Goal: Task Accomplishment & Management: Manage account settings

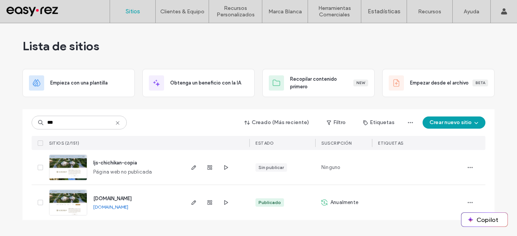
type input "***"
click at [124, 209] on link "[DOMAIN_NAME]" at bounding box center [110, 207] width 35 height 6
click at [193, 201] on icon "button" at bounding box center [194, 202] width 6 height 6
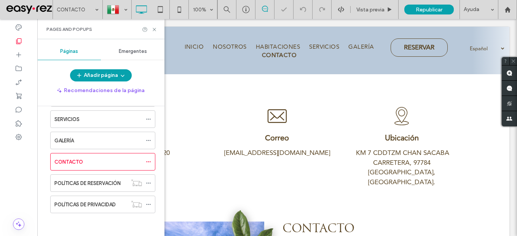
drag, startPoint x: 0, startPoint y: 0, endPoint x: 351, endPoint y: 126, distance: 373.0
click at [153, 30] on icon at bounding box center [154, 30] width 6 height 6
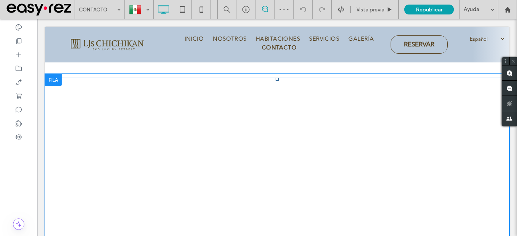
scroll to position [373, 0]
click at [343, 175] on span at bounding box center [277, 163] width 464 height 171
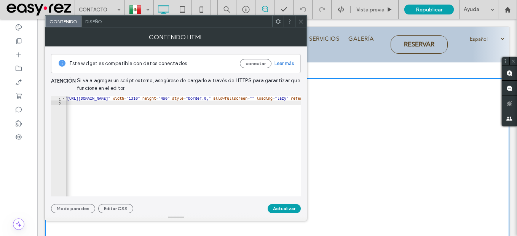
scroll to position [0, 0]
type textarea "*********"
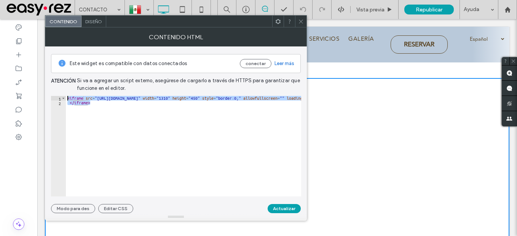
drag, startPoint x: 95, startPoint y: 107, endPoint x: 61, endPoint y: 92, distance: 37.5
click at [61, 92] on div "Este widget es compatible con datos conectados conectar Leer más Atención Si va…" at bounding box center [176, 129] width 250 height 167
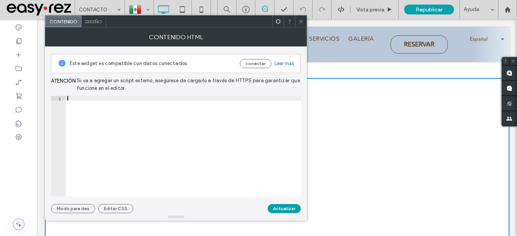
paste textarea "**********"
click at [279, 98] on div "< iframe src = "https://www.google.com/maps/embed?pb=!1m14!1m8!1m3!1d14924.4832…" at bounding box center [102, 148] width 905 height 104
type textarea "**********"
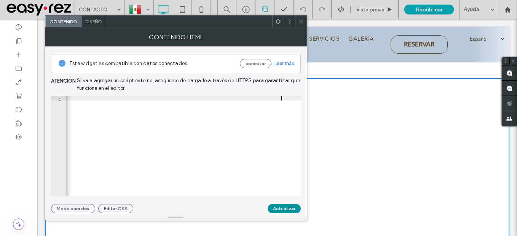
click at [289, 211] on button "Actualizar" at bounding box center [284, 208] width 33 height 9
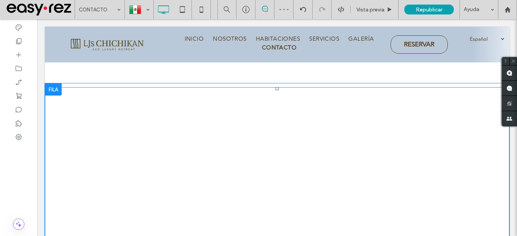
scroll to position [288, 0]
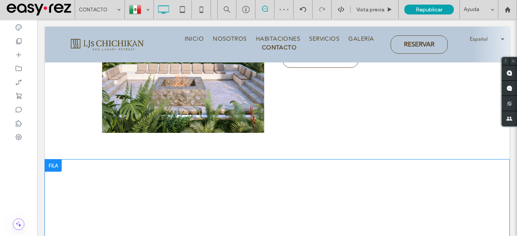
click at [53, 159] on div at bounding box center [53, 165] width 17 height 12
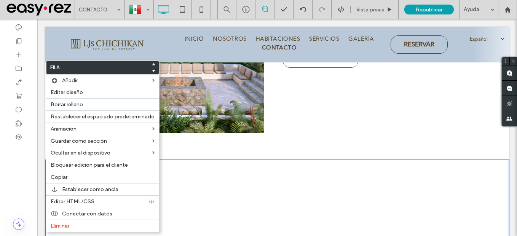
click at [343, 110] on div "**********" at bounding box center [368, 33] width 183 height 199
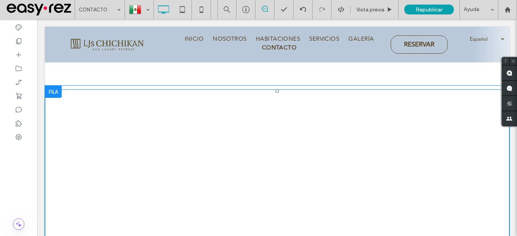
scroll to position [364, 0]
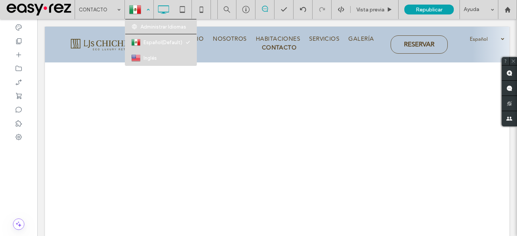
click at [147, 9] on div at bounding box center [139, 9] width 28 height 18
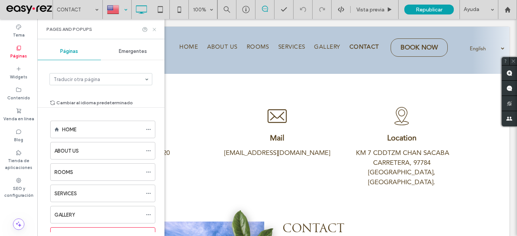
click at [152, 31] on icon at bounding box center [154, 30] width 6 height 6
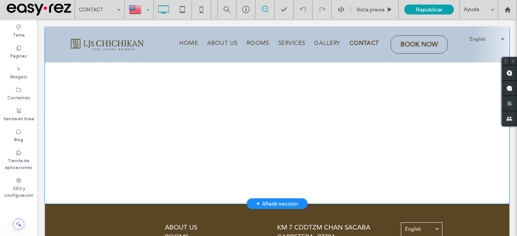
scroll to position [266, 0]
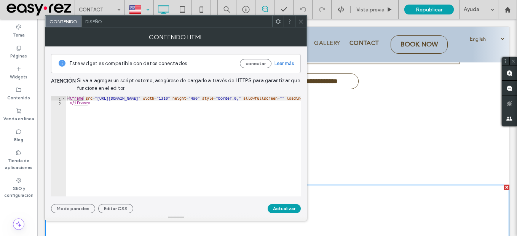
scroll to position [0, 0]
type textarea "*********"
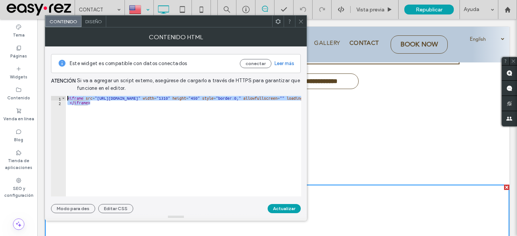
drag, startPoint x: 57, startPoint y: 100, endPoint x: 51, endPoint y: 97, distance: 6.3
click at [51, 97] on div "********* 1 2 < iframe src = "https://www.google.com/maps/embed?pb=!1m18!1m12!1…" at bounding box center [176, 146] width 250 height 100
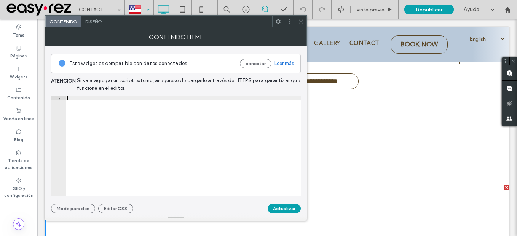
paste textarea "**********"
click at [176, 99] on div "< iframe src = "https://www.google.com/maps/embed?pb=!1m14!1m8!1m3!1d14924.4832…" at bounding box center [0, 148] width 905 height 104
type textarea "**********"
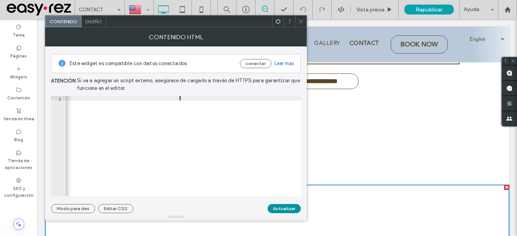
click at [293, 210] on button "Actualizar" at bounding box center [284, 208] width 33 height 9
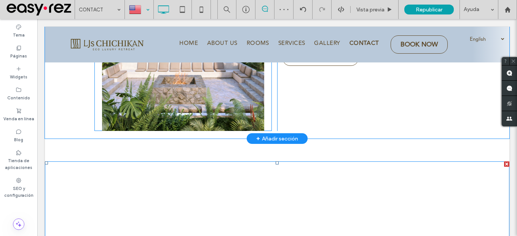
scroll to position [288, 0]
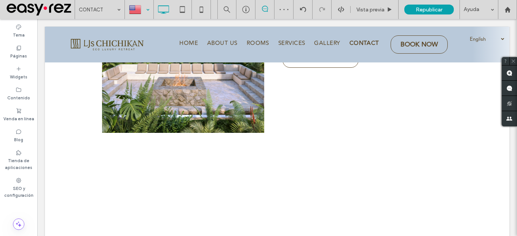
click at [145, 7] on div at bounding box center [139, 9] width 28 height 18
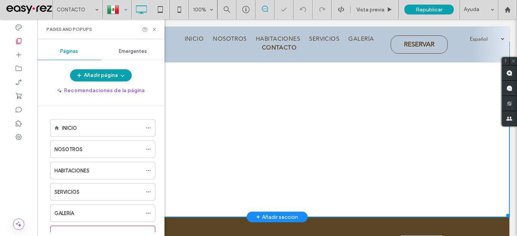
scroll to position [381, 0]
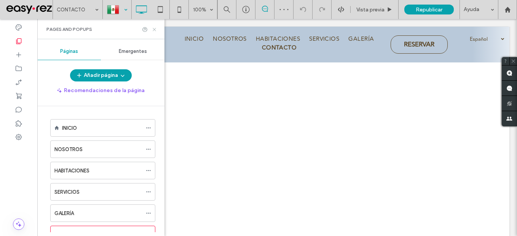
click at [152, 27] on icon at bounding box center [154, 30] width 6 height 6
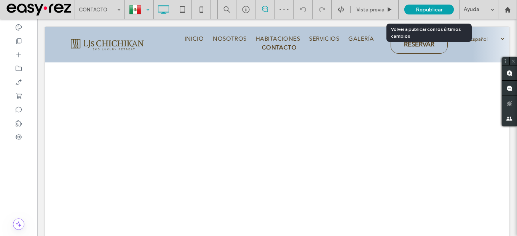
drag, startPoint x: 432, startPoint y: 10, endPoint x: 414, endPoint y: 10, distance: 18.7
click at [432, 10] on span "Republicar" at bounding box center [429, 9] width 27 height 6
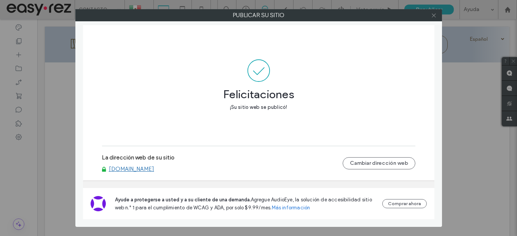
click at [435, 13] on icon at bounding box center [434, 16] width 6 height 6
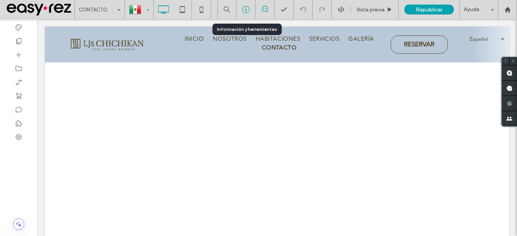
click at [240, 11] on div at bounding box center [245, 10] width 19 height 8
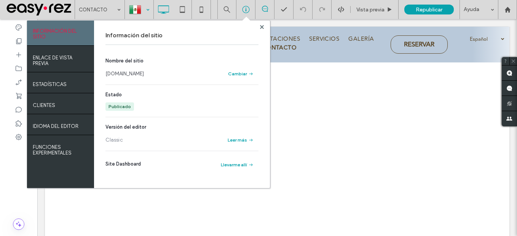
click at [133, 74] on link "[DOMAIN_NAME]" at bounding box center [124, 74] width 38 height 8
click at [140, 74] on link "[DOMAIN_NAME]" at bounding box center [124, 74] width 38 height 8
drag, startPoint x: 261, startPoint y: 27, endPoint x: 498, endPoint y: 3, distance: 237.9
click at [261, 27] on use at bounding box center [262, 27] width 4 height 4
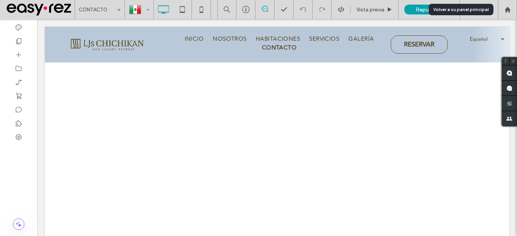
drag, startPoint x: 508, startPoint y: 8, endPoint x: 492, endPoint y: 1, distance: 17.4
click at [508, 8] on use at bounding box center [507, 9] width 6 height 6
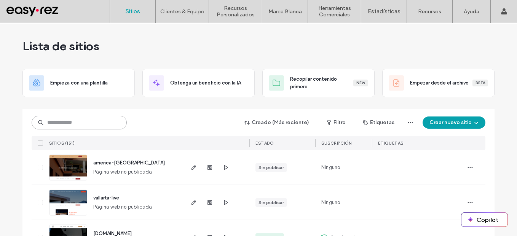
click at [110, 124] on input at bounding box center [79, 123] width 95 height 14
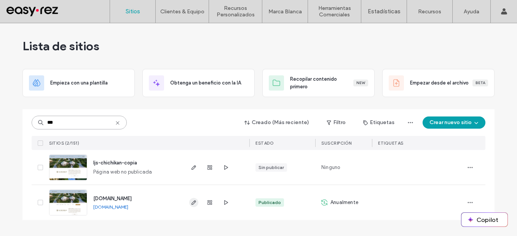
type input "***"
click at [197, 202] on span "button" at bounding box center [193, 202] width 9 height 9
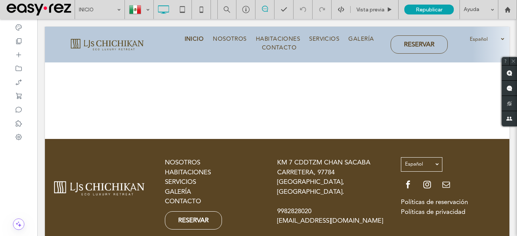
scroll to position [1746, 0]
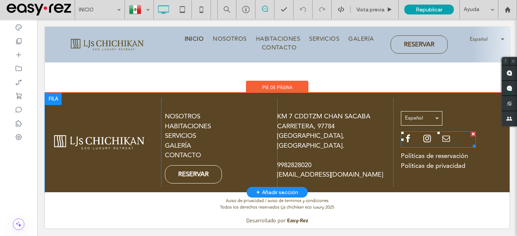
click at [414, 134] on div at bounding box center [428, 139] width 55 height 16
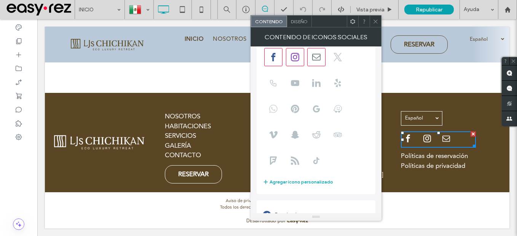
scroll to position [135, 0]
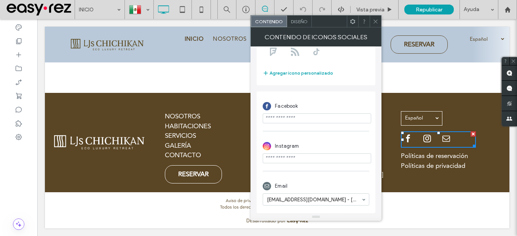
click at [310, 120] on input "url" at bounding box center [317, 118] width 108 height 10
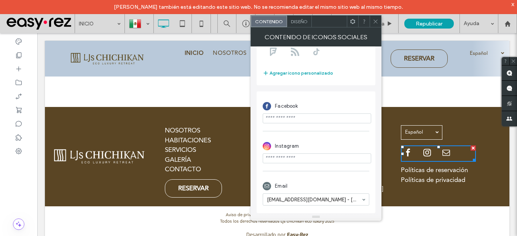
paste input "**********"
type input "**********"
click at [331, 101] on div "Facebook" at bounding box center [316, 106] width 107 height 14
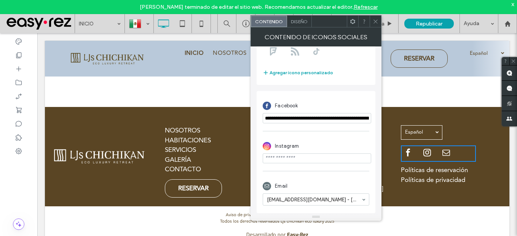
click at [331, 161] on input "url" at bounding box center [317, 158] width 108 height 10
paste input "**********"
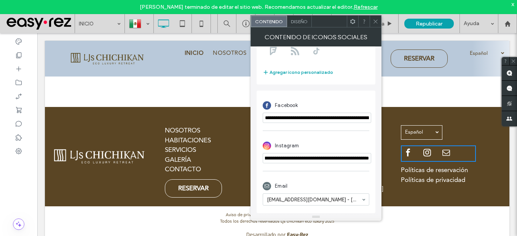
type input "**********"
click at [333, 143] on div "Instagram" at bounding box center [316, 146] width 107 height 14
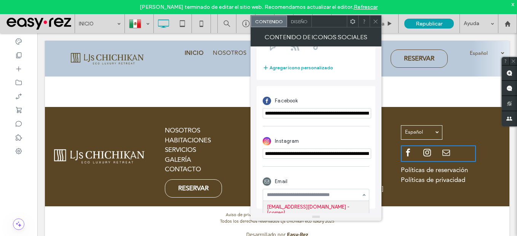
scroll to position [135, 0]
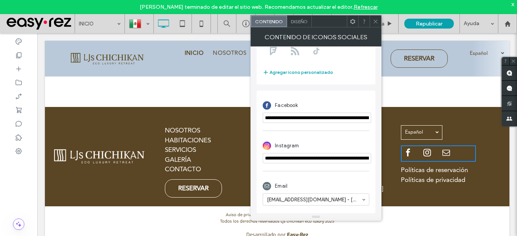
click at [374, 23] on icon at bounding box center [376, 22] width 6 height 6
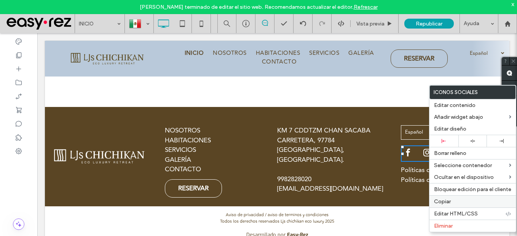
click at [453, 202] on label "Copiar" at bounding box center [472, 201] width 77 height 6
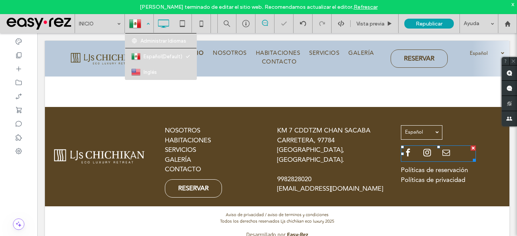
click at [148, 24] on div at bounding box center [139, 23] width 28 height 18
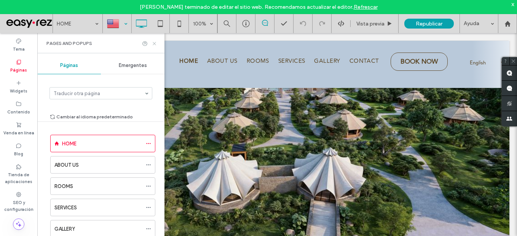
click at [153, 42] on use at bounding box center [154, 43] width 3 height 3
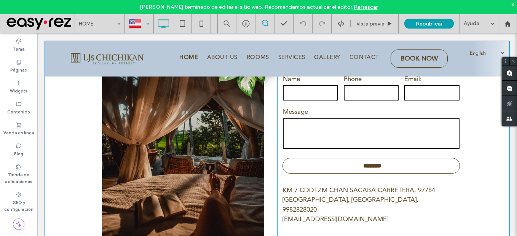
scroll to position [1713, 0]
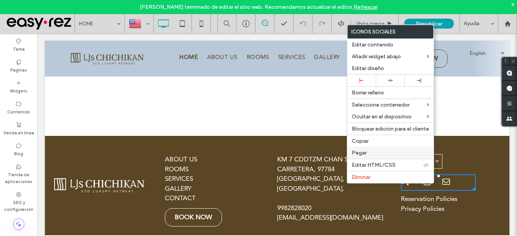
click at [370, 151] on label "Pegar" at bounding box center [390, 153] width 77 height 6
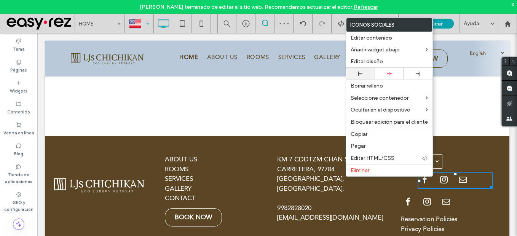
click at [362, 71] on div at bounding box center [360, 74] width 29 height 12
click at [442, 204] on span "email" at bounding box center [446, 201] width 14 height 14
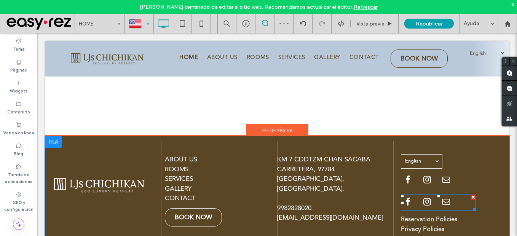
click at [440, 200] on span "email" at bounding box center [446, 201] width 14 height 14
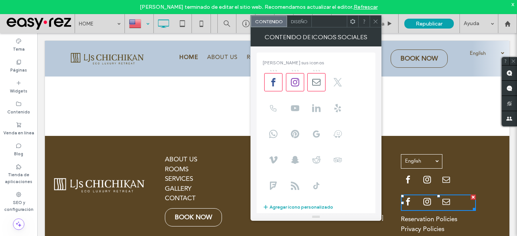
scroll to position [135, 0]
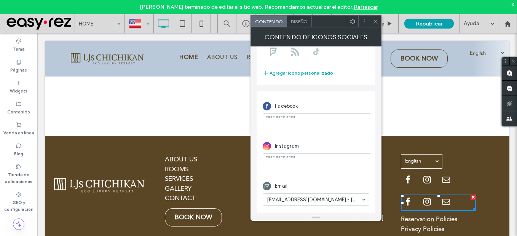
click at [374, 24] on span at bounding box center [376, 21] width 6 height 11
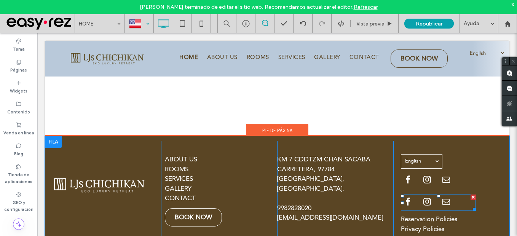
click at [470, 195] on div at bounding box center [472, 196] width 5 height 5
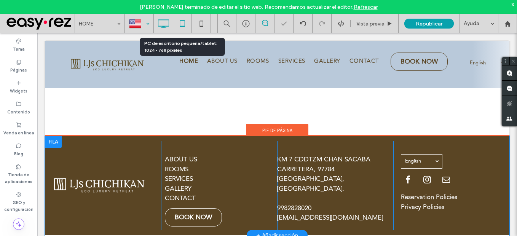
click at [178, 22] on icon at bounding box center [182, 23] width 15 height 15
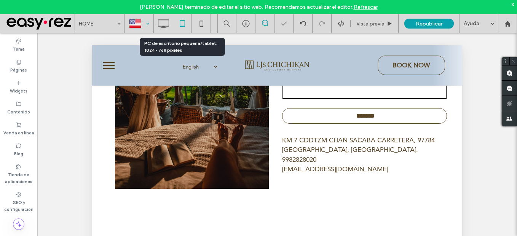
scroll to position [1421, 0]
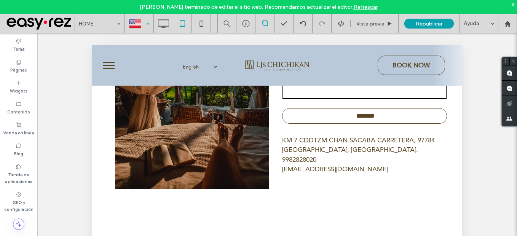
click at [104, 65] on span "menu" at bounding box center [108, 65] width 11 height 1
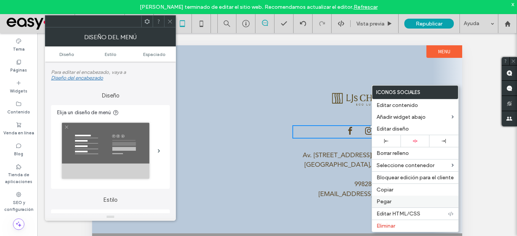
click at [405, 199] on label "Pegar" at bounding box center [414, 201] width 77 height 6
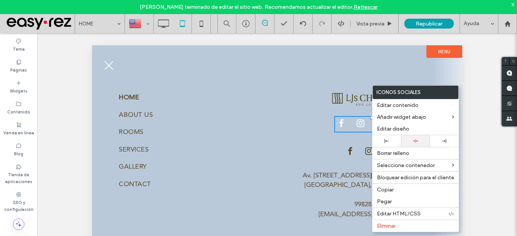
click at [417, 143] on icon at bounding box center [415, 141] width 5 height 5
click at [357, 126] on div at bounding box center [258, 118] width 517 height 236
click at [363, 153] on span "instagram" at bounding box center [368, 150] width 11 height 11
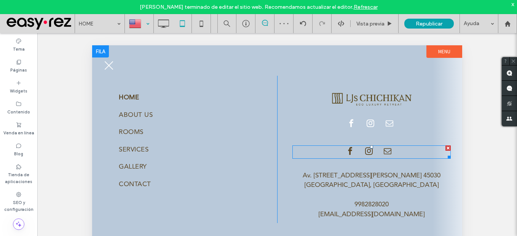
drag, startPoint x: 448, startPoint y: 147, endPoint x: 517, endPoint y: 186, distance: 79.3
click at [448, 147] on div at bounding box center [447, 147] width 5 height 5
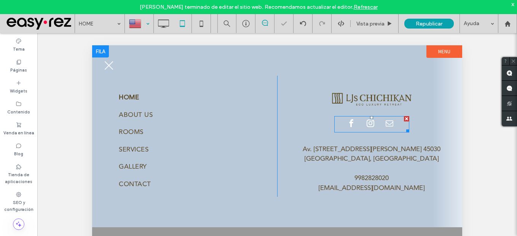
click at [382, 124] on span "email" at bounding box center [389, 123] width 14 height 14
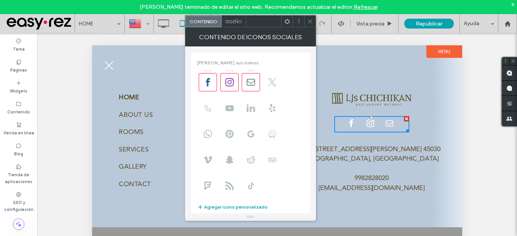
click at [228, 22] on span "Diseño" at bounding box center [233, 22] width 17 height 6
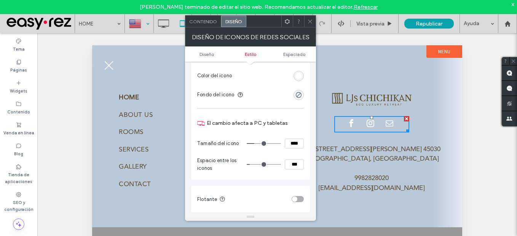
scroll to position [76, 0]
click at [296, 69] on section "Color del icono" at bounding box center [250, 74] width 107 height 19
click at [296, 70] on div "rgb(255, 255, 255)" at bounding box center [298, 74] width 10 height 10
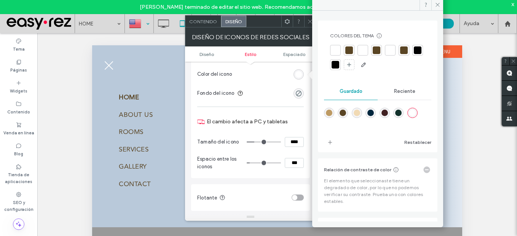
click at [345, 113] on div "rgba(90,69,36,1)" at bounding box center [342, 113] width 6 height 6
type input "*******"
click at [434, 5] on span at bounding box center [437, 4] width 12 height 11
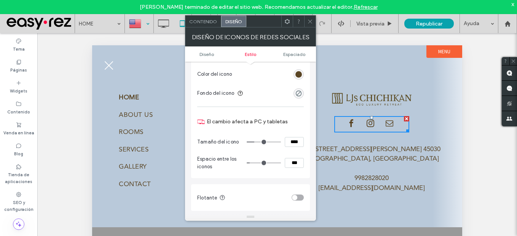
click at [308, 18] on span at bounding box center [310, 21] width 6 height 11
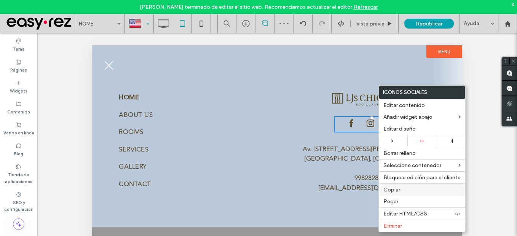
click at [406, 193] on div "Copiar" at bounding box center [422, 189] width 86 height 12
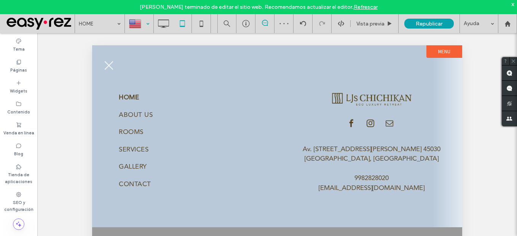
click at [146, 28] on div at bounding box center [139, 23] width 28 height 18
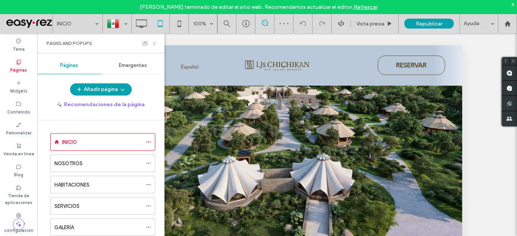
click at [154, 45] on icon at bounding box center [154, 44] width 6 height 6
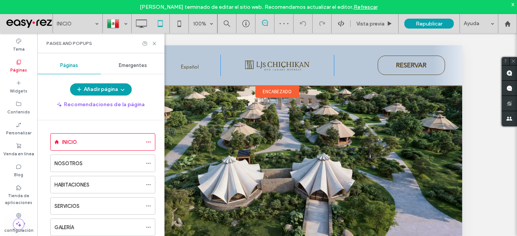
type input "**********"
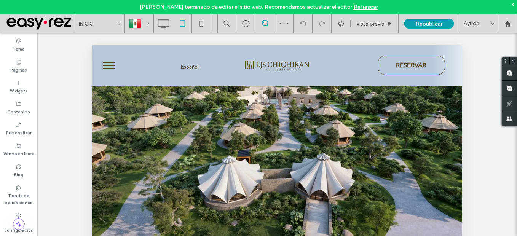
click at [107, 63] on button "menu" at bounding box center [109, 66] width 20 height 20
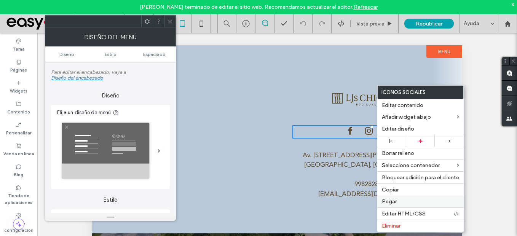
click at [405, 202] on label "Pegar" at bounding box center [420, 201] width 77 height 6
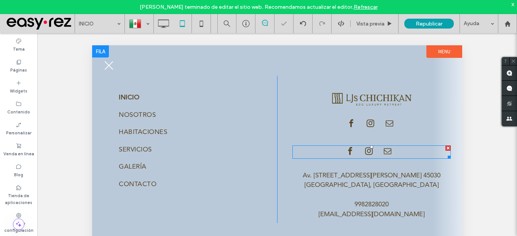
click at [394, 152] on div at bounding box center [371, 151] width 54 height 13
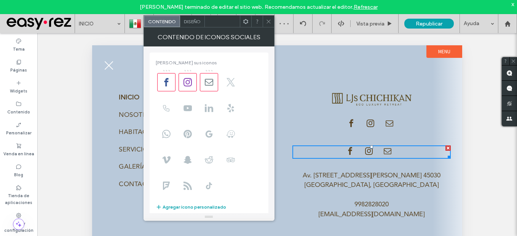
scroll to position [135, 0]
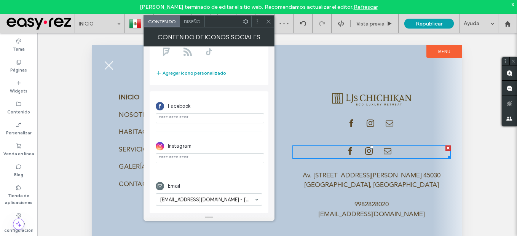
drag, startPoint x: 268, startPoint y: 23, endPoint x: 218, endPoint y: 6, distance: 52.2
click at [268, 23] on icon at bounding box center [269, 22] width 6 height 6
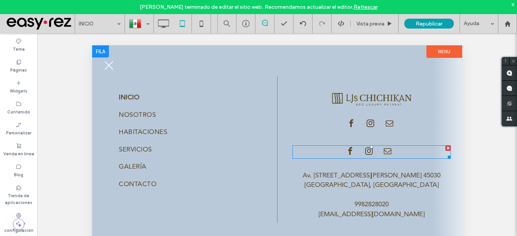
click at [448, 148] on div at bounding box center [447, 147] width 5 height 5
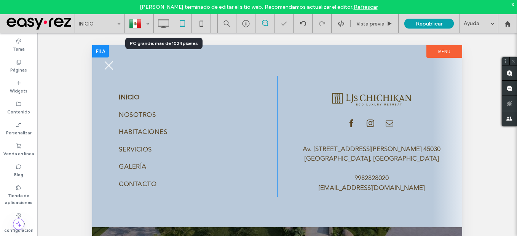
drag, startPoint x: 161, startPoint y: 24, endPoint x: 433, endPoint y: 26, distance: 272.9
click at [161, 23] on icon at bounding box center [163, 23] width 15 height 15
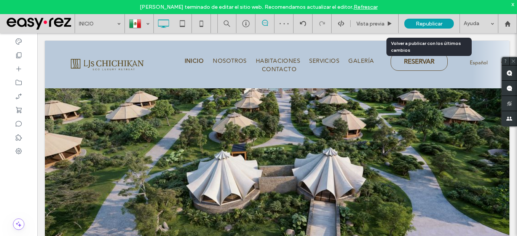
click at [436, 23] on span "Republicar" at bounding box center [429, 24] width 27 height 6
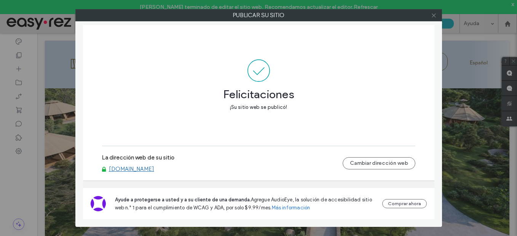
click at [436, 16] on icon at bounding box center [434, 16] width 6 height 6
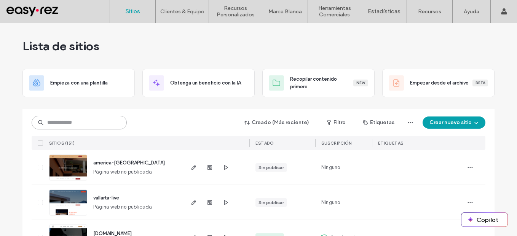
click at [121, 126] on input at bounding box center [79, 123] width 95 height 14
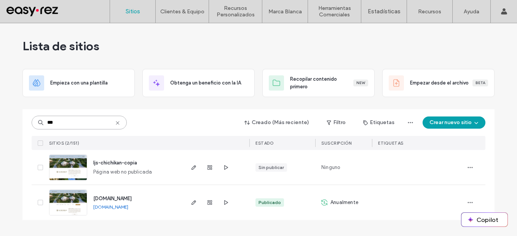
type input "***"
click at [128, 207] on link "[DOMAIN_NAME]" at bounding box center [110, 207] width 35 height 6
click at [197, 203] on span "button" at bounding box center [193, 202] width 9 height 9
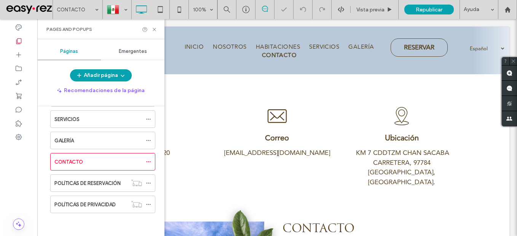
click at [154, 30] on icon at bounding box center [154, 30] width 6 height 6
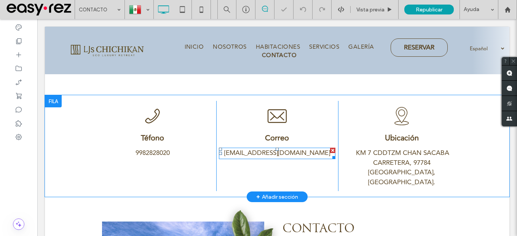
click at [290, 154] on link "[EMAIL_ADDRESS][DOMAIN_NAME]" at bounding box center [277, 153] width 106 height 10
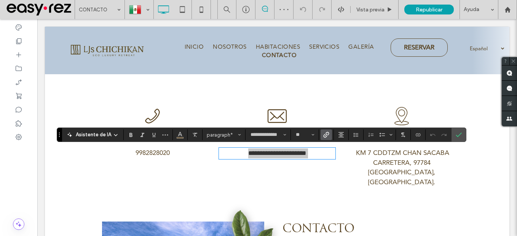
click at [326, 137] on icon "Enlace" at bounding box center [326, 135] width 6 height 6
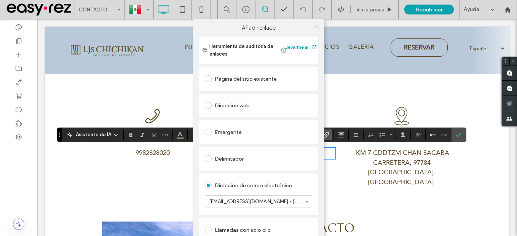
click at [315, 29] on icon at bounding box center [317, 27] width 6 height 6
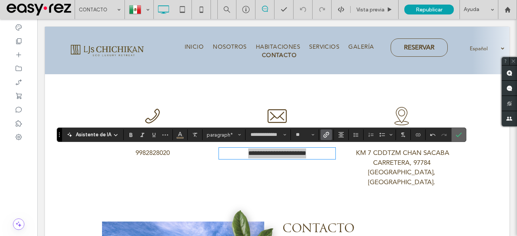
click at [457, 136] on use "Confirmar" at bounding box center [459, 134] width 6 height 5
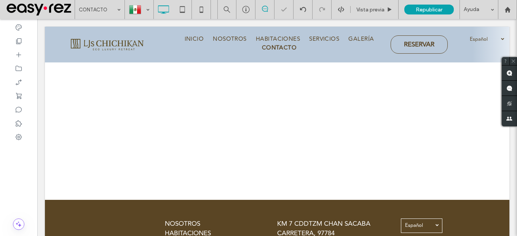
scroll to position [516, 0]
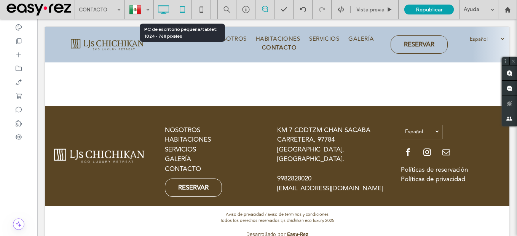
click at [185, 15] on icon at bounding box center [182, 9] width 15 height 15
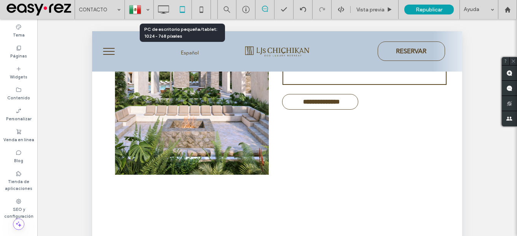
scroll to position [231, 0]
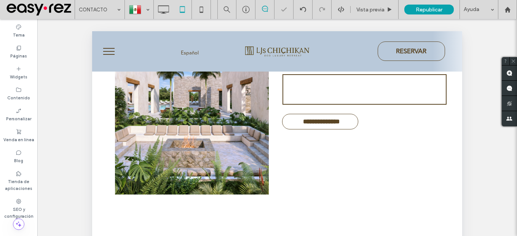
click at [113, 54] on span "menu" at bounding box center [108, 54] width 11 height 1
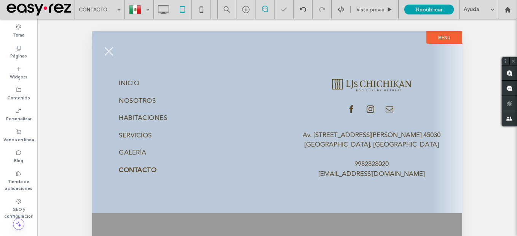
scroll to position [225, 0]
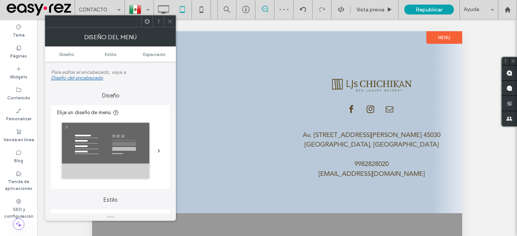
drag, startPoint x: 166, startPoint y: 21, endPoint x: 176, endPoint y: 21, distance: 9.9
click at [166, 21] on div at bounding box center [169, 21] width 11 height 11
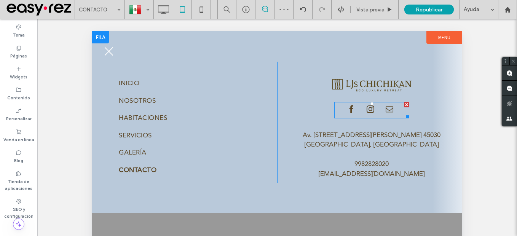
click at [376, 110] on span "instagram" at bounding box center [370, 109] width 14 height 14
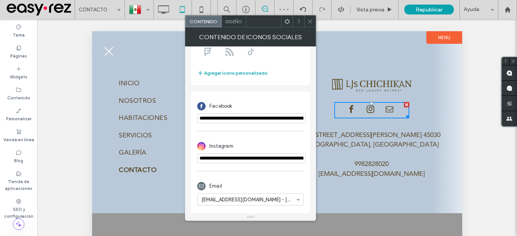
scroll to position [135, 0]
click at [308, 21] on icon at bounding box center [310, 22] width 6 height 6
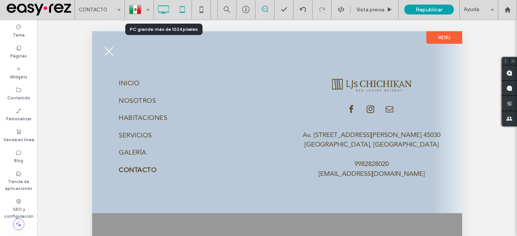
click at [154, 16] on div at bounding box center [163, 9] width 19 height 15
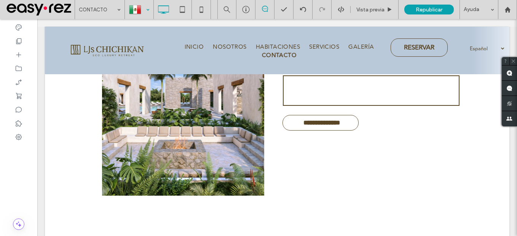
click at [148, 13] on div at bounding box center [139, 9] width 28 height 18
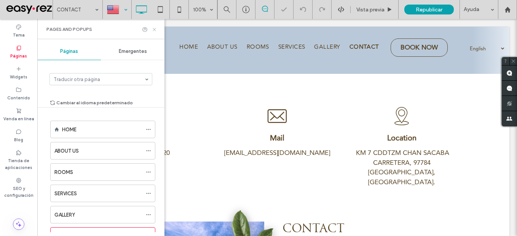
click at [155, 28] on icon at bounding box center [154, 30] width 6 height 6
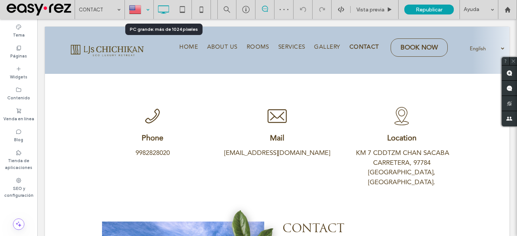
click at [160, 11] on icon at bounding box center [163, 9] width 15 height 15
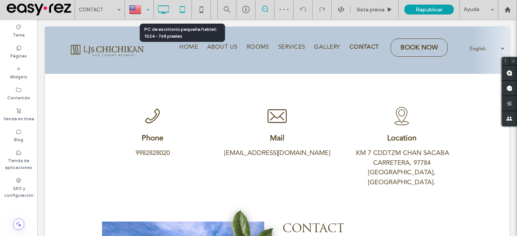
click at [182, 13] on use at bounding box center [182, 9] width 5 height 6
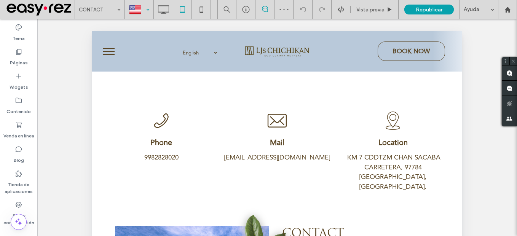
click at [106, 50] on button "menu" at bounding box center [109, 51] width 20 height 20
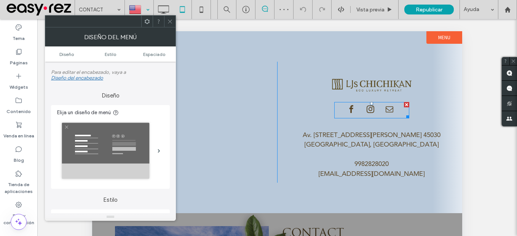
click at [379, 108] on div at bounding box center [371, 110] width 55 height 16
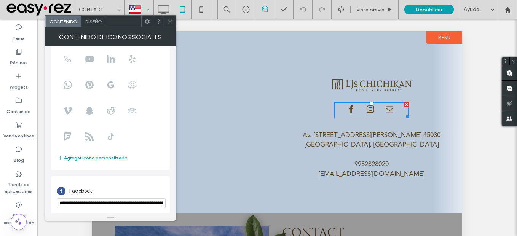
scroll to position [135, 0]
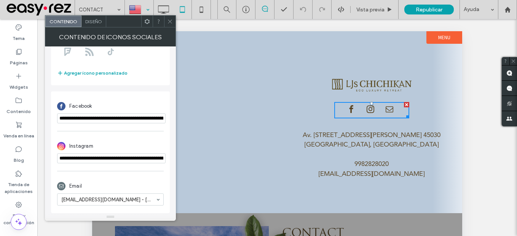
click at [169, 20] on use at bounding box center [170, 21] width 4 height 4
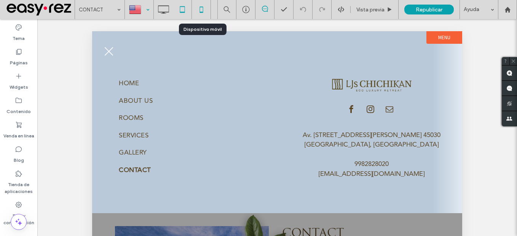
click at [202, 10] on icon at bounding box center [201, 9] width 15 height 15
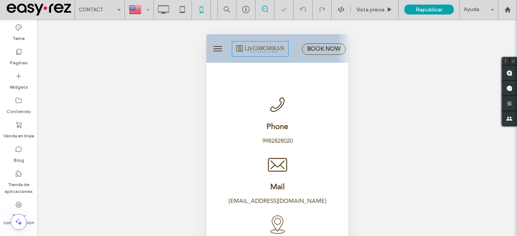
scroll to position [0, 0]
click at [217, 51] on span "menu" at bounding box center [217, 51] width 8 height 1
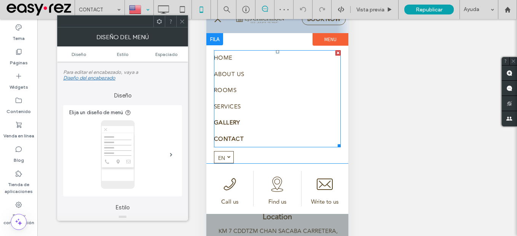
scroll to position [38, 0]
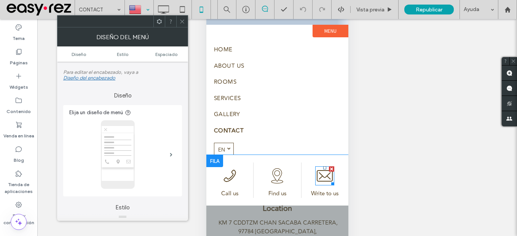
click at [325, 180] on icon at bounding box center [324, 175] width 19 height 19
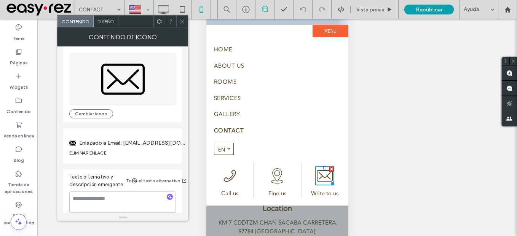
scroll to position [14, 0]
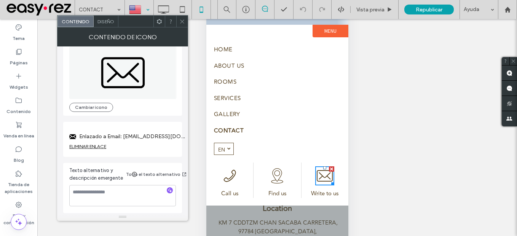
click at [160, 135] on label "Enlazado a Email: reservations@ljsmx.com" at bounding box center [132, 136] width 107 height 14
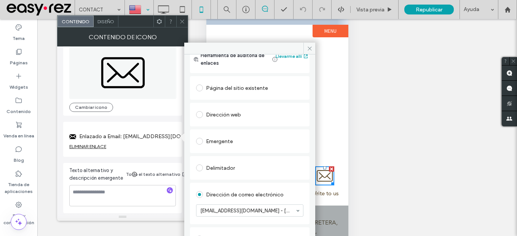
scroll to position [50, 0]
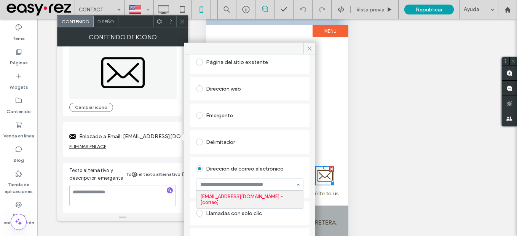
drag, startPoint x: 270, startPoint y: 197, endPoint x: 208, endPoint y: 118, distance: 100.6
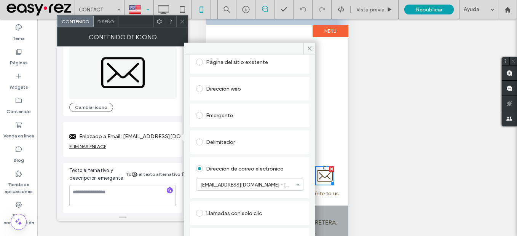
click at [182, 24] on icon at bounding box center [182, 22] width 6 height 6
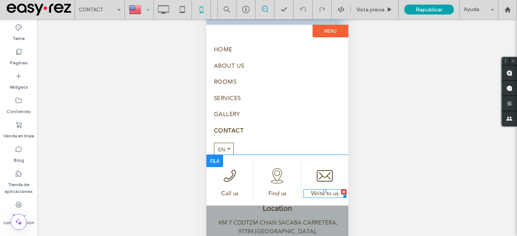
click at [322, 194] on span "Write to us" at bounding box center [324, 193] width 27 height 9
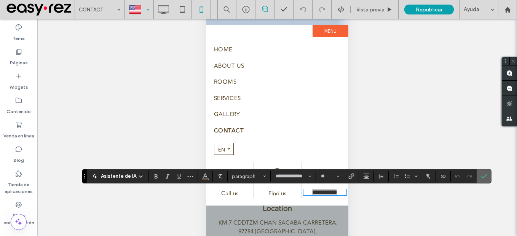
click at [481, 176] on icon "Confirmar" at bounding box center [484, 176] width 6 height 6
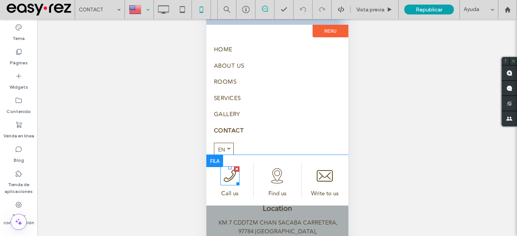
click at [229, 178] on icon at bounding box center [229, 176] width 12 height 12
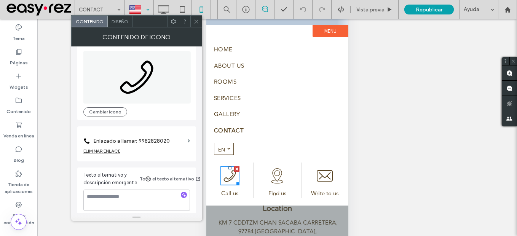
scroll to position [14, 0]
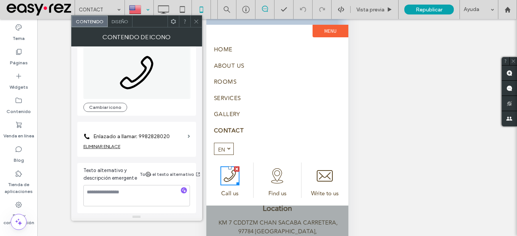
click at [162, 130] on label "Enlazado a llamar: 9982828020" at bounding box center [138, 136] width 91 height 14
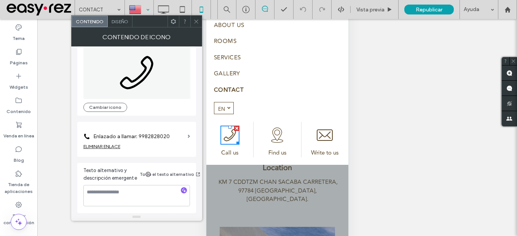
click at [186, 139] on section "Enlazado a llamar: 9982828020" at bounding box center [136, 135] width 107 height 18
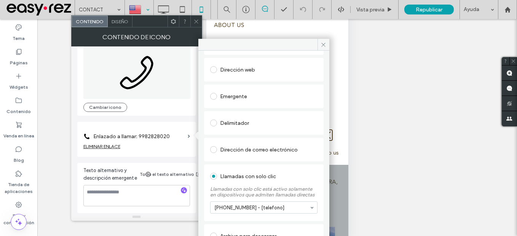
scroll to position [71, 0]
click at [324, 42] on icon at bounding box center [323, 45] width 6 height 6
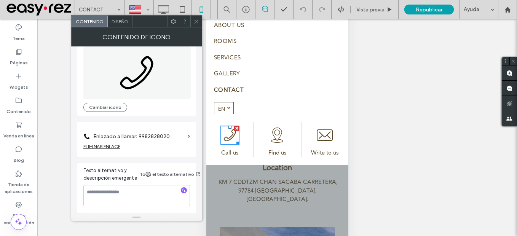
click at [199, 23] on div at bounding box center [195, 21] width 11 height 11
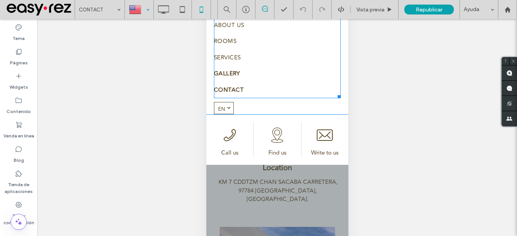
scroll to position [0, 0]
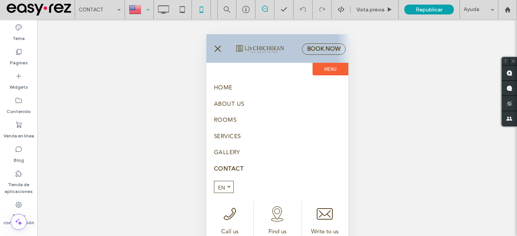
drag, startPoint x: 212, startPoint y: 51, endPoint x: 470, endPoint y: 67, distance: 258.5
click at [212, 51] on button "menu" at bounding box center [217, 48] width 15 height 15
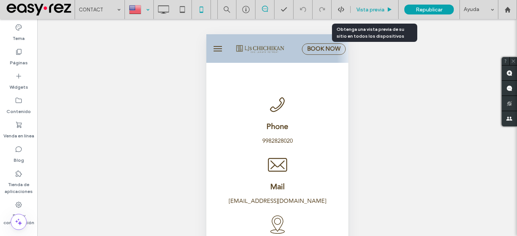
click at [371, 12] on span "Vista previa" at bounding box center [370, 9] width 28 height 6
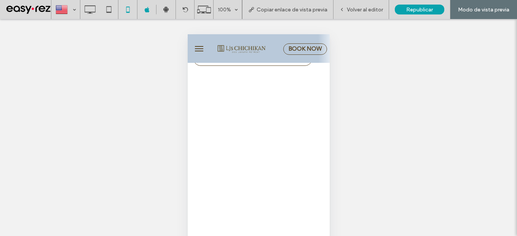
scroll to position [495, 0]
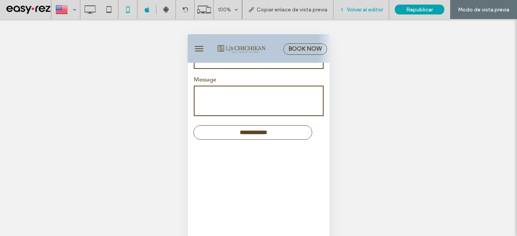
click at [370, 11] on span "Volver al editor" at bounding box center [365, 9] width 36 height 6
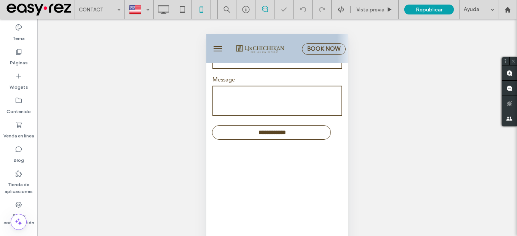
click at [214, 46] on span "menu" at bounding box center [217, 46] width 8 height 1
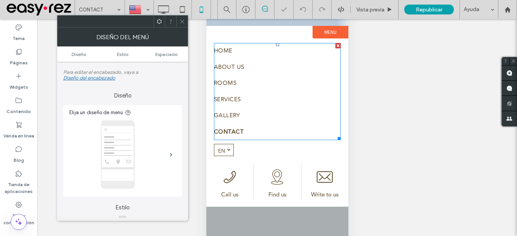
scroll to position [79, 0]
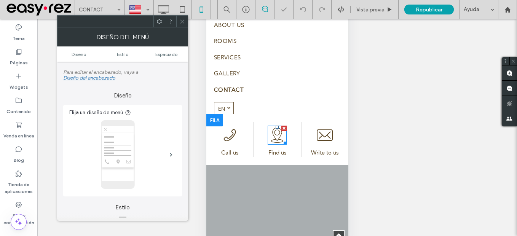
click at [277, 142] on icon at bounding box center [276, 135] width 19 height 19
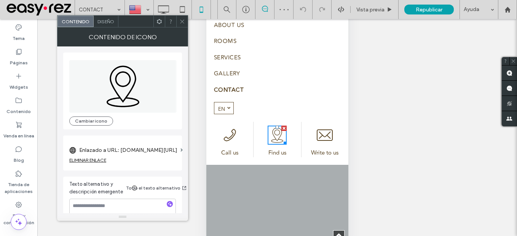
click at [106, 161] on div "ELIMINAR ENLACE" at bounding box center [87, 160] width 37 height 6
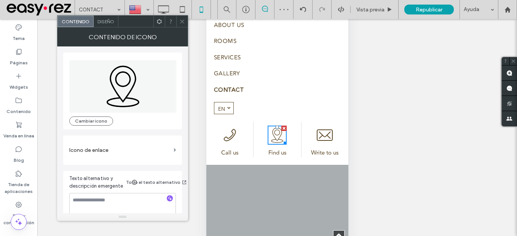
click at [162, 151] on label "Icono de enlace" at bounding box center [119, 150] width 101 height 14
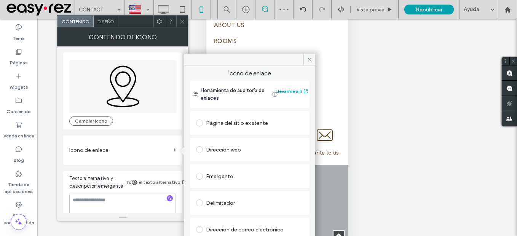
click at [231, 148] on div "Dirección web" at bounding box center [249, 149] width 107 height 12
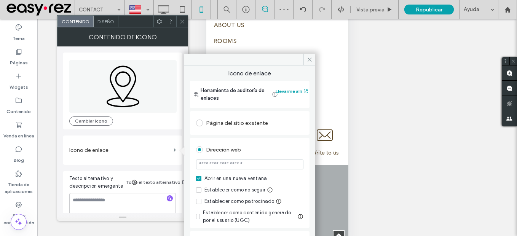
click at [246, 162] on input "url" at bounding box center [249, 164] width 107 height 10
paste input "**********"
type input "**********"
click at [288, 150] on div "Dirección web" at bounding box center [249, 149] width 107 height 12
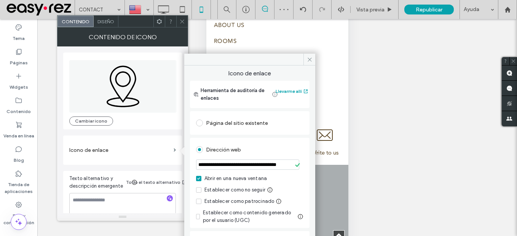
scroll to position [0, 0]
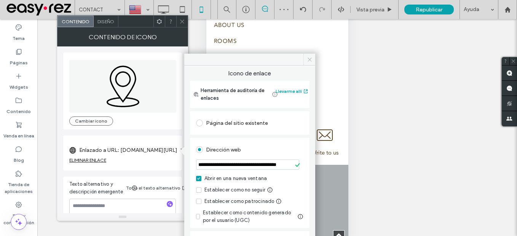
click at [307, 59] on icon at bounding box center [310, 60] width 6 height 6
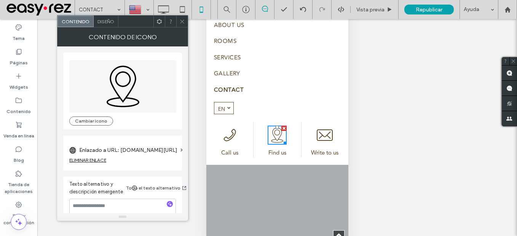
click at [180, 21] on icon at bounding box center [182, 22] width 6 height 6
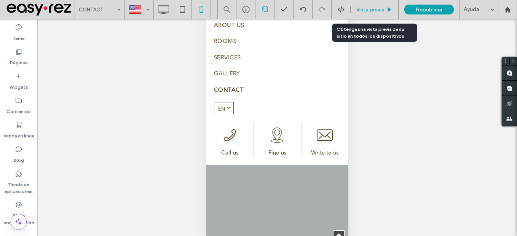
click at [369, 9] on span "Vista previa" at bounding box center [370, 9] width 28 height 6
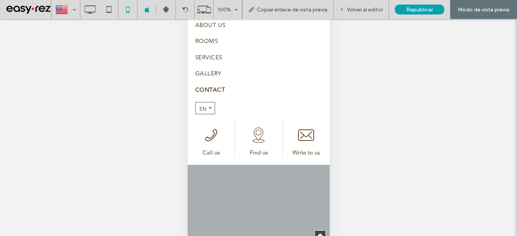
click at [254, 135] on icon at bounding box center [258, 135] width 19 height 19
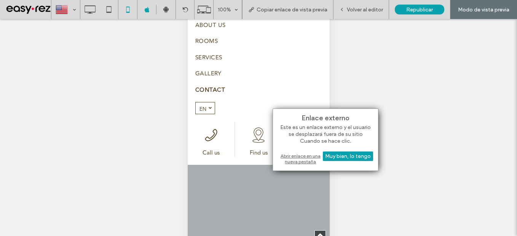
click at [294, 155] on div "Abrir enlace en una nueva pestaña" at bounding box center [325, 159] width 95 height 14
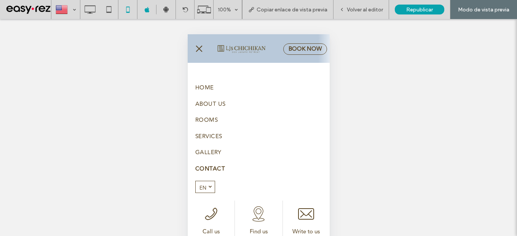
click at [202, 49] on span "menu" at bounding box center [198, 48] width 8 height 1
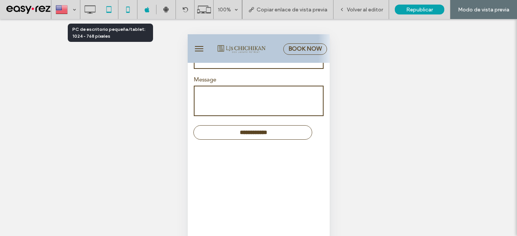
click at [118, 14] on div at bounding box center [108, 9] width 19 height 15
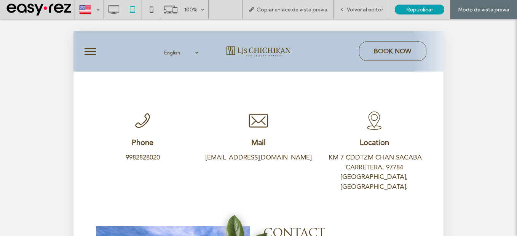
scroll to position [0, 0]
click at [361, 11] on span "Volver al editor" at bounding box center [365, 9] width 36 height 6
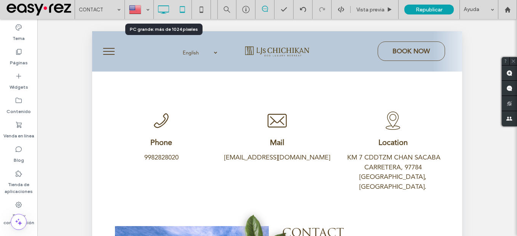
click at [165, 12] on use at bounding box center [163, 9] width 11 height 8
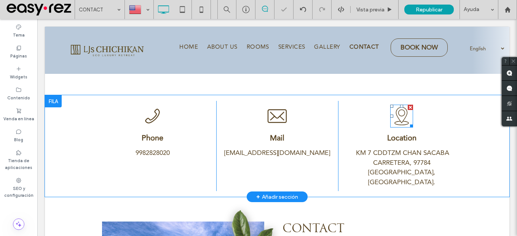
click at [398, 119] on icon at bounding box center [401, 116] width 23 height 23
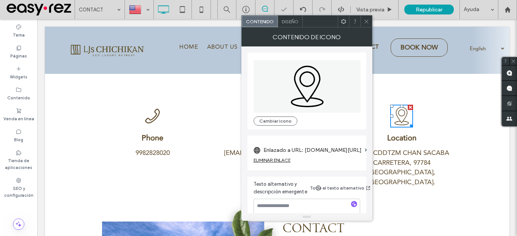
click at [284, 160] on div "ELIMINAR ENLACE" at bounding box center [271, 160] width 37 height 6
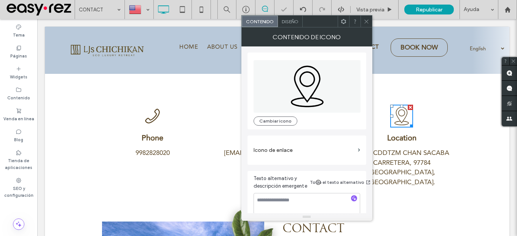
click at [312, 151] on label "Icono de enlace" at bounding box center [303, 150] width 101 height 14
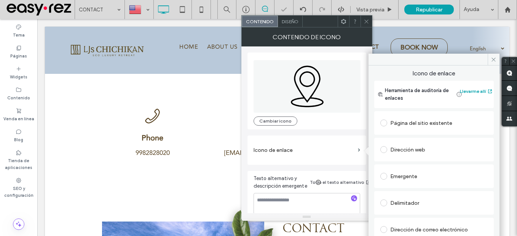
click at [432, 155] on div "Dirección web" at bounding box center [433, 149] width 107 height 12
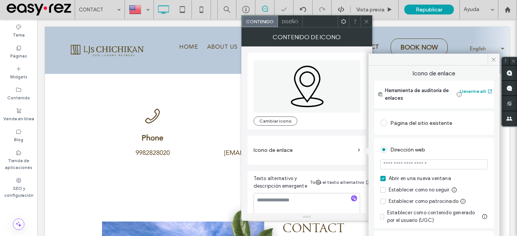
click at [412, 166] on input "url" at bounding box center [433, 164] width 107 height 10
paste input "**********"
type input "**********"
click at [451, 147] on div "Dirección web" at bounding box center [433, 149] width 107 height 12
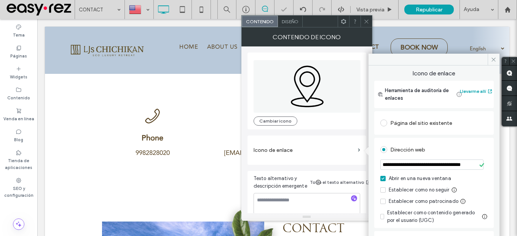
scroll to position [0, 0]
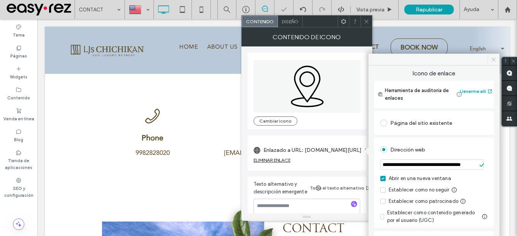
click at [492, 61] on use at bounding box center [493, 59] width 4 height 4
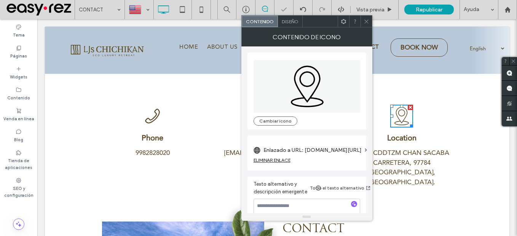
click at [369, 21] on icon at bounding box center [366, 22] width 6 height 6
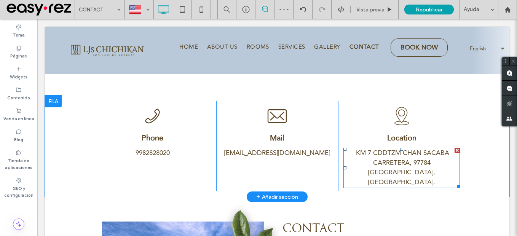
click at [406, 156] on link "KM 7 CDDTZM CHAN SACABA CARRETERA, 97784 Valladolid, Yuc." at bounding box center [402, 167] width 93 height 39
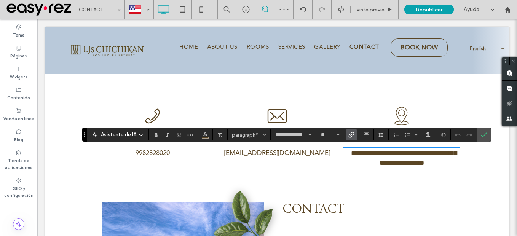
click at [350, 134] on icon "Enlace" at bounding box center [351, 135] width 6 height 6
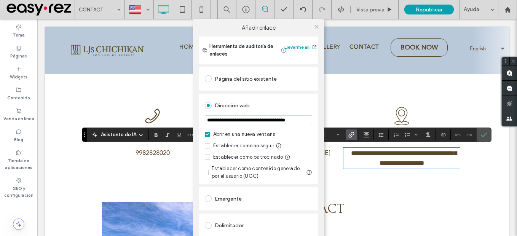
click at [256, 121] on input "**********" at bounding box center [258, 120] width 107 height 10
type input "**********"
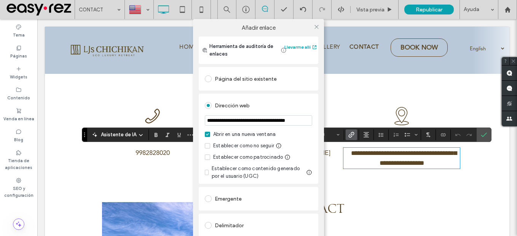
click at [292, 106] on div "Dirección web" at bounding box center [258, 105] width 107 height 12
click at [315, 25] on icon at bounding box center [317, 27] width 6 height 6
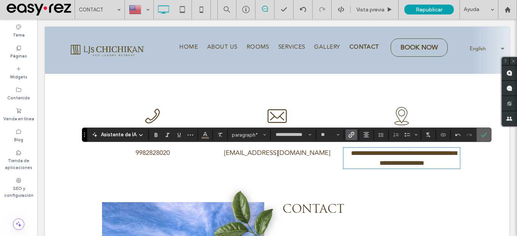
drag, startPoint x: 484, startPoint y: 137, endPoint x: 446, endPoint y: 118, distance: 42.0
click at [484, 137] on icon "Confirmar" at bounding box center [484, 135] width 6 height 6
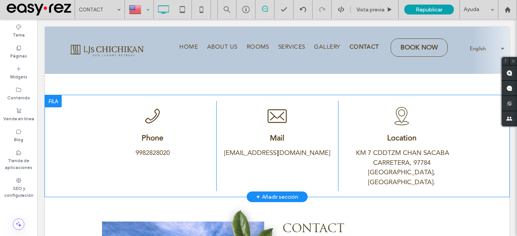
click at [137, 15] on div at bounding box center [139, 9] width 28 height 18
click at [198, 13] on icon at bounding box center [201, 9] width 15 height 15
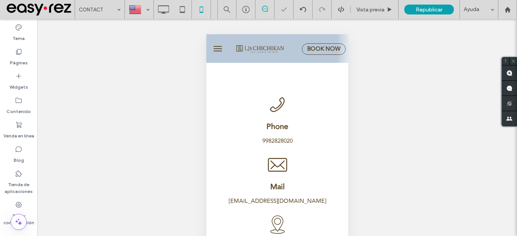
click at [218, 49] on button "menu" at bounding box center [217, 48] width 15 height 15
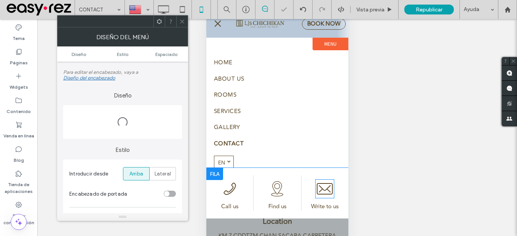
scroll to position [38, 0]
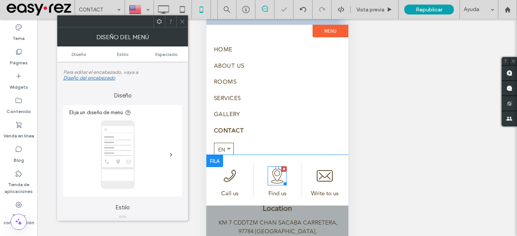
click at [277, 174] on icon at bounding box center [276, 175] width 19 height 19
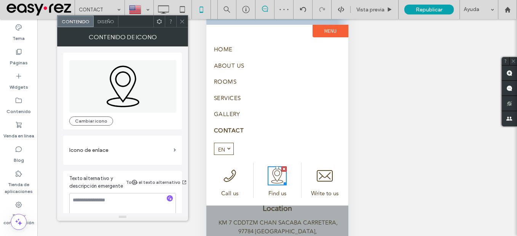
scroll to position [8, 0]
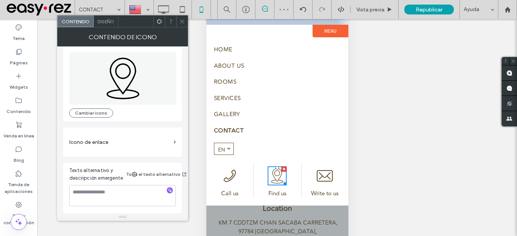
click at [136, 143] on label "Icono de enlace" at bounding box center [119, 142] width 101 height 14
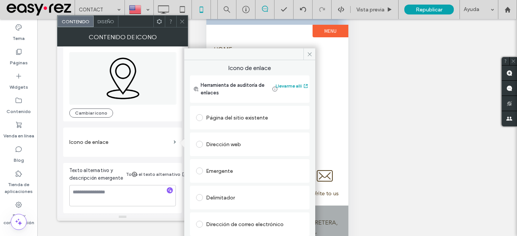
click at [224, 144] on div "Dirección web" at bounding box center [249, 144] width 107 height 12
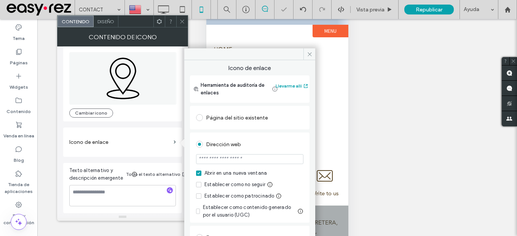
click at [239, 160] on input "url" at bounding box center [249, 159] width 107 height 10
paste input "**********"
type input "**********"
click at [288, 144] on div "Dirección web" at bounding box center [249, 144] width 107 height 12
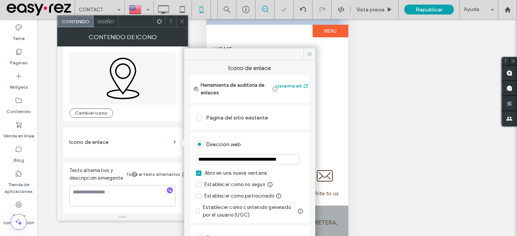
scroll to position [0, 0]
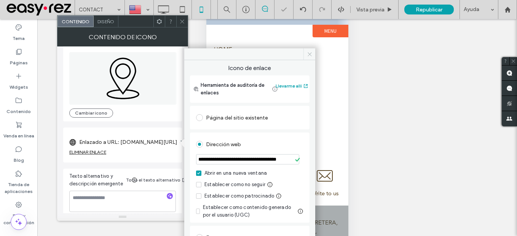
click at [308, 53] on use at bounding box center [309, 54] width 4 height 4
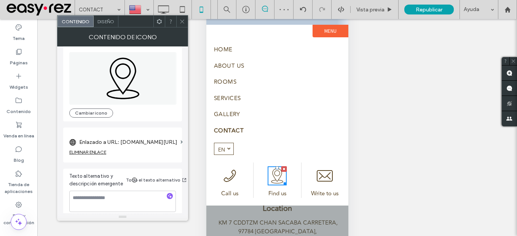
click at [183, 23] on icon at bounding box center [182, 22] width 6 height 6
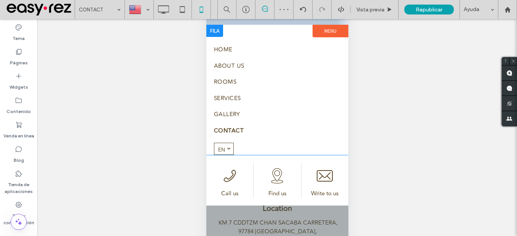
scroll to position [76, 0]
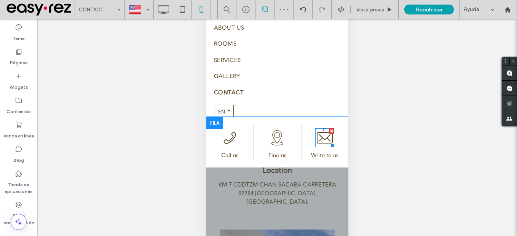
click at [318, 142] on icon at bounding box center [324, 137] width 19 height 19
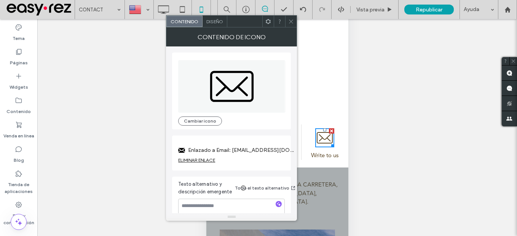
click at [291, 24] on icon at bounding box center [291, 22] width 6 height 6
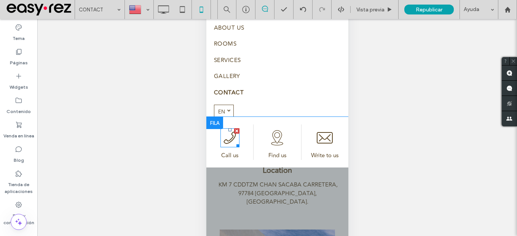
click at [232, 139] on icon at bounding box center [229, 137] width 19 height 19
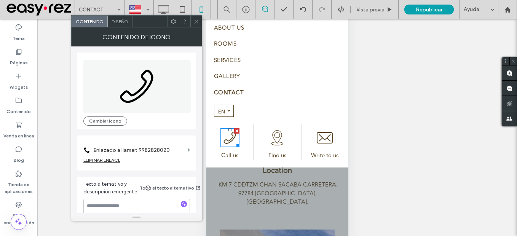
scroll to position [14, 0]
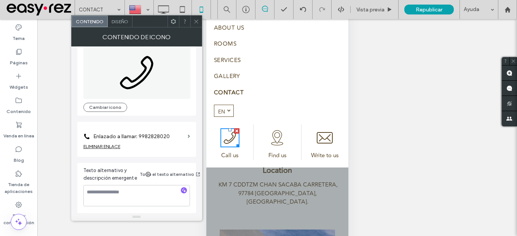
click at [196, 23] on icon at bounding box center [196, 22] width 6 height 6
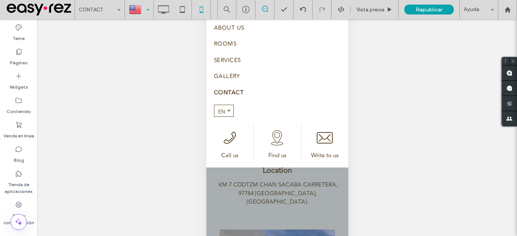
click at [134, 15] on div at bounding box center [139, 9] width 28 height 18
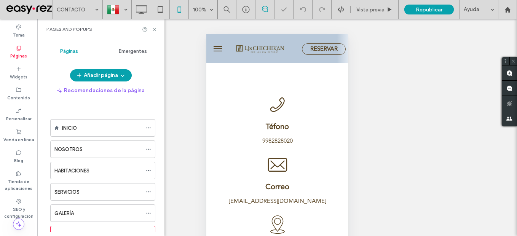
click at [214, 49] on span "menu" at bounding box center [217, 48] width 8 height 1
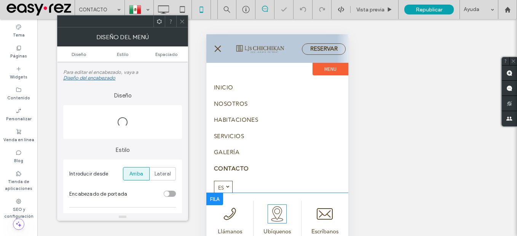
scroll to position [79, 0]
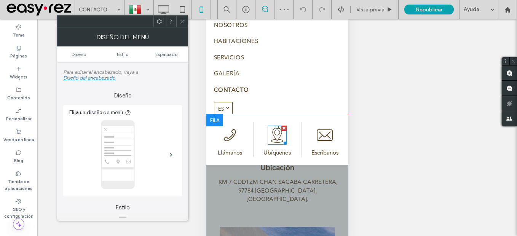
click at [278, 137] on icon at bounding box center [276, 135] width 19 height 19
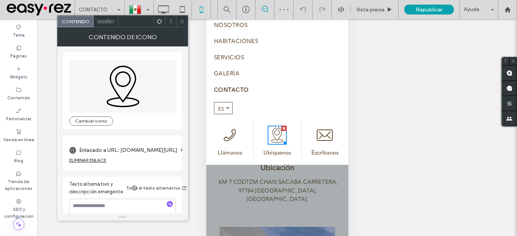
click at [102, 160] on div "ELIMINAR ENLACE" at bounding box center [87, 160] width 37 height 6
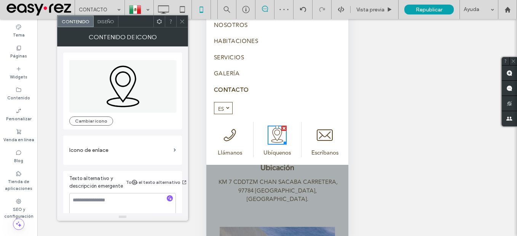
click at [146, 154] on label "Icono de enlace" at bounding box center [119, 150] width 101 height 14
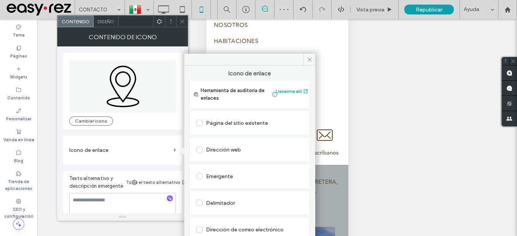
click at [247, 126] on div "Página del sitio existente" at bounding box center [249, 123] width 107 height 12
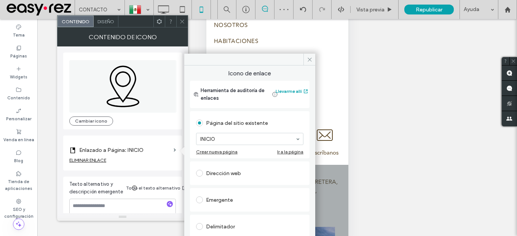
click at [221, 175] on div "Dirección web" at bounding box center [249, 173] width 107 height 12
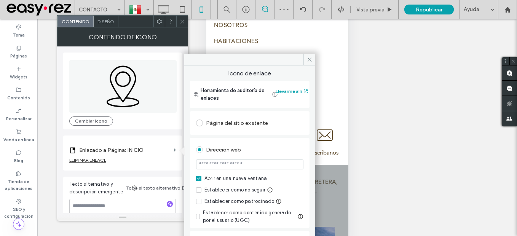
click at [245, 165] on input "url" at bounding box center [249, 164] width 107 height 10
paste input "**********"
type input "**********"
click at [287, 146] on div "Dirección web" at bounding box center [249, 149] width 107 height 12
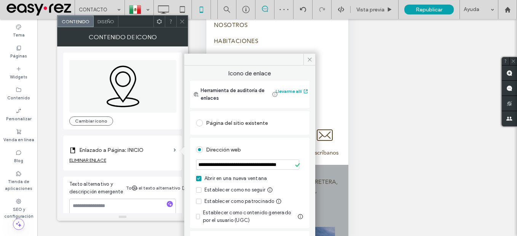
scroll to position [0, 0]
drag, startPoint x: 311, startPoint y: 59, endPoint x: 21, endPoint y: 92, distance: 291.9
click at [311, 59] on icon at bounding box center [310, 60] width 6 height 6
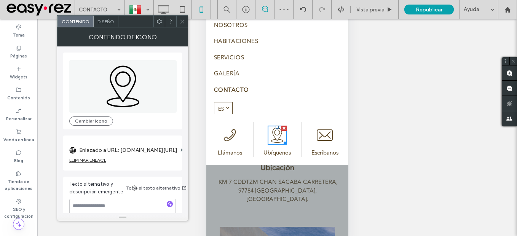
click at [181, 21] on icon at bounding box center [182, 22] width 6 height 6
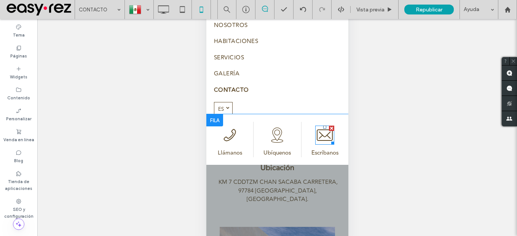
click at [322, 138] on icon at bounding box center [324, 135] width 19 height 19
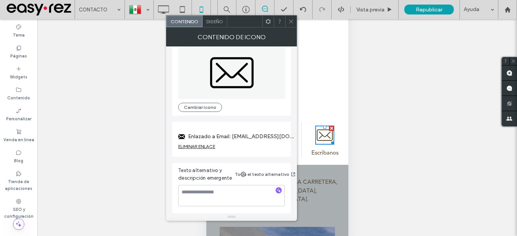
drag, startPoint x: 210, startPoint y: 145, endPoint x: 216, endPoint y: 145, distance: 6.1
click at [209, 145] on div "ELIMINAR ENLACE" at bounding box center [196, 146] width 37 height 6
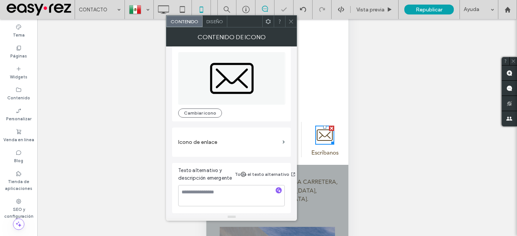
scroll to position [8, 0]
click at [228, 145] on label "Icono de enlace" at bounding box center [228, 142] width 101 height 14
click at [243, 144] on label "Icono de enlace" at bounding box center [228, 142] width 101 height 14
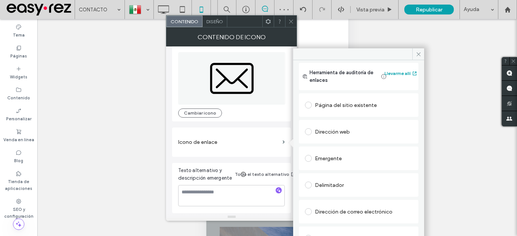
scroll to position [18, 0]
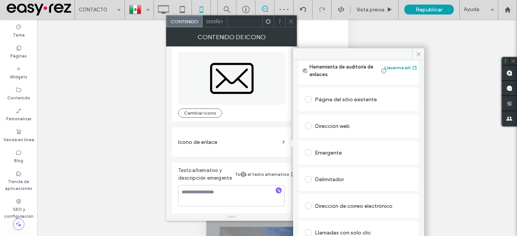
click at [360, 207] on div "Dirección de correo electrónico" at bounding box center [358, 206] width 107 height 12
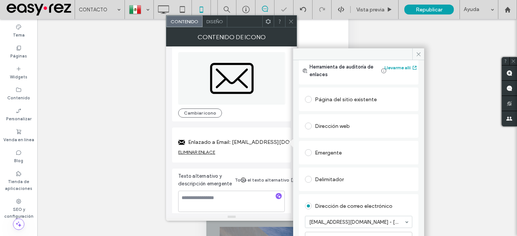
scroll to position [14, 0]
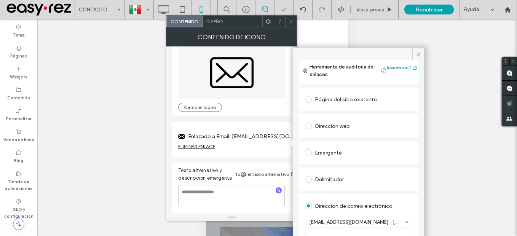
click at [417, 54] on icon at bounding box center [419, 54] width 6 height 6
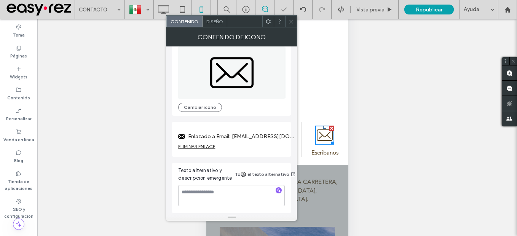
click at [290, 24] on icon at bounding box center [291, 22] width 6 height 6
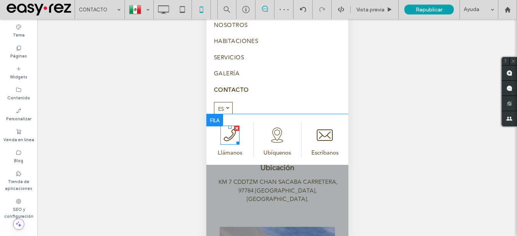
click at [230, 136] on icon at bounding box center [229, 135] width 19 height 19
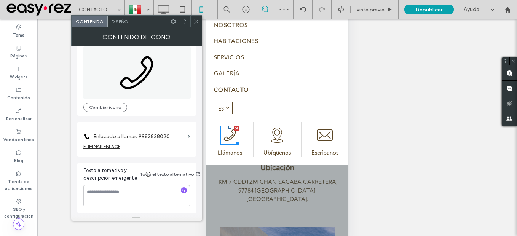
click at [170, 132] on label "Enlazado a llamar: 9982828020" at bounding box center [138, 136] width 91 height 14
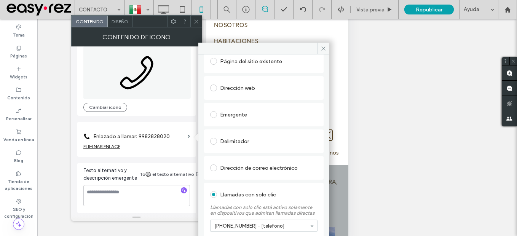
scroll to position [71, 0]
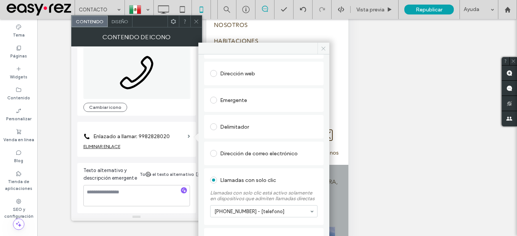
click at [324, 47] on icon at bounding box center [323, 49] width 6 height 6
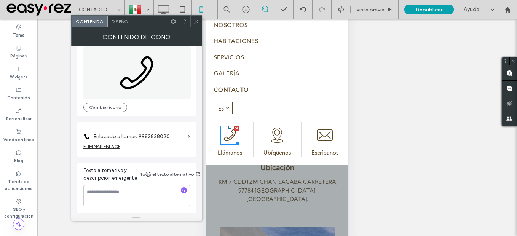
drag, startPoint x: 198, startPoint y: 22, endPoint x: 201, endPoint y: 30, distance: 8.9
click at [197, 22] on icon at bounding box center [196, 22] width 6 height 6
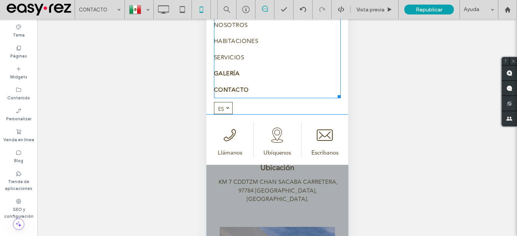
scroll to position [0, 0]
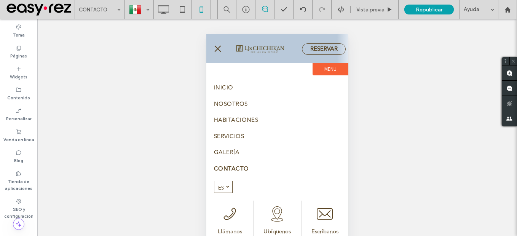
click at [215, 49] on span "menu" at bounding box center [217, 48] width 8 height 1
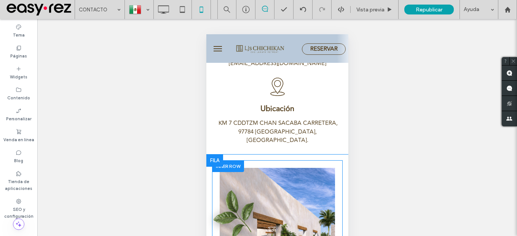
scroll to position [152, 0]
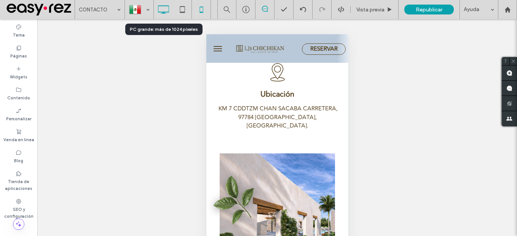
click at [162, 12] on use at bounding box center [163, 9] width 11 height 8
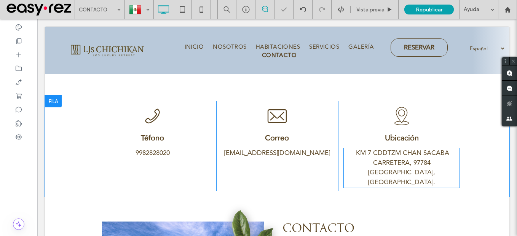
scroll to position [0, 0]
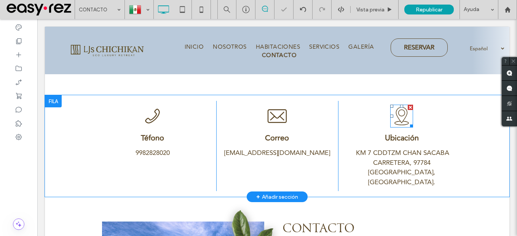
click at [398, 113] on icon at bounding box center [401, 116] width 23 height 23
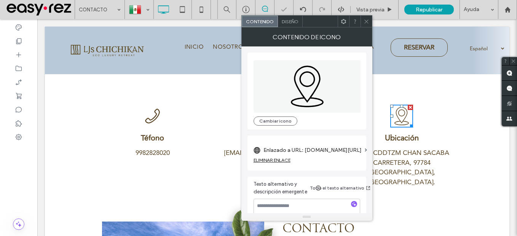
click at [270, 161] on div "ELIMINAR ENLACE" at bounding box center [271, 160] width 37 height 6
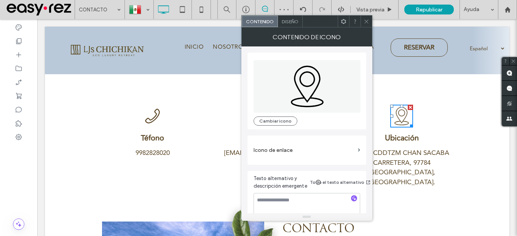
click at [313, 153] on label "Icono de enlace" at bounding box center [303, 150] width 101 height 14
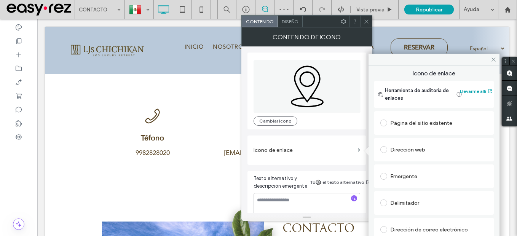
click at [411, 148] on div "Dirección web" at bounding box center [433, 149] width 107 height 12
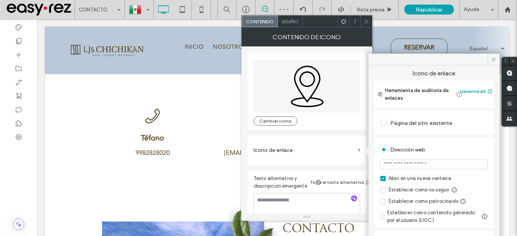
click at [404, 165] on input "url" at bounding box center [433, 164] width 107 height 10
paste input "**********"
type input "**********"
click at [444, 153] on div "Dirección web" at bounding box center [433, 149] width 107 height 12
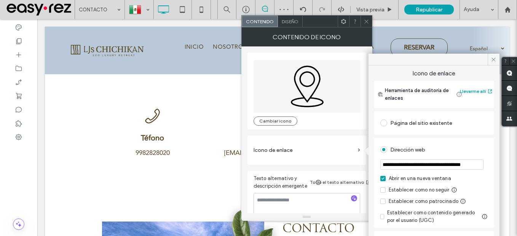
scroll to position [0, 0]
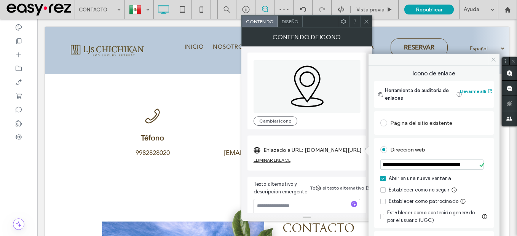
click at [493, 59] on icon at bounding box center [494, 60] width 6 height 6
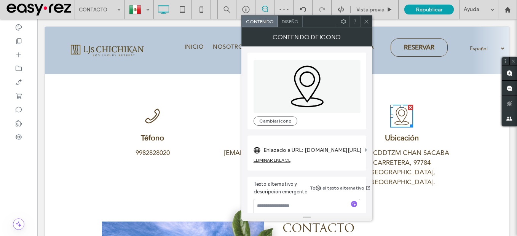
click at [367, 23] on icon at bounding box center [366, 22] width 6 height 6
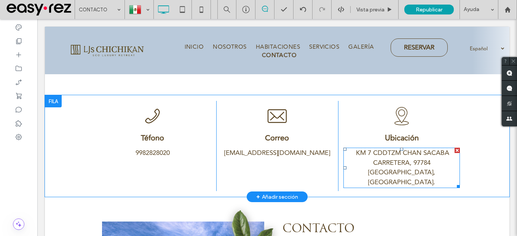
click at [401, 155] on link "KM 7 CDDTZM CHAN SACABA CARRETERA, 97784 Valladolid, Yuc." at bounding box center [402, 167] width 93 height 39
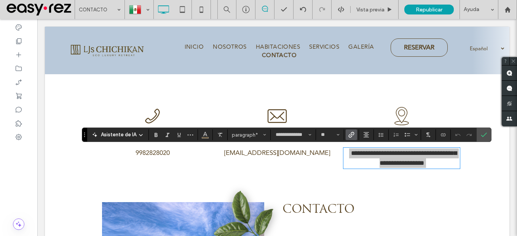
click at [353, 135] on icon "Enlace" at bounding box center [351, 135] width 6 height 6
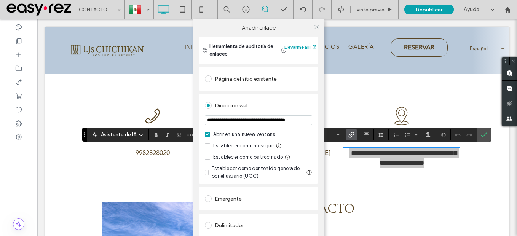
click at [254, 123] on input "**********" at bounding box center [258, 120] width 107 height 10
type input "**********"
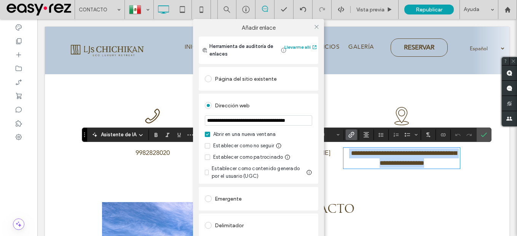
click at [306, 108] on div "Dirección web" at bounding box center [258, 105] width 107 height 12
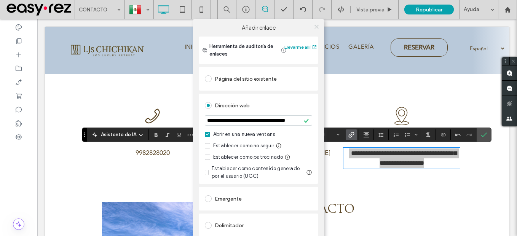
click at [314, 26] on icon at bounding box center [317, 27] width 6 height 6
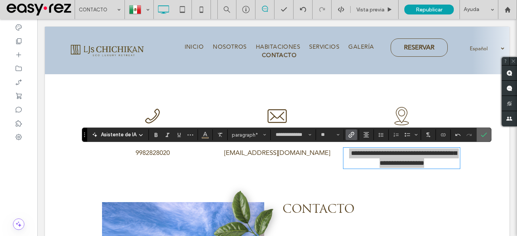
click at [484, 134] on use "Confirmar" at bounding box center [484, 134] width 6 height 5
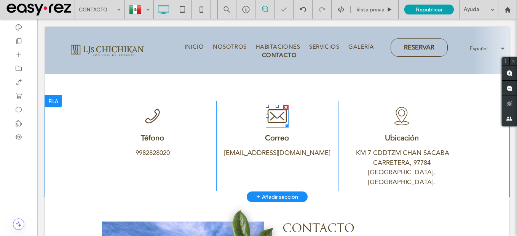
click at [271, 116] on icon at bounding box center [277, 116] width 19 height 14
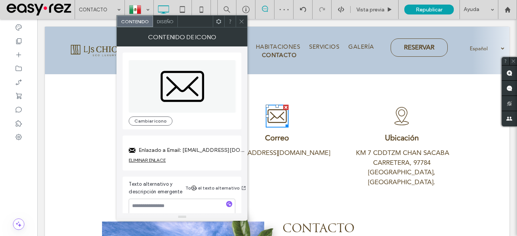
click at [241, 19] on icon at bounding box center [242, 22] width 6 height 6
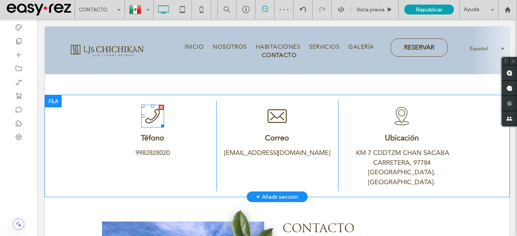
drag, startPoint x: 150, startPoint y: 114, endPoint x: 147, endPoint y: 123, distance: 9.5
click at [150, 115] on icon at bounding box center [152, 116] width 23 height 23
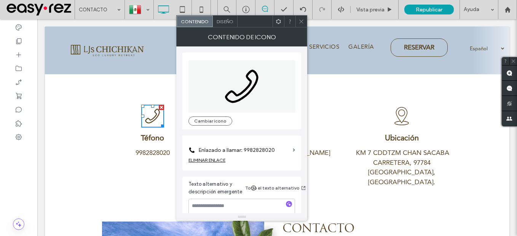
click at [301, 22] on icon at bounding box center [301, 22] width 6 height 6
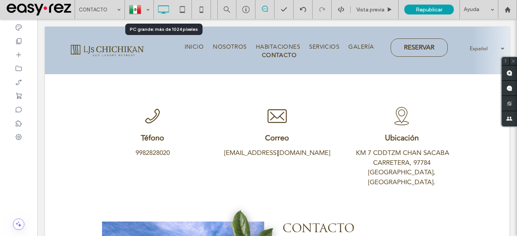
click at [159, 11] on icon at bounding box center [163, 9] width 15 height 15
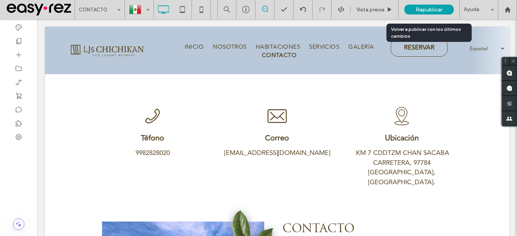
click at [448, 6] on div "Republicar" at bounding box center [428, 10] width 49 height 10
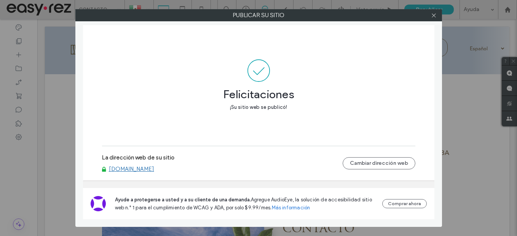
click at [144, 167] on link "[DOMAIN_NAME]" at bounding box center [131, 169] width 45 height 7
click at [432, 16] on icon at bounding box center [434, 16] width 6 height 6
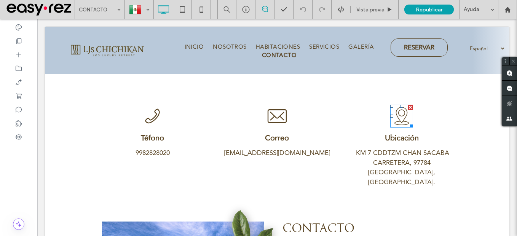
click at [403, 124] on icon at bounding box center [401, 116] width 23 height 23
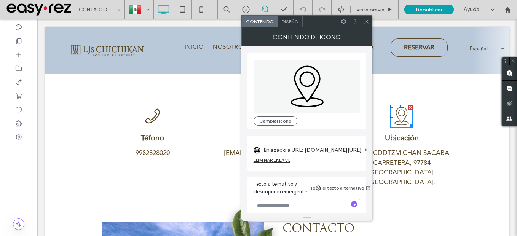
click at [365, 25] on span at bounding box center [366, 21] width 6 height 11
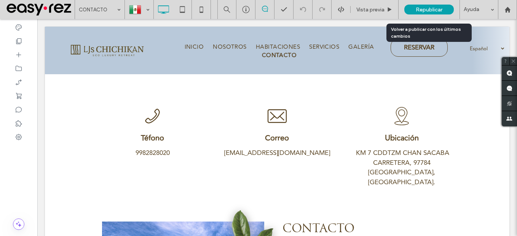
click at [424, 6] on span "Republicar" at bounding box center [429, 9] width 27 height 6
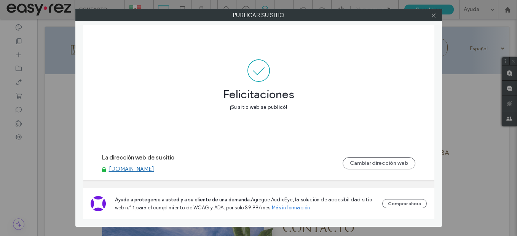
click at [138, 172] on div "La dirección web de su sitio www.ljschichikan.com Cambiar dirección web" at bounding box center [258, 163] width 313 height 24
click at [139, 171] on link "[DOMAIN_NAME]" at bounding box center [131, 169] width 45 height 7
drag, startPoint x: 436, startPoint y: 15, endPoint x: 430, endPoint y: 22, distance: 9.0
click at [436, 14] on icon at bounding box center [434, 16] width 6 height 6
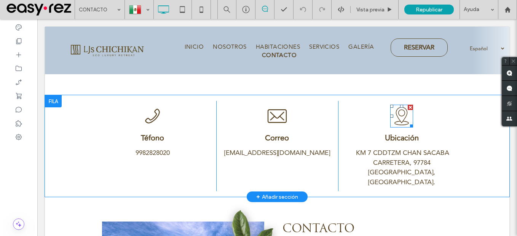
click at [397, 117] on icon at bounding box center [401, 116] width 23 height 23
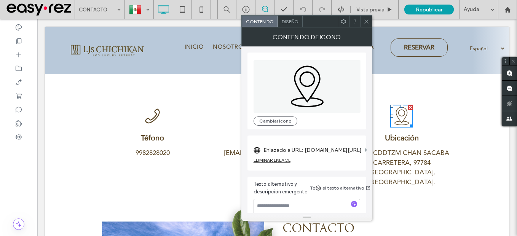
click at [365, 25] on span at bounding box center [366, 21] width 6 height 11
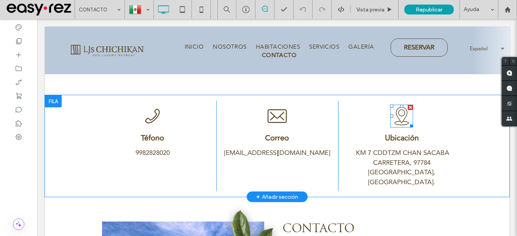
click at [398, 115] on icon at bounding box center [401, 116] width 23 height 23
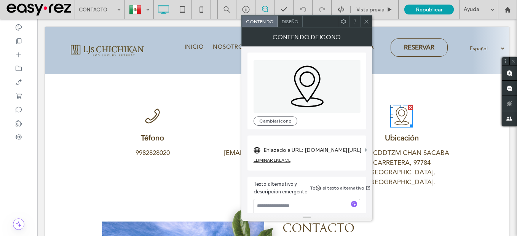
click at [279, 162] on div "ELIMINAR ENLACE" at bounding box center [271, 160] width 37 height 6
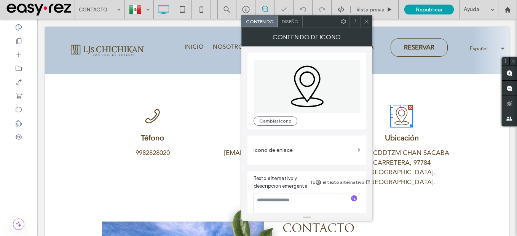
click at [318, 153] on label "Icono de enlace" at bounding box center [303, 150] width 101 height 14
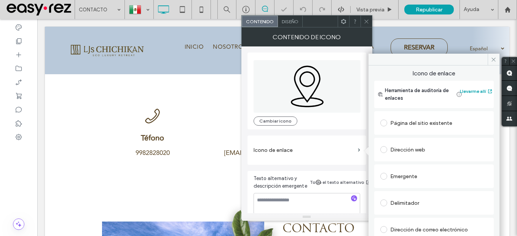
click at [409, 150] on div "Dirección web" at bounding box center [433, 149] width 107 height 12
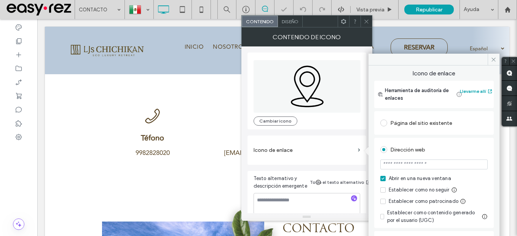
click at [409, 164] on input "url" at bounding box center [433, 164] width 107 height 10
paste input "**********"
type input "**********"
click at [462, 152] on div "Dirección web" at bounding box center [433, 149] width 107 height 12
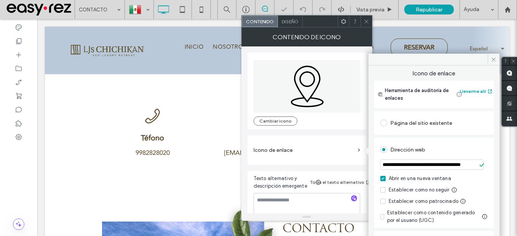
scroll to position [0, 0]
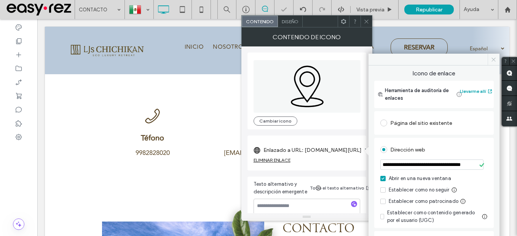
drag, startPoint x: 492, startPoint y: 58, endPoint x: 348, endPoint y: 10, distance: 152.2
click at [492, 58] on use at bounding box center [493, 59] width 4 height 4
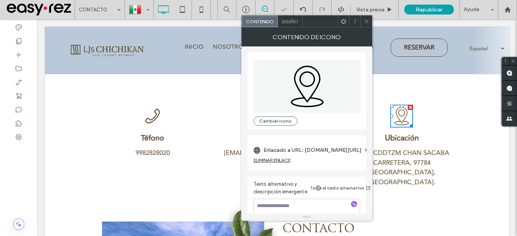
click at [368, 22] on icon at bounding box center [366, 22] width 6 height 6
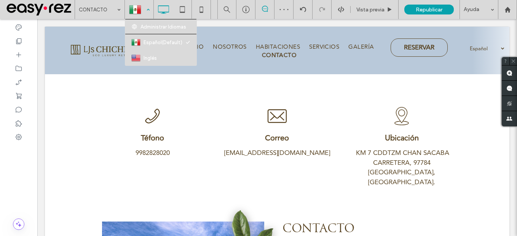
click at [140, 8] on div at bounding box center [139, 9] width 28 height 18
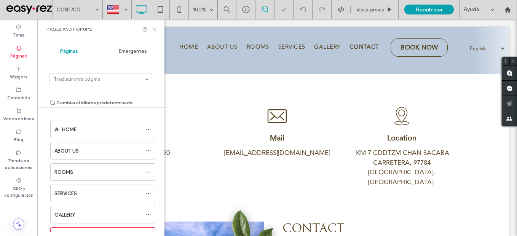
click at [155, 30] on icon at bounding box center [154, 30] width 6 height 6
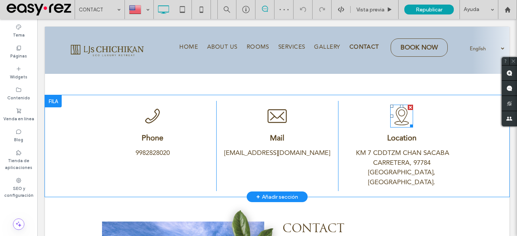
click at [399, 122] on icon at bounding box center [401, 116] width 23 height 23
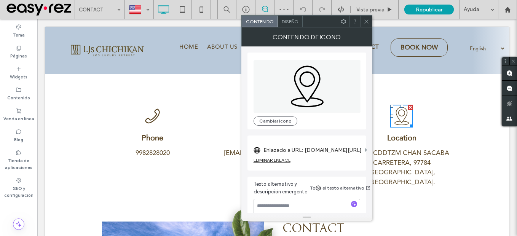
click at [278, 156] on label "Enlazado a URL: maps.app.goo.gl/tq3tuiroDFzkDNDr9" at bounding box center [312, 150] width 98 height 14
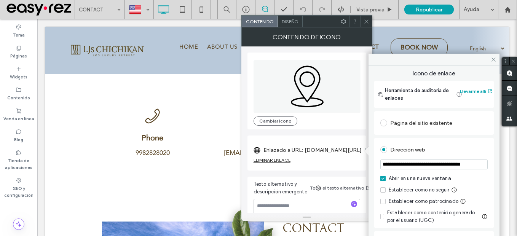
click at [425, 169] on input "**********" at bounding box center [433, 164] width 107 height 10
drag, startPoint x: 494, startPoint y: 58, endPoint x: 337, endPoint y: 74, distance: 157.3
click at [494, 58] on icon at bounding box center [494, 60] width 6 height 6
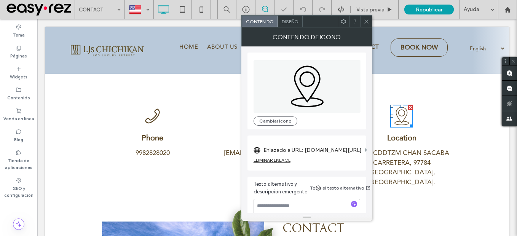
click at [274, 161] on div "ELIMINAR ENLACE" at bounding box center [271, 160] width 37 height 6
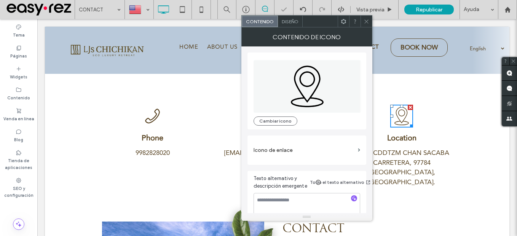
click at [314, 147] on label "Icono de enlace" at bounding box center [303, 150] width 101 height 14
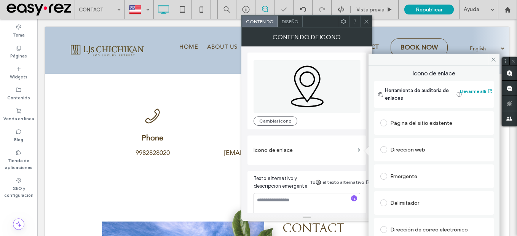
click at [426, 151] on div "Dirección web" at bounding box center [433, 149] width 107 height 12
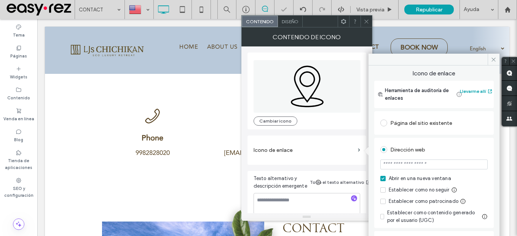
click at [417, 162] on input "url" at bounding box center [433, 164] width 107 height 10
paste input "**********"
type input "**********"
click at [469, 150] on div "Dirección web" at bounding box center [433, 149] width 107 height 12
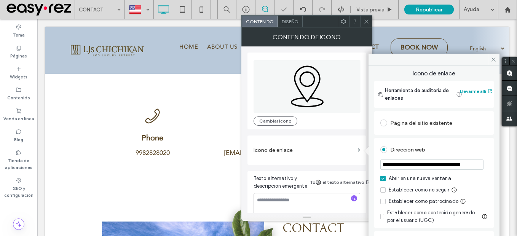
scroll to position [0, 0]
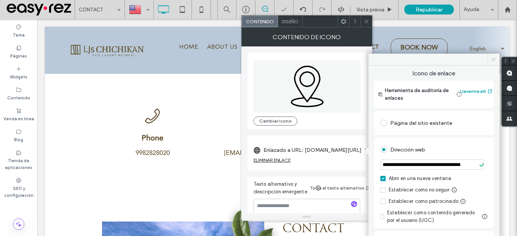
click at [494, 62] on span at bounding box center [493, 59] width 12 height 11
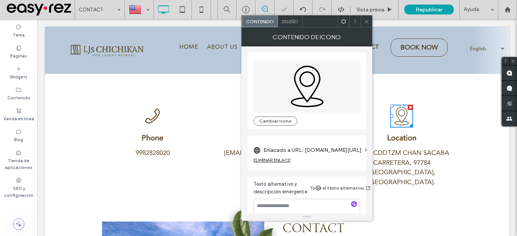
click at [363, 21] on div at bounding box center [365, 21] width 11 height 11
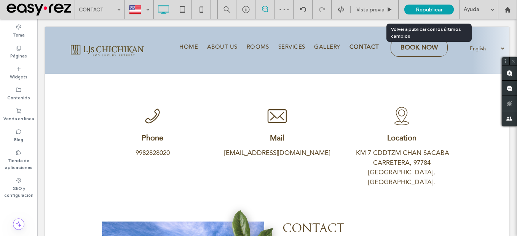
click at [427, 10] on span "Republicar" at bounding box center [429, 9] width 27 height 6
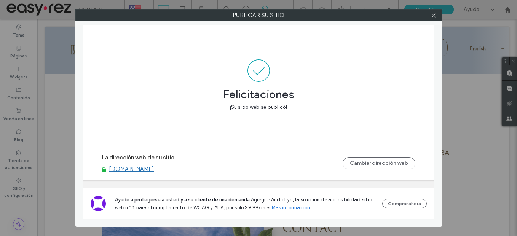
click at [149, 172] on link "[DOMAIN_NAME]" at bounding box center [131, 169] width 45 height 7
click at [435, 14] on use at bounding box center [434, 15] width 4 height 4
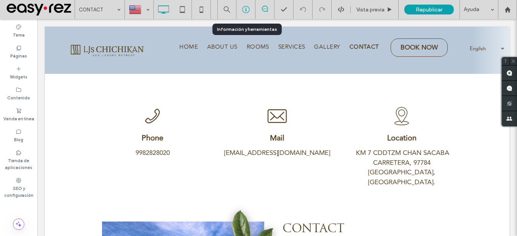
click at [248, 11] on use at bounding box center [245, 9] width 7 height 7
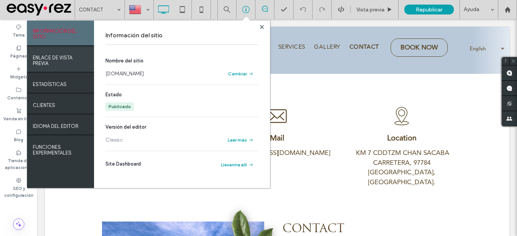
drag, startPoint x: 60, startPoint y: 60, endPoint x: 79, endPoint y: 57, distance: 19.0
click at [60, 60] on label "ENLACE DE VISTA PREVIA" at bounding box center [61, 58] width 56 height 15
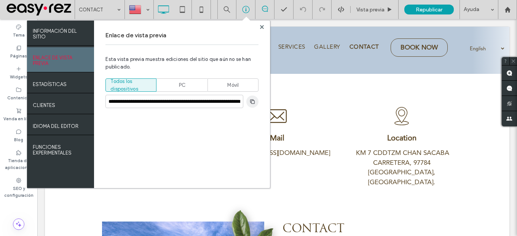
click at [257, 104] on span "button" at bounding box center [252, 102] width 12 height 12
click at [262, 28] on icon at bounding box center [262, 27] width 4 height 4
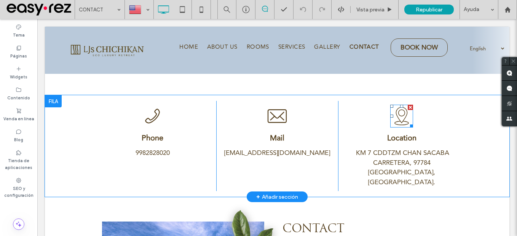
click at [397, 121] on icon at bounding box center [401, 116] width 14 height 18
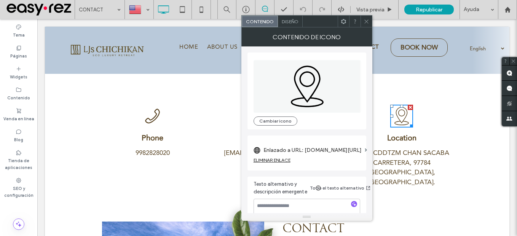
click at [369, 25] on span at bounding box center [366, 21] width 6 height 11
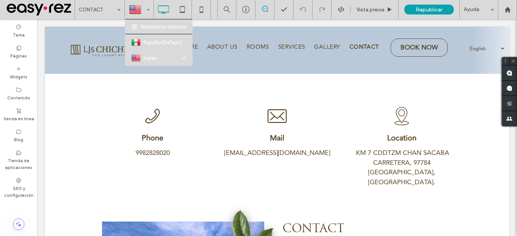
click at [151, 6] on div at bounding box center [139, 9] width 28 height 18
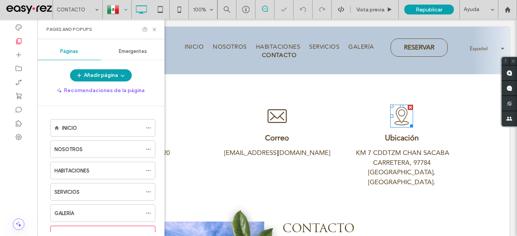
click at [400, 115] on icon at bounding box center [401, 116] width 23 height 23
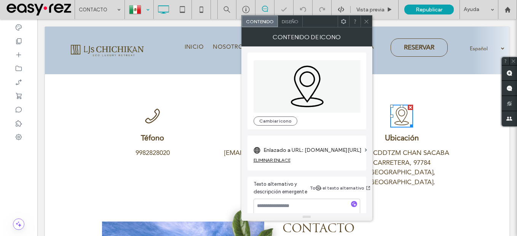
click at [331, 150] on label "Enlazado a URL: maps.app.goo.gl/tq3tuiroDFzkDNDr9" at bounding box center [312, 150] width 98 height 14
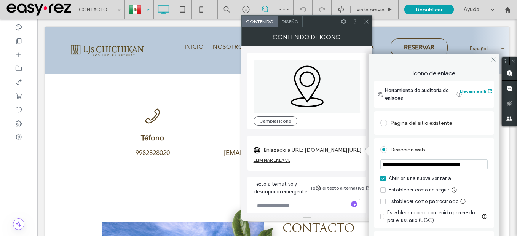
click at [419, 159] on section "**********" at bounding box center [433, 165] width 107 height 19
click at [408, 164] on input "**********" at bounding box center [433, 164] width 107 height 10
drag, startPoint x: 366, startPoint y: 22, endPoint x: 255, endPoint y: 24, distance: 111.9
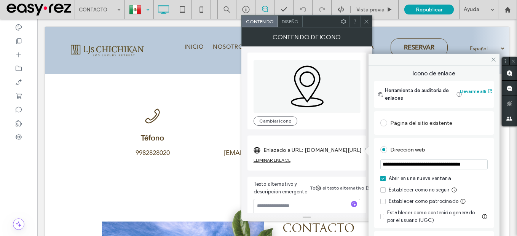
click at [366, 22] on icon at bounding box center [366, 22] width 6 height 6
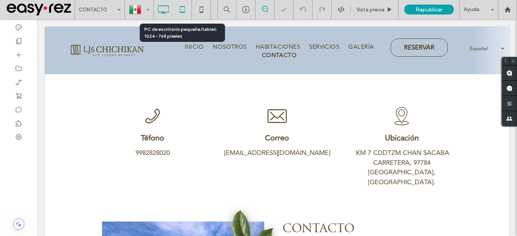
click at [182, 11] on icon at bounding box center [182, 9] width 15 height 15
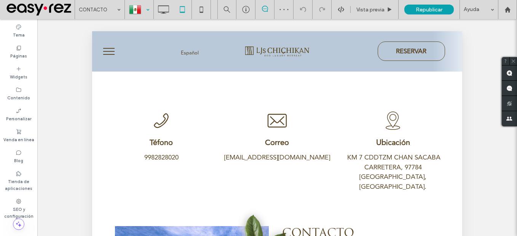
click at [105, 51] on span "menu" at bounding box center [108, 51] width 11 height 1
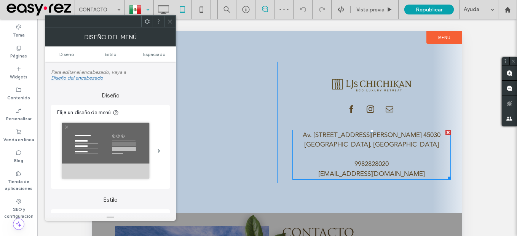
click at [375, 140] on link "Av. Patria 723, Jardines de Guadalupe C.P. 45030 Valladolid, México" at bounding box center [372, 140] width 138 height 20
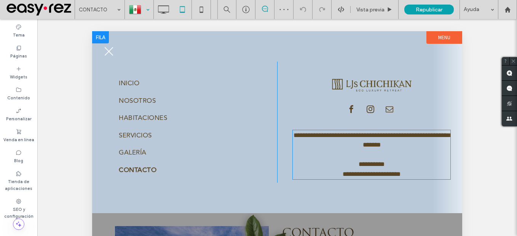
type input "**********"
type input "**"
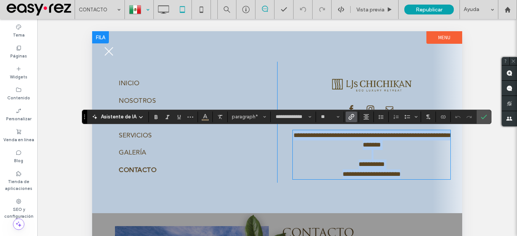
click at [385, 140] on link "**********" at bounding box center [372, 140] width 159 height 16
drag, startPoint x: 399, startPoint y: 144, endPoint x: 296, endPoint y: 132, distance: 104.2
click at [296, 132] on p "**********" at bounding box center [371, 140] width 158 height 19
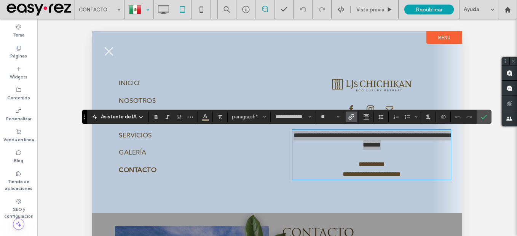
click at [349, 116] on use "Enlace" at bounding box center [351, 117] width 6 height 6
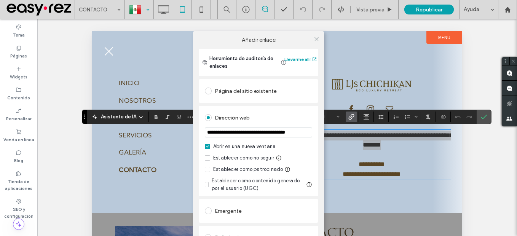
click at [271, 135] on input "**********" at bounding box center [258, 132] width 107 height 10
paste input "url"
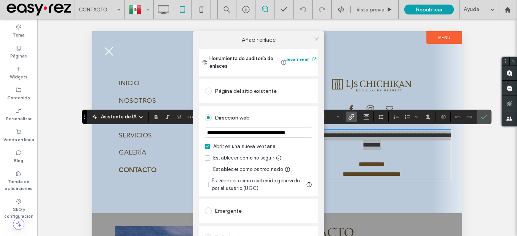
type input "**********"
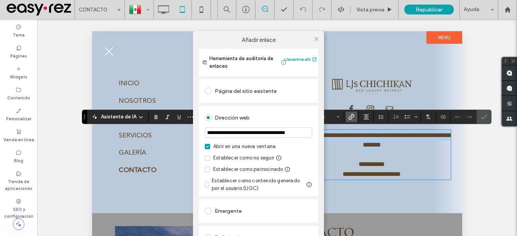
click at [306, 116] on div "Dirección web" at bounding box center [258, 118] width 107 height 12
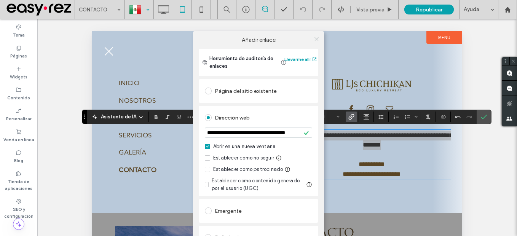
click at [314, 39] on icon at bounding box center [317, 39] width 6 height 6
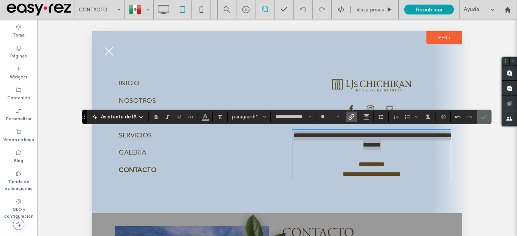
click at [484, 115] on icon "Confirmar" at bounding box center [484, 117] width 6 height 6
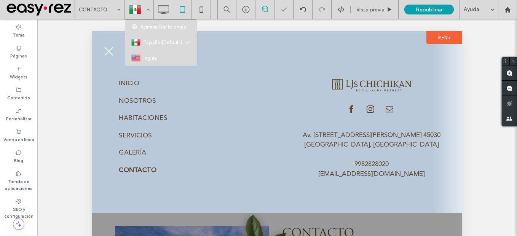
click at [141, 9] on div at bounding box center [139, 9] width 28 height 18
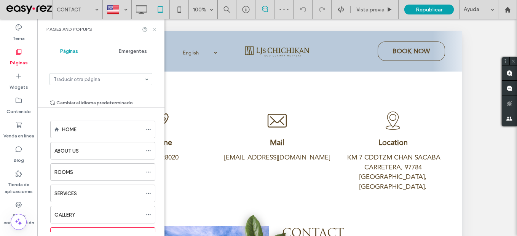
click at [155, 27] on icon at bounding box center [154, 30] width 6 height 6
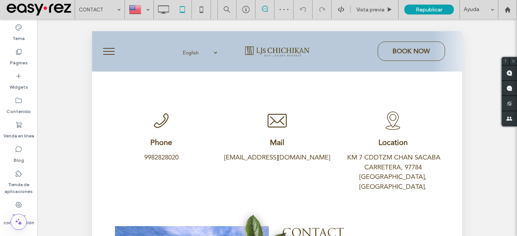
click at [112, 51] on span "menu" at bounding box center [108, 51] width 11 height 1
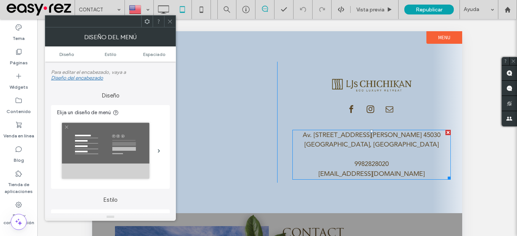
click at [381, 146] on link "Av. Patria 723, Jardines de Guadalupe C.P. 45030 Valladolid, México" at bounding box center [372, 140] width 138 height 20
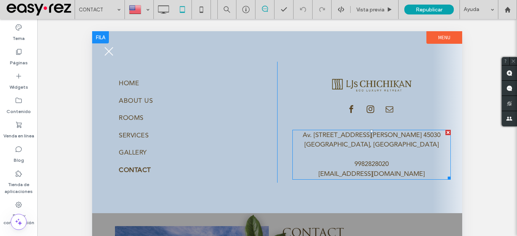
type input "**********"
type input "**"
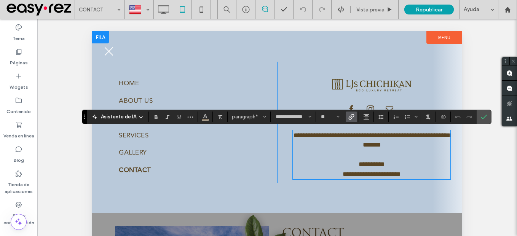
click at [403, 142] on p "**********" at bounding box center [371, 140] width 158 height 19
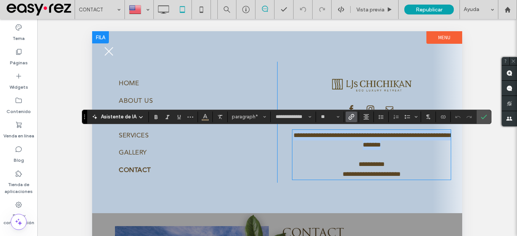
drag, startPoint x: 404, startPoint y: 146, endPoint x: 361, endPoint y: 124, distance: 48.5
click at [288, 133] on div "**********" at bounding box center [364, 122] width 174 height 121
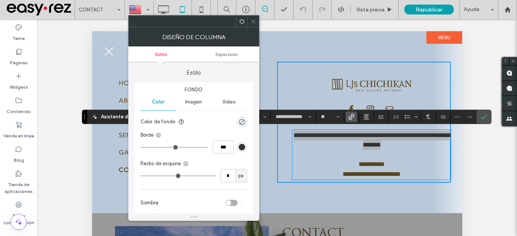
click at [352, 118] on icon "Enlace" at bounding box center [351, 117] width 6 height 6
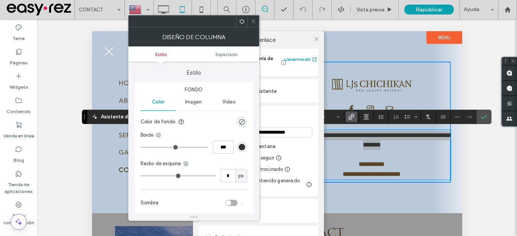
click at [250, 24] on icon at bounding box center [253, 22] width 6 height 6
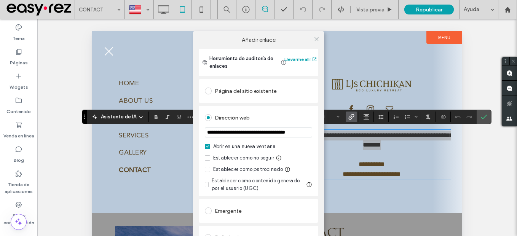
click at [282, 132] on input "**********" at bounding box center [258, 132] width 107 height 10
paste input "url"
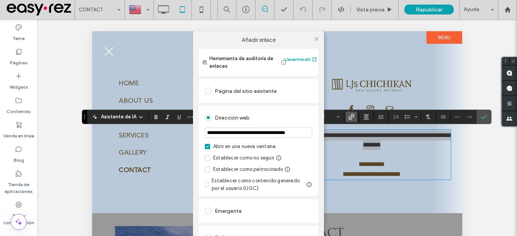
type input "**********"
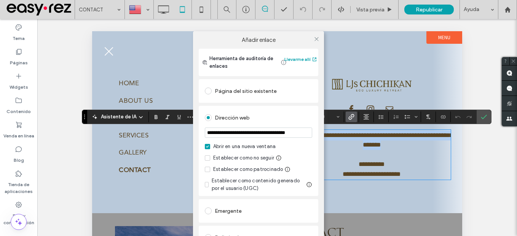
scroll to position [0, 0]
click at [303, 119] on div "Dirección web" at bounding box center [258, 118] width 107 height 12
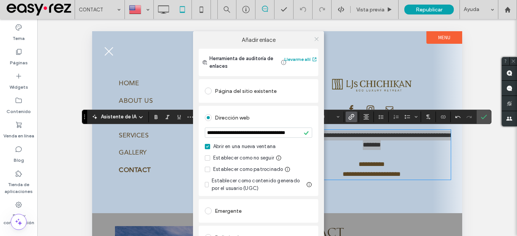
click at [314, 38] on use at bounding box center [316, 39] width 4 height 4
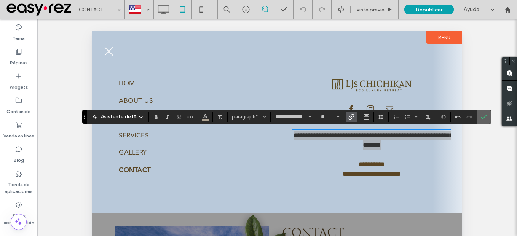
click at [485, 117] on icon "Confirmar" at bounding box center [484, 117] width 6 height 6
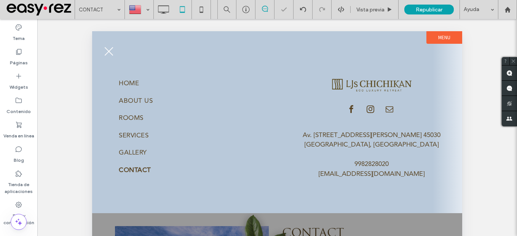
click at [113, 52] on button "menu" at bounding box center [109, 51] width 20 height 20
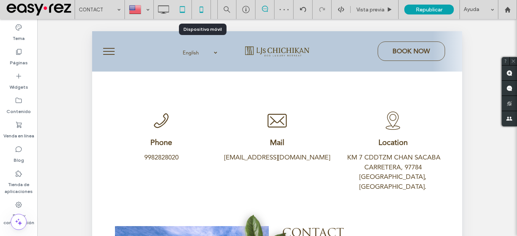
click at [199, 11] on icon at bounding box center [201, 9] width 15 height 15
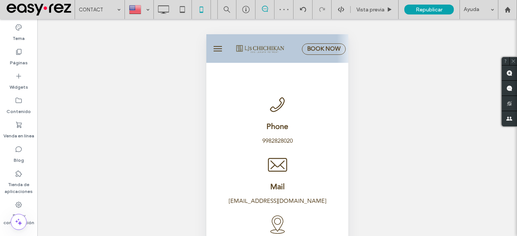
click at [215, 47] on button "menu" at bounding box center [217, 48] width 15 height 15
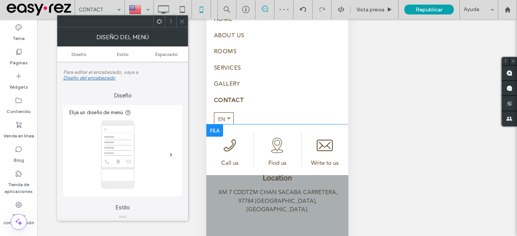
scroll to position [79, 0]
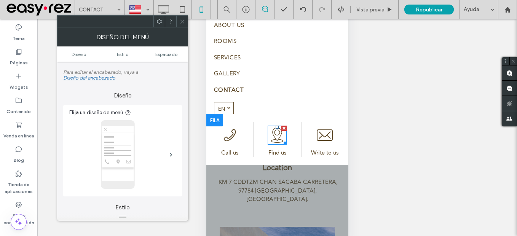
click at [277, 134] on icon at bounding box center [276, 135] width 19 height 19
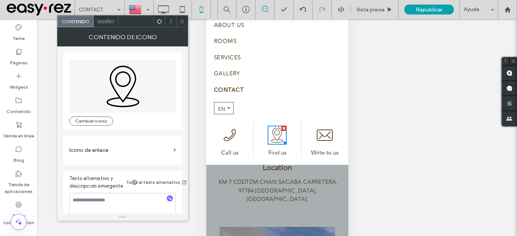
click at [148, 149] on label "Icono de enlace" at bounding box center [119, 150] width 101 height 14
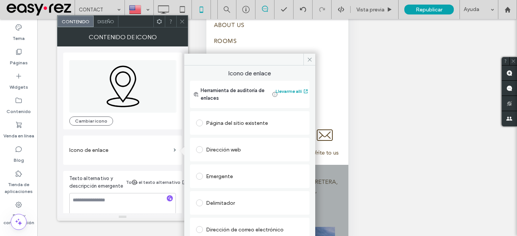
click at [231, 150] on div "Dirección web" at bounding box center [249, 149] width 107 height 12
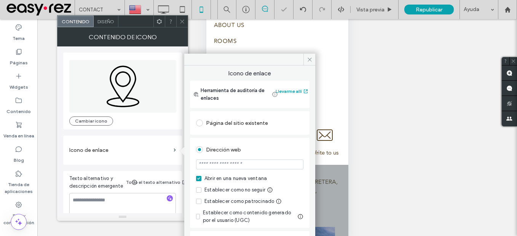
click at [252, 165] on input "url" at bounding box center [249, 164] width 107 height 10
paste input "**********"
type input "**********"
click at [288, 147] on div "Dirección web" at bounding box center [249, 149] width 107 height 12
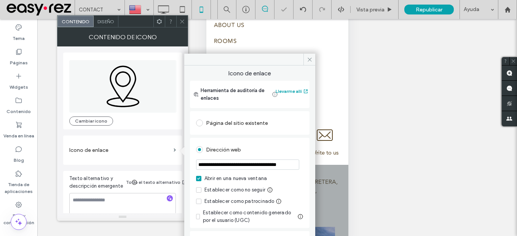
scroll to position [0, 0]
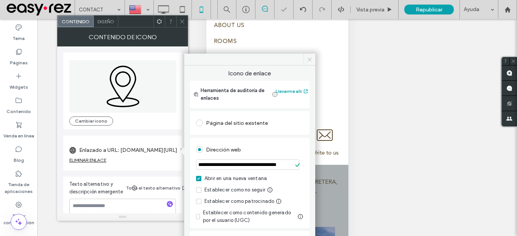
click at [309, 58] on icon at bounding box center [310, 60] width 6 height 6
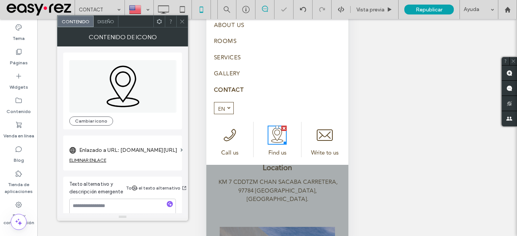
click at [185, 19] on icon at bounding box center [182, 22] width 6 height 6
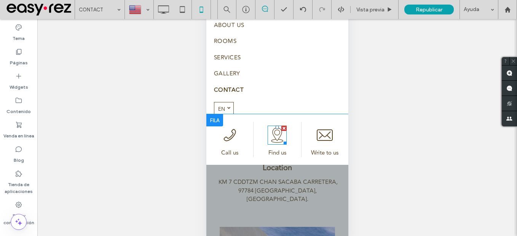
click at [274, 132] on icon at bounding box center [277, 132] width 6 height 6
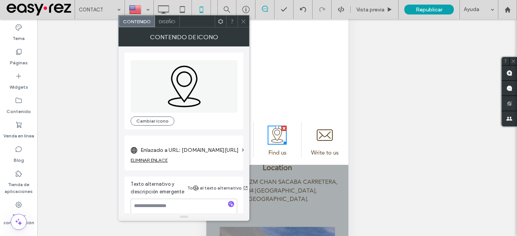
click at [241, 22] on icon at bounding box center [244, 22] width 6 height 6
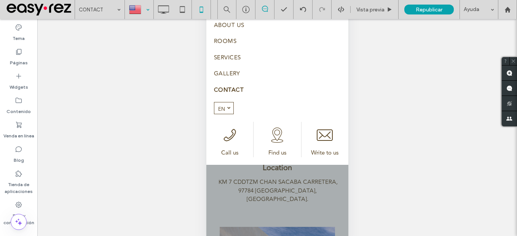
click at [134, 12] on div at bounding box center [139, 9] width 28 height 18
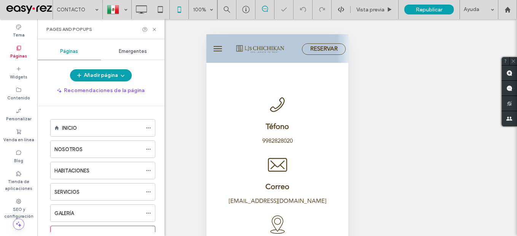
click at [216, 47] on button "menu" at bounding box center [217, 48] width 15 height 15
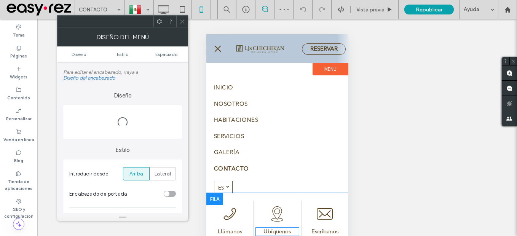
scroll to position [76, 0]
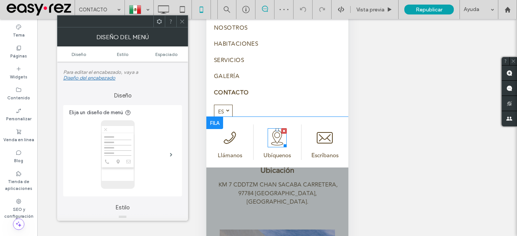
click at [277, 140] on icon at bounding box center [276, 137] width 19 height 19
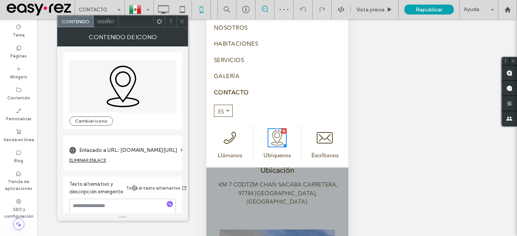
click at [148, 151] on label "Enlazado a URL: maps.app.goo.gl/tq3tuiroDFzkDNDr9" at bounding box center [128, 150] width 98 height 14
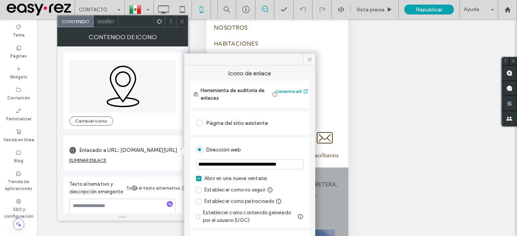
click at [268, 166] on input "**********" at bounding box center [249, 164] width 107 height 10
click at [296, 152] on div "Dirección web" at bounding box center [249, 149] width 107 height 12
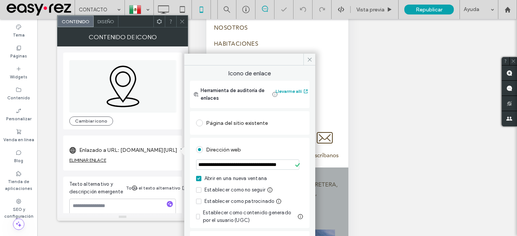
scroll to position [0, 0]
drag, startPoint x: 65, startPoint y: 95, endPoint x: 307, endPoint y: 58, distance: 244.5
click at [307, 58] on icon at bounding box center [310, 60] width 6 height 6
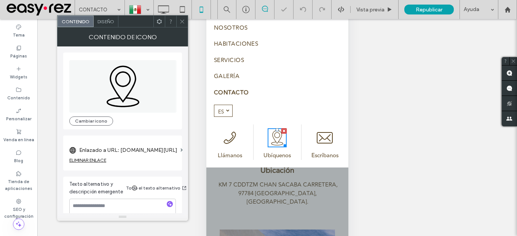
click at [179, 22] on div at bounding box center [181, 21] width 11 height 11
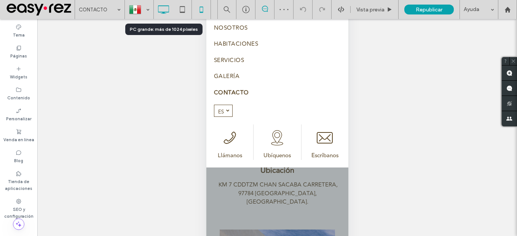
click at [170, 11] on icon at bounding box center [163, 9] width 15 height 15
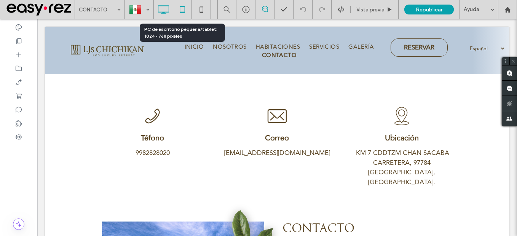
click at [181, 8] on icon at bounding box center [182, 9] width 15 height 15
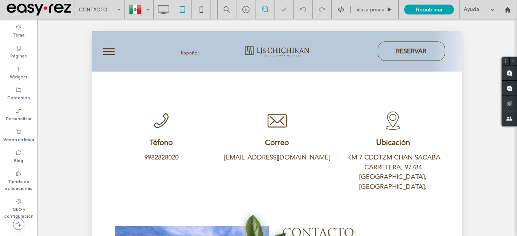
click at [106, 55] on button "menu" at bounding box center [109, 51] width 20 height 20
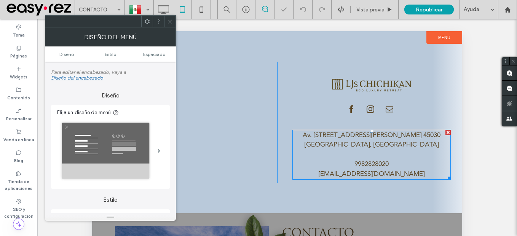
click at [377, 169] on link "reservations@ljsmx.com" at bounding box center [372, 174] width 106 height 10
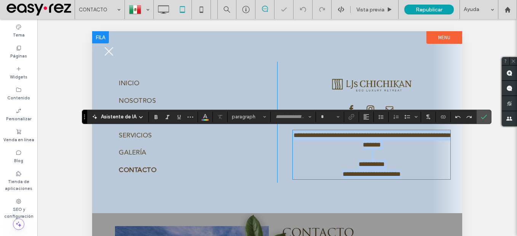
type input "**********"
type input "**"
click at [384, 161] on link "**********" at bounding box center [371, 164] width 26 height 6
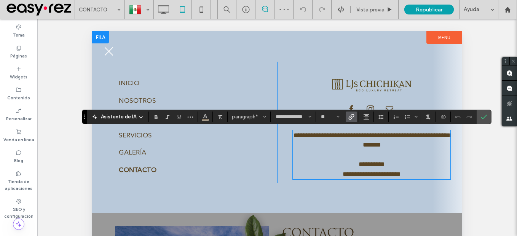
drag, startPoint x: 377, startPoint y: 169, endPoint x: 389, endPoint y: 161, distance: 14.0
click at [384, 161] on link "**********" at bounding box center [371, 164] width 26 height 6
click at [350, 117] on use "Enlace" at bounding box center [351, 117] width 6 height 6
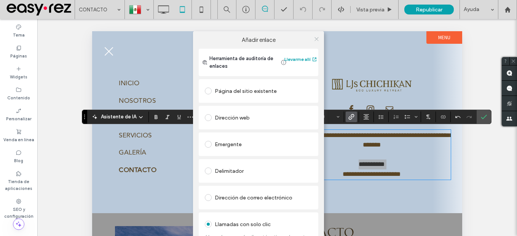
click at [314, 40] on icon at bounding box center [317, 39] width 6 height 6
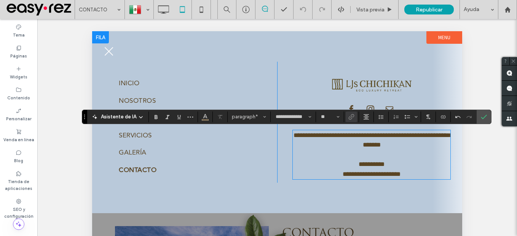
click at [396, 174] on link "**********" at bounding box center [372, 174] width 58 height 6
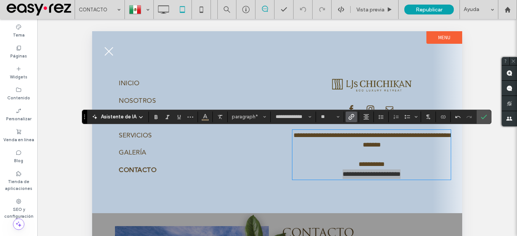
click at [352, 121] on span "Enlace" at bounding box center [351, 117] width 6 height 10
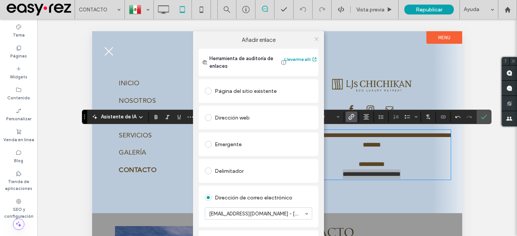
click at [315, 38] on use at bounding box center [316, 39] width 4 height 4
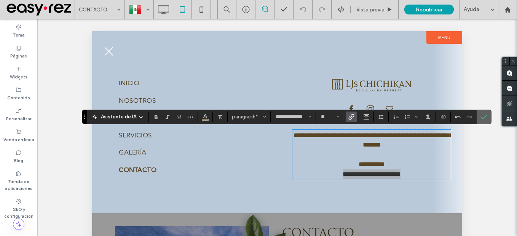
click at [488, 115] on label "Confirmar" at bounding box center [483, 117] width 11 height 14
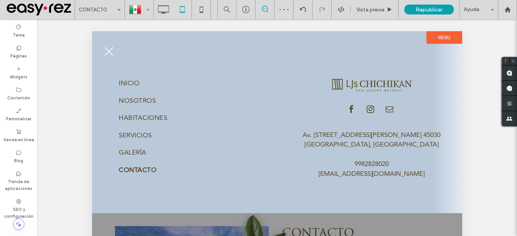
click at [145, 8] on div at bounding box center [139, 9] width 28 height 18
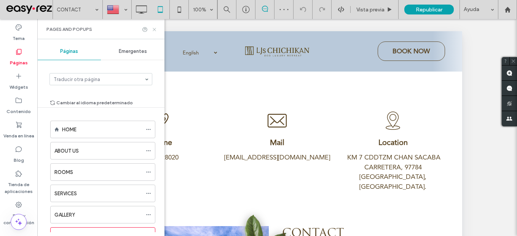
click at [155, 29] on icon at bounding box center [154, 30] width 6 height 6
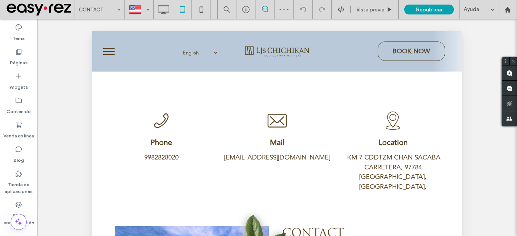
click at [110, 52] on button "menu" at bounding box center [109, 51] width 20 height 20
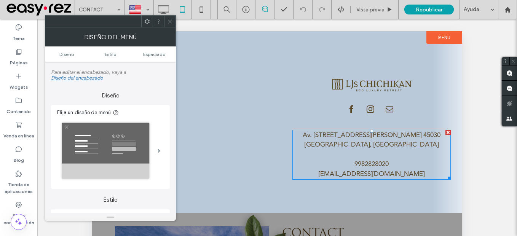
click at [379, 139] on link "Av. Patria 723, Jardines de Guadalupe C.P. 45030 Valladolid, México" at bounding box center [372, 140] width 138 height 20
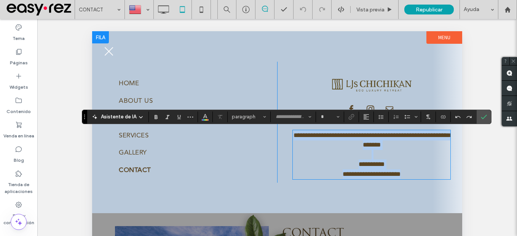
type input "**********"
type input "**"
click at [384, 163] on link "**********" at bounding box center [371, 164] width 26 height 6
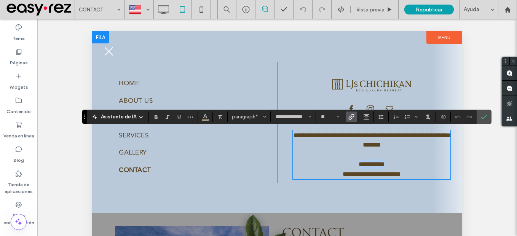
click at [384, 163] on link "**********" at bounding box center [371, 164] width 26 height 6
click at [350, 121] on span "Enlace" at bounding box center [349, 117] width 3 height 11
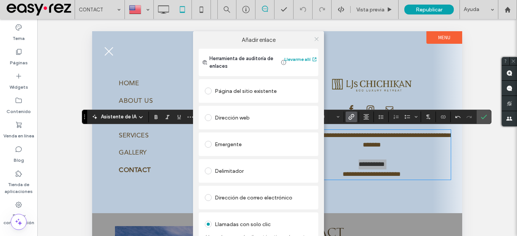
click at [314, 40] on icon at bounding box center [317, 39] width 6 height 6
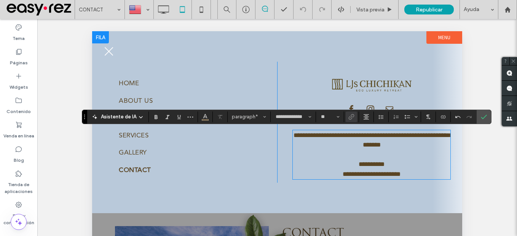
click at [395, 174] on link "**********" at bounding box center [372, 174] width 58 height 6
click at [394, 174] on link "**********" at bounding box center [372, 174] width 58 height 6
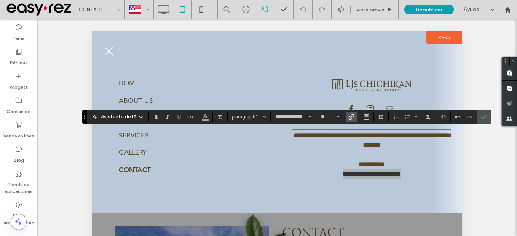
click at [347, 118] on label "Enlace" at bounding box center [351, 117] width 11 height 11
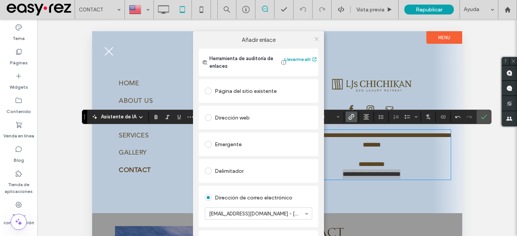
click at [315, 34] on span at bounding box center [317, 38] width 6 height 11
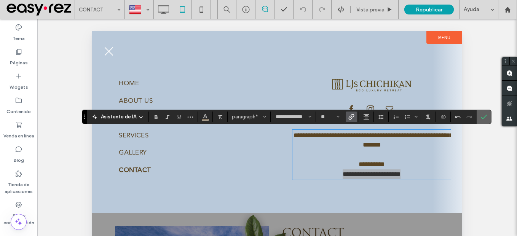
drag, startPoint x: 486, startPoint y: 119, endPoint x: 168, endPoint y: 44, distance: 326.6
click at [486, 119] on icon "Confirmar" at bounding box center [484, 117] width 6 height 6
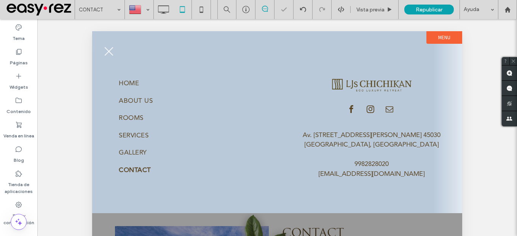
click at [107, 49] on button "menu" at bounding box center [109, 51] width 20 height 20
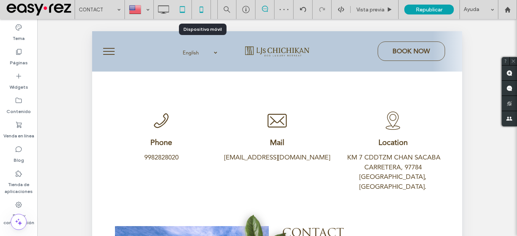
click at [199, 10] on icon at bounding box center [201, 9] width 15 height 15
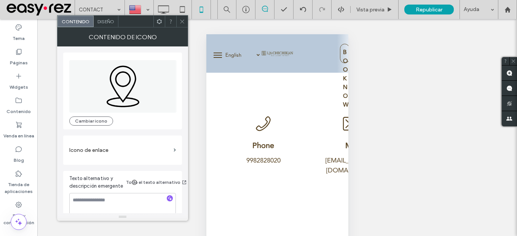
click at [117, 150] on label "Icono de enlace" at bounding box center [119, 150] width 101 height 14
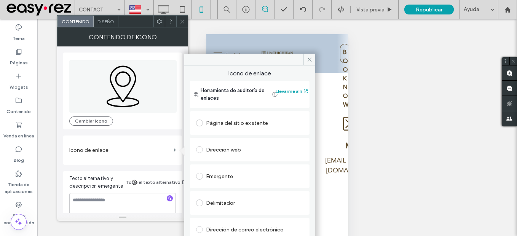
click at [229, 149] on div "Dirección web" at bounding box center [249, 149] width 107 height 12
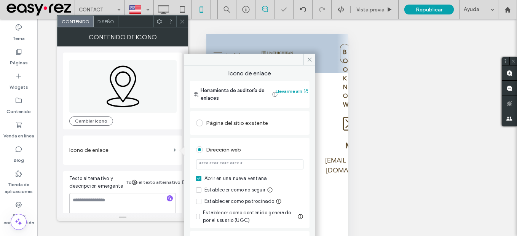
click at [260, 169] on input "url" at bounding box center [249, 164] width 107 height 10
paste input "**********"
type input "**********"
click at [281, 151] on div "Dirección web" at bounding box center [249, 149] width 107 height 12
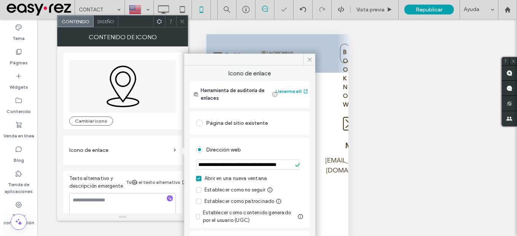
scroll to position [0, 0]
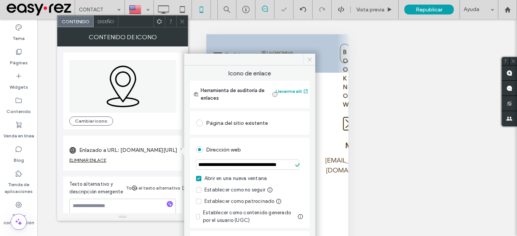
click at [310, 61] on icon at bounding box center [310, 60] width 6 height 6
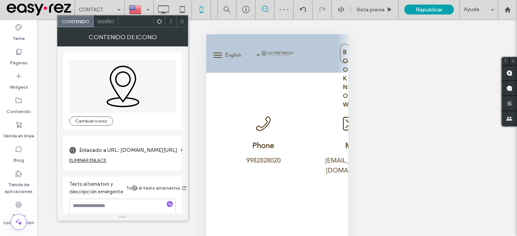
click at [182, 20] on icon at bounding box center [182, 22] width 6 height 6
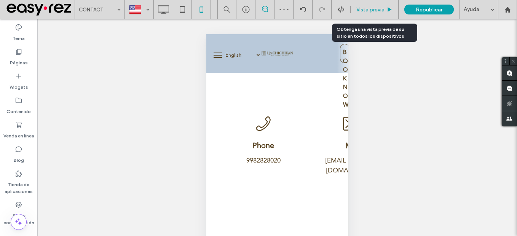
click at [369, 7] on span "Vista previa" at bounding box center [370, 9] width 28 height 6
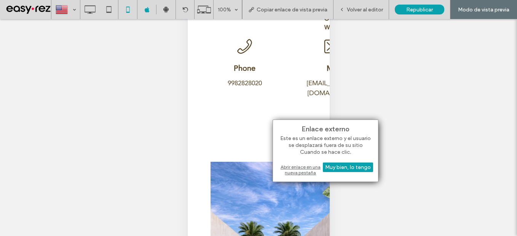
scroll to position [79, 0]
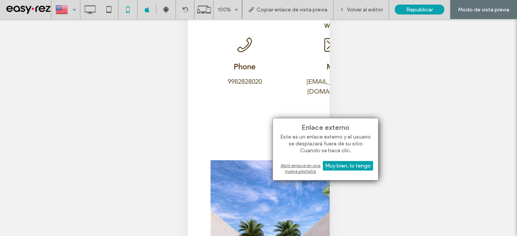
click at [303, 166] on div "Abrir enlace en una nueva pestaña" at bounding box center [325, 168] width 95 height 14
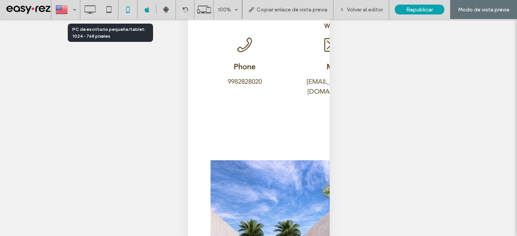
drag, startPoint x: 110, startPoint y: 11, endPoint x: 117, endPoint y: 11, distance: 6.9
click at [110, 11] on icon at bounding box center [108, 9] width 15 height 15
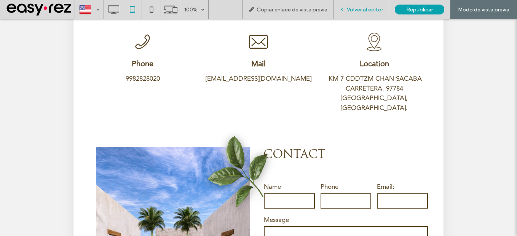
click at [357, 10] on span "Volver al editor" at bounding box center [365, 9] width 36 height 6
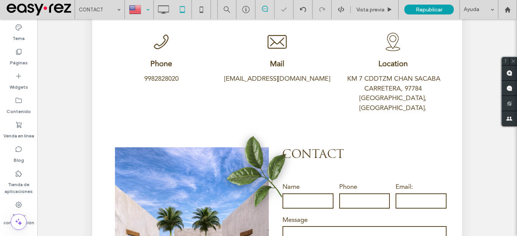
click at [147, 10] on div at bounding box center [139, 9] width 28 height 18
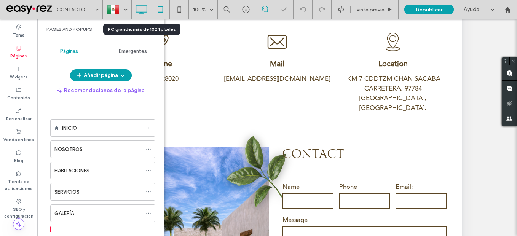
click at [148, 10] on icon at bounding box center [141, 9] width 15 height 15
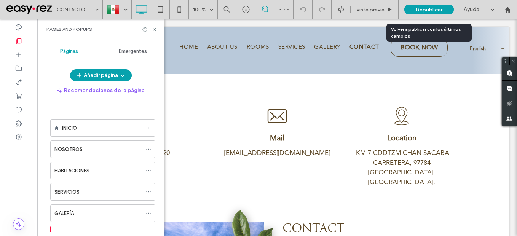
click at [435, 11] on span "Republicar" at bounding box center [429, 9] width 27 height 6
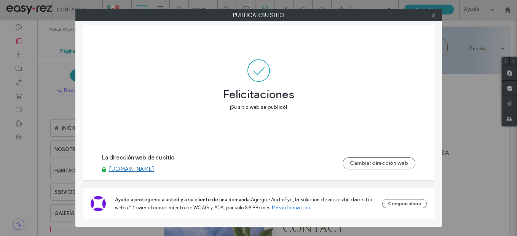
click at [154, 167] on link "[DOMAIN_NAME]" at bounding box center [131, 169] width 45 height 7
click at [436, 16] on icon at bounding box center [434, 16] width 6 height 6
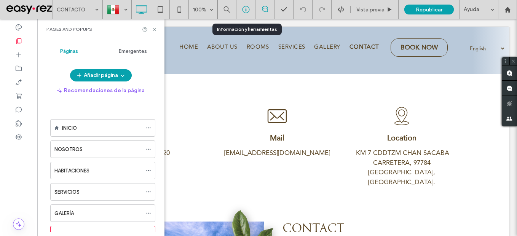
click at [249, 12] on icon at bounding box center [246, 10] width 8 height 8
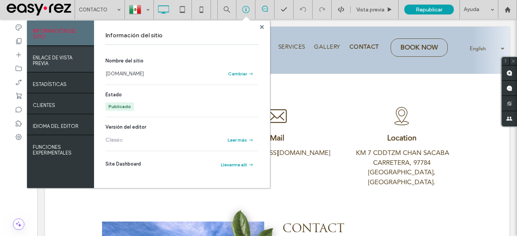
click at [57, 61] on label "ENLACE DE VISTA PREVIA" at bounding box center [61, 58] width 56 height 15
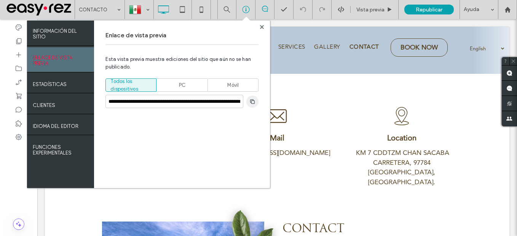
click at [251, 102] on use "button" at bounding box center [252, 101] width 5 height 5
drag, startPoint x: 511, startPoint y: 9, endPoint x: 486, endPoint y: 10, distance: 24.4
click at [511, 9] on div at bounding box center [507, 9] width 18 height 6
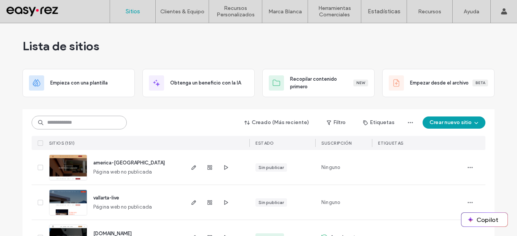
click at [113, 122] on input at bounding box center [79, 123] width 95 height 14
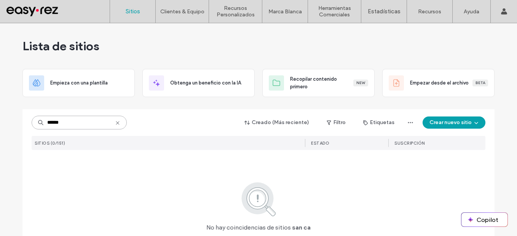
drag, startPoint x: 82, startPoint y: 127, endPoint x: 24, endPoint y: 122, distance: 58.0
click at [25, 123] on div "****** Creado (Más reciente) Filtro Etiquetas Crear nuevo sitio SITIOS (0/151) …" at bounding box center [258, 193] width 472 height 169
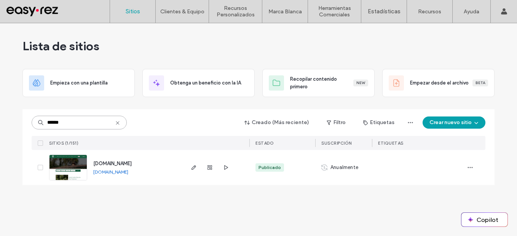
type input "******"
click at [128, 172] on link "[DOMAIN_NAME]" at bounding box center [110, 172] width 35 height 6
click at [193, 166] on icon "button" at bounding box center [194, 167] width 6 height 6
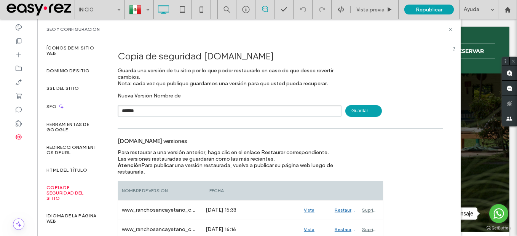
type input "******"
click at [451, 30] on icon at bounding box center [451, 30] width 6 height 6
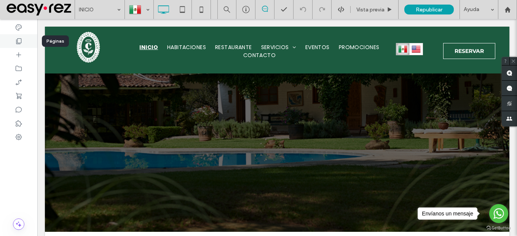
click at [24, 39] on div at bounding box center [18, 41] width 37 height 14
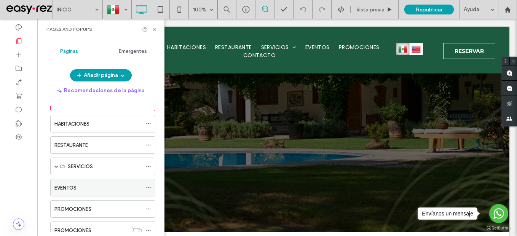
scroll to position [38, 0]
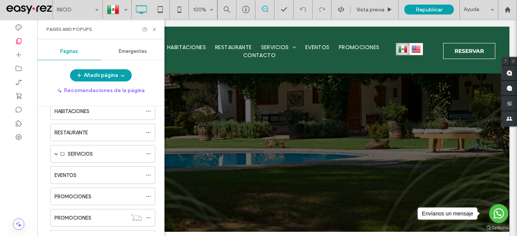
click at [137, 51] on span "Emergentes" at bounding box center [133, 51] width 28 height 6
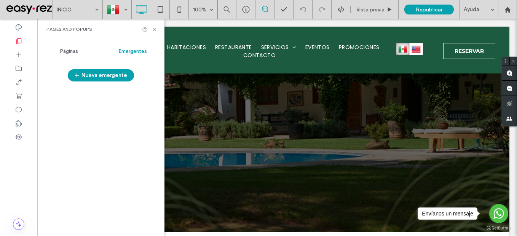
click at [78, 49] on div "Páginas" at bounding box center [69, 51] width 64 height 17
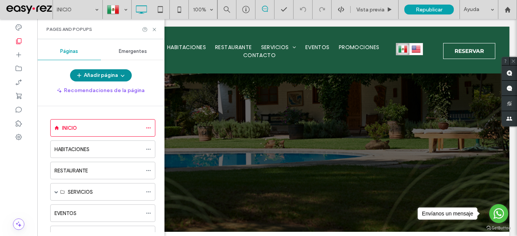
click at [124, 72] on span "button" at bounding box center [122, 75] width 8 height 11
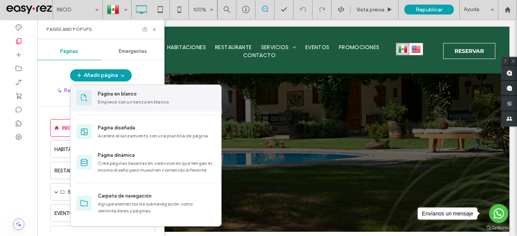
click at [142, 101] on div "Empiece con un lienzo en blanco" at bounding box center [156, 102] width 117 height 7
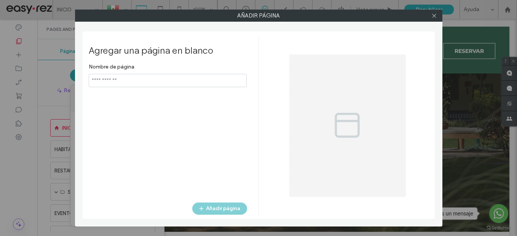
type input "**********"
click at [435, 16] on icon at bounding box center [434, 16] width 6 height 6
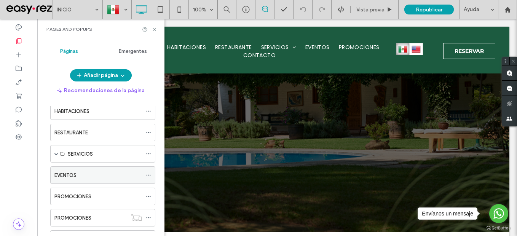
click at [90, 172] on div "EVENTOS" at bounding box center [98, 175] width 88 height 8
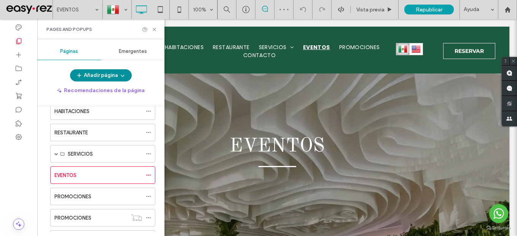
click at [118, 72] on span "button" at bounding box center [122, 75] width 8 height 11
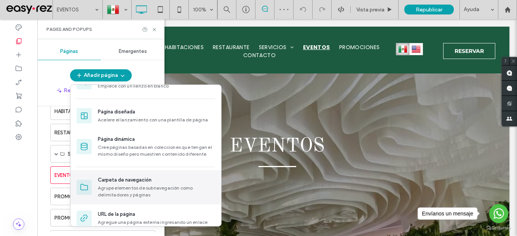
scroll to position [63, 0]
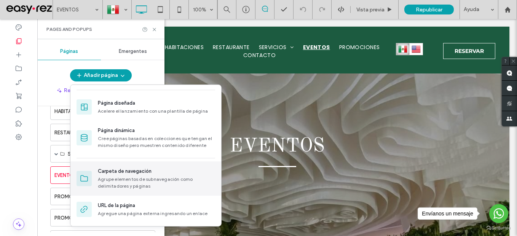
click at [143, 177] on div "Agrupe elementos de subnavegación como delimitadores y páginas" at bounding box center [156, 183] width 117 height 14
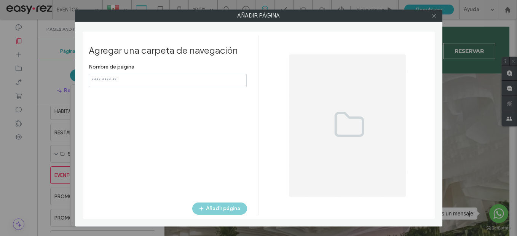
click at [434, 15] on icon at bounding box center [434, 16] width 6 height 6
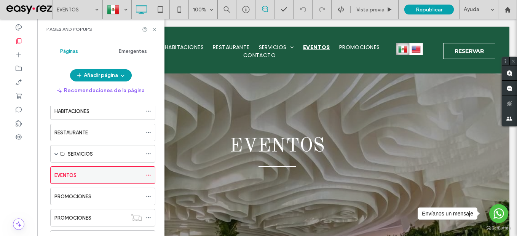
click at [151, 174] on icon at bounding box center [148, 174] width 5 height 5
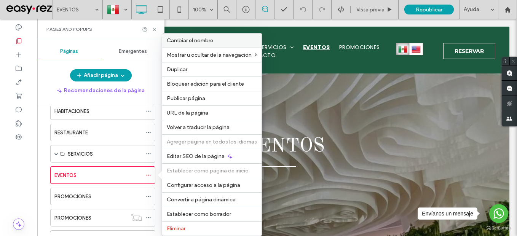
click at [204, 46] on div "Cambiar el nombre" at bounding box center [211, 40] width 99 height 14
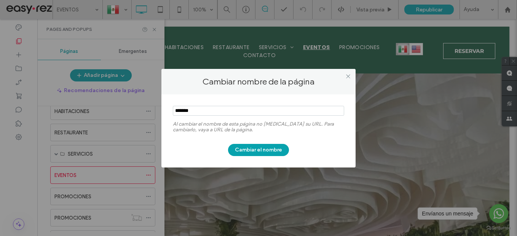
click at [228, 111] on input "notEmpty" at bounding box center [258, 111] width 171 height 10
type input "*********"
click at [275, 153] on button "Cambiar el nombre" at bounding box center [258, 150] width 61 height 12
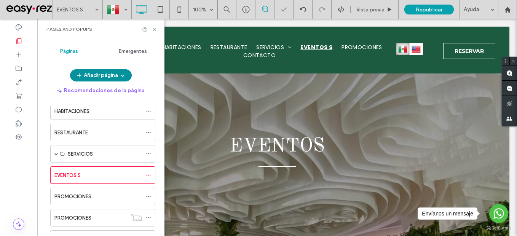
click at [119, 75] on span "button" at bounding box center [122, 75] width 8 height 11
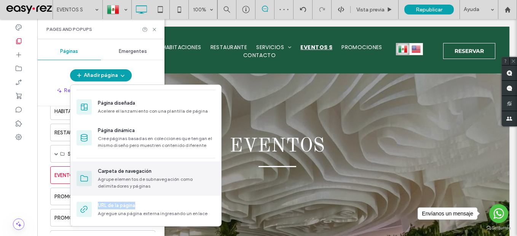
drag, startPoint x: 143, startPoint y: 208, endPoint x: 170, endPoint y: 187, distance: 34.8
click at [170, 187] on div "Carpeta de navegación Agrupe elementos de subnavegación como delimitadores y pá…" at bounding box center [145, 192] width 151 height 62
drag, startPoint x: 170, startPoint y: 187, endPoint x: 164, endPoint y: 181, distance: 8.9
click at [164, 181] on div "Agrupe elementos de subnavegación como delimitadores y páginas" at bounding box center [156, 183] width 117 height 14
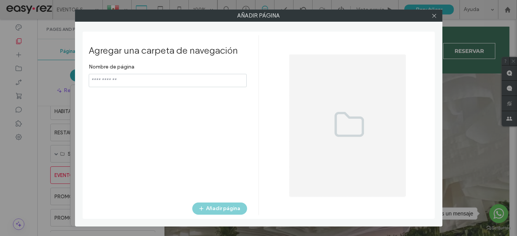
click at [207, 75] on input "notEmpty" at bounding box center [168, 80] width 158 height 13
click at [205, 79] on input "notEmpty" at bounding box center [168, 80] width 158 height 13
type input "*******"
click at [220, 212] on button "Añadir página" at bounding box center [219, 208] width 55 height 12
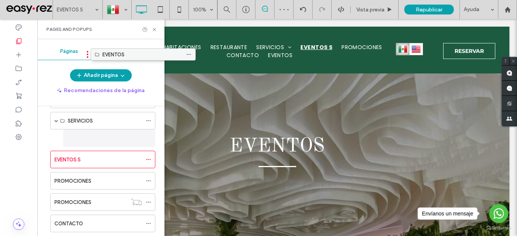
scroll to position [41, 0]
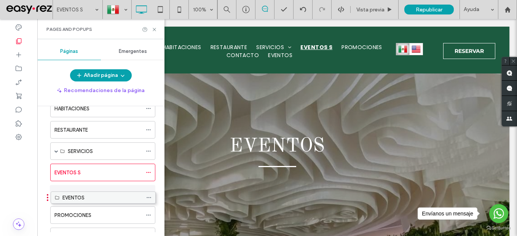
drag, startPoint x: 69, startPoint y: 204, endPoint x: 69, endPoint y: 200, distance: 4.2
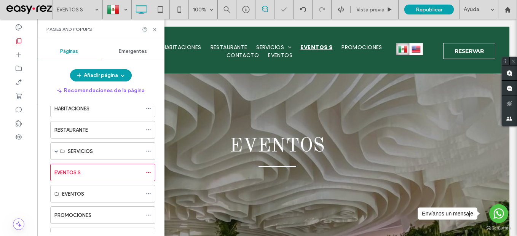
scroll to position [79, 0]
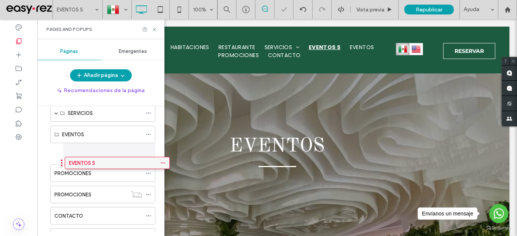
drag, startPoint x: 88, startPoint y: 156, endPoint x: 92, endPoint y: 164, distance: 8.7
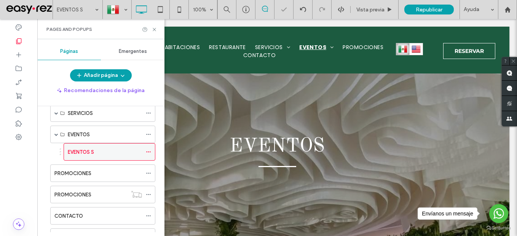
click at [148, 152] on use at bounding box center [148, 151] width 4 height 1
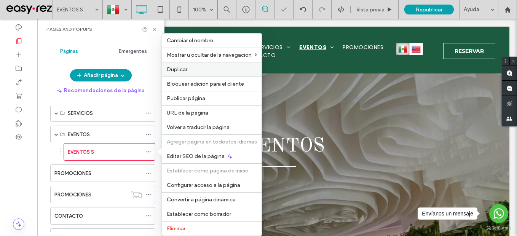
click at [224, 68] on label "Duplicar" at bounding box center [212, 69] width 90 height 6
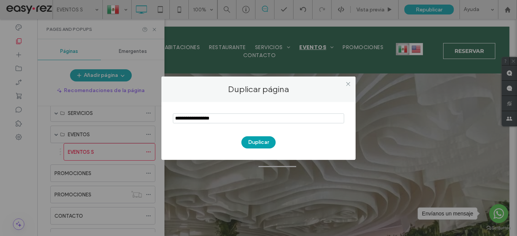
click at [250, 118] on input "notEmpty" at bounding box center [258, 118] width 171 height 10
click at [194, 121] on input "notEmpty" at bounding box center [258, 118] width 171 height 10
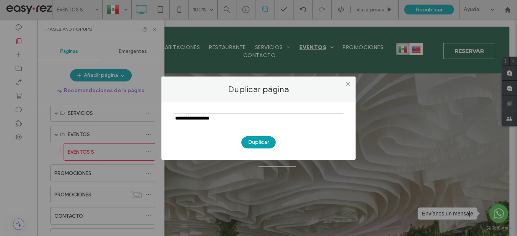
click at [199, 117] on input "notEmpty" at bounding box center [258, 118] width 171 height 10
drag, startPoint x: 196, startPoint y: 116, endPoint x: 143, endPoint y: 116, distance: 52.9
click at [143, 116] on div "Duplicar página Duplicar" at bounding box center [258, 118] width 517 height 236
click at [245, 117] on input "notEmpty" at bounding box center [258, 118] width 171 height 10
type input "*********"
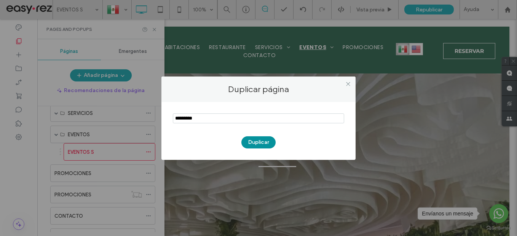
click at [274, 142] on button "Duplicar" at bounding box center [258, 142] width 34 height 12
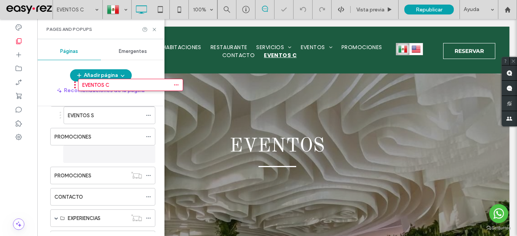
scroll to position [92, 0]
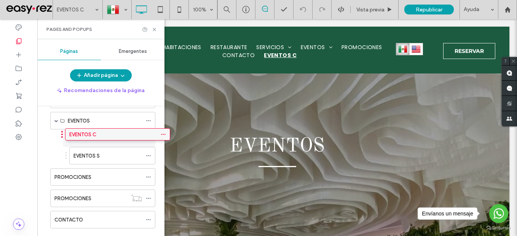
drag, startPoint x: 91, startPoint y: 159, endPoint x: 98, endPoint y: 139, distance: 21.7
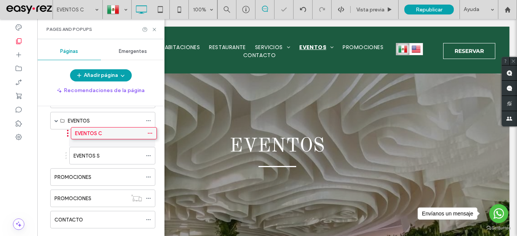
drag, startPoint x: 82, startPoint y: 155, endPoint x: 84, endPoint y: 131, distance: 23.6
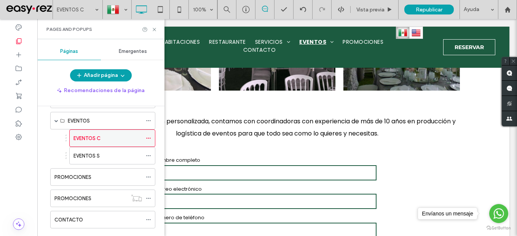
scroll to position [495, 0]
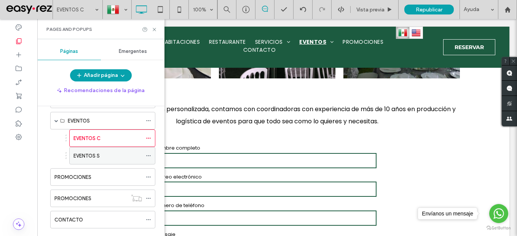
click at [90, 156] on label "EVENTOS S" at bounding box center [86, 155] width 26 height 13
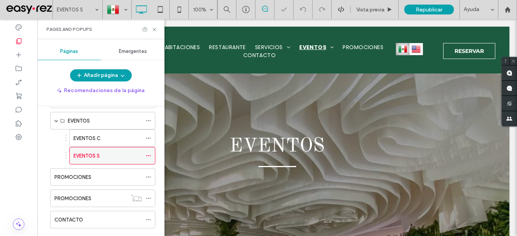
click at [148, 156] on icon at bounding box center [148, 155] width 5 height 5
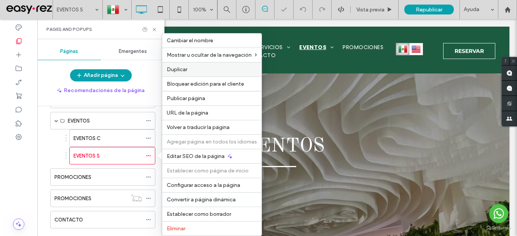
click at [199, 72] on label "Duplicar" at bounding box center [212, 69] width 90 height 6
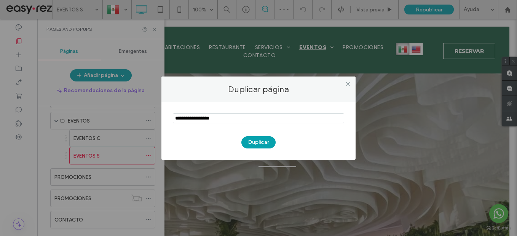
click at [272, 115] on input "notEmpty" at bounding box center [258, 118] width 171 height 10
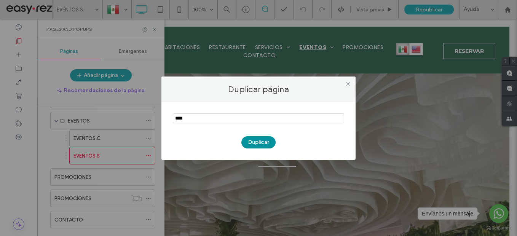
type input "****"
click at [259, 143] on button "Duplicar" at bounding box center [258, 142] width 34 height 12
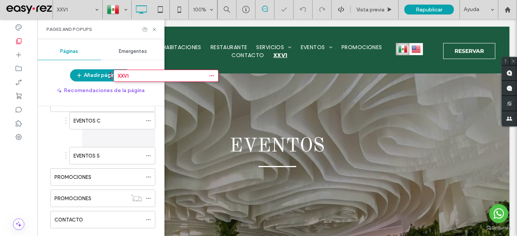
scroll to position [64, 0]
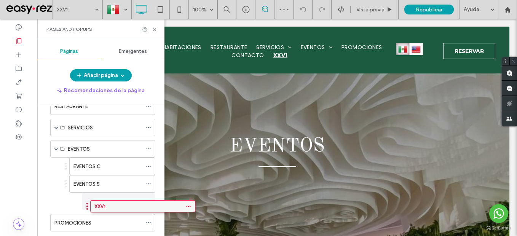
drag, startPoint x: 70, startPoint y: 205, endPoint x: 110, endPoint y: 211, distance: 40.0
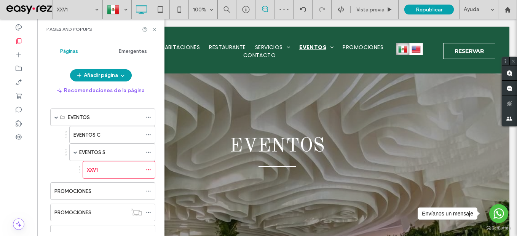
scroll to position [102, 0]
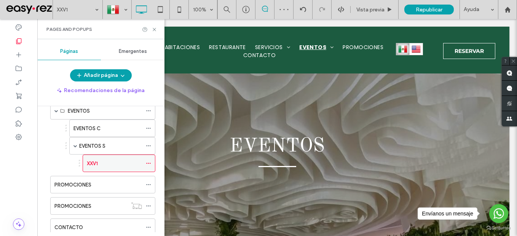
click at [147, 163] on use at bounding box center [148, 163] width 4 height 1
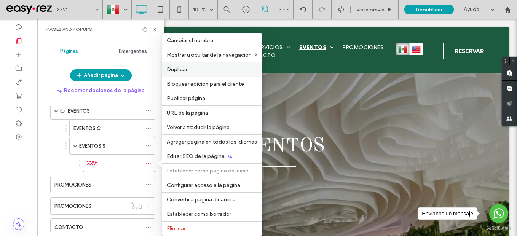
click at [199, 69] on label "Duplicar" at bounding box center [212, 69] width 90 height 6
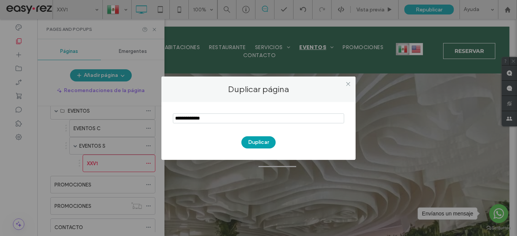
click at [267, 122] on input "notEmpty" at bounding box center [258, 118] width 171 height 10
type input "******"
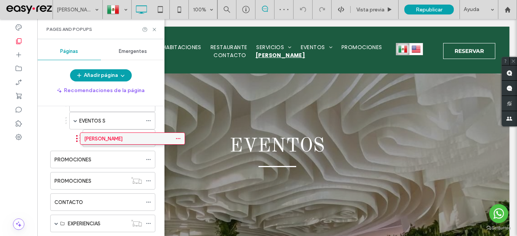
scroll to position [127, 0]
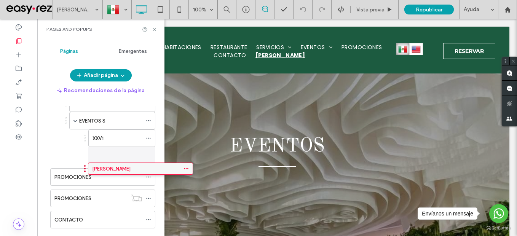
drag, startPoint x: 129, startPoint y: 105, endPoint x: 108, endPoint y: 170, distance: 68.1
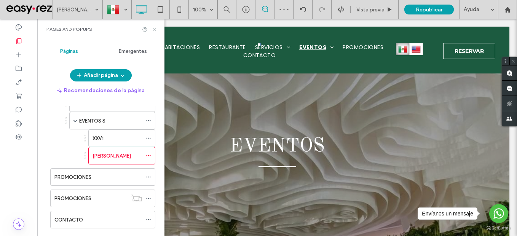
click at [155, 27] on icon at bounding box center [154, 30] width 6 height 6
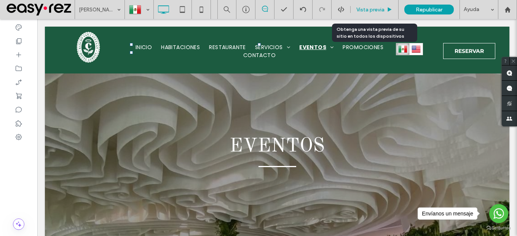
click at [373, 5] on div "Vista previa" at bounding box center [374, 9] width 48 height 19
click at [380, 10] on span "Vista previa" at bounding box center [370, 9] width 28 height 6
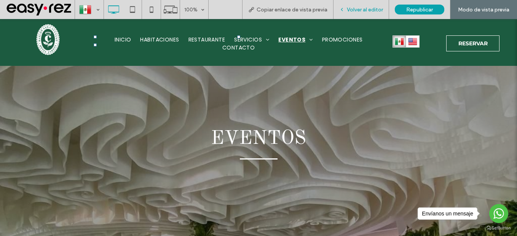
click at [374, 9] on span "Volver al editor" at bounding box center [365, 9] width 36 height 6
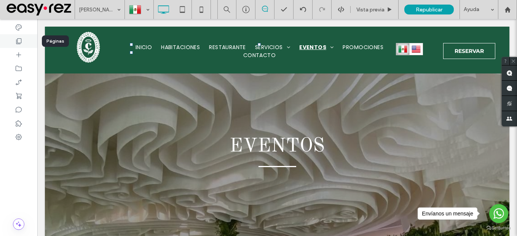
click at [21, 44] on icon at bounding box center [19, 41] width 8 height 8
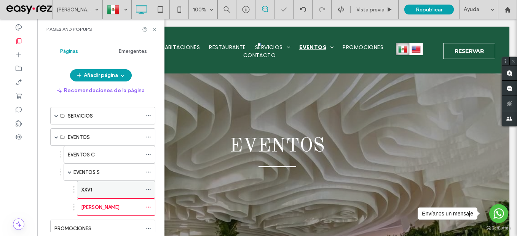
scroll to position [114, 0]
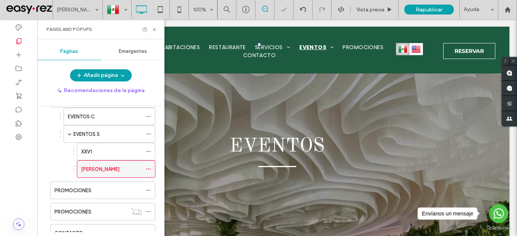
click at [150, 170] on icon at bounding box center [148, 168] width 5 height 5
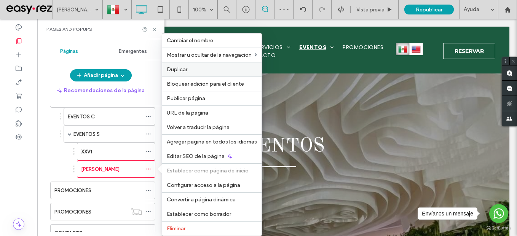
click at [201, 67] on label "Duplicar" at bounding box center [212, 69] width 90 height 6
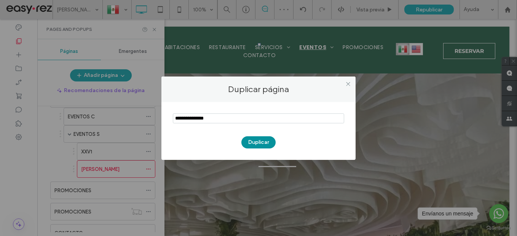
click at [264, 142] on button "Duplicar" at bounding box center [258, 142] width 34 height 12
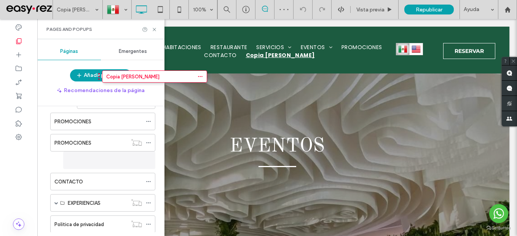
scroll to position [145, 0]
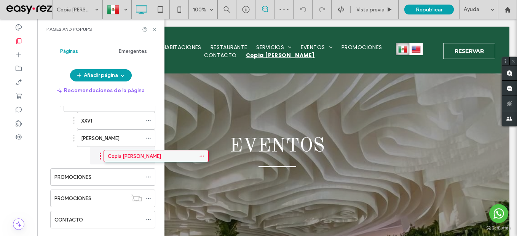
drag, startPoint x: 67, startPoint y: 207, endPoint x: 120, endPoint y: 161, distance: 70.2
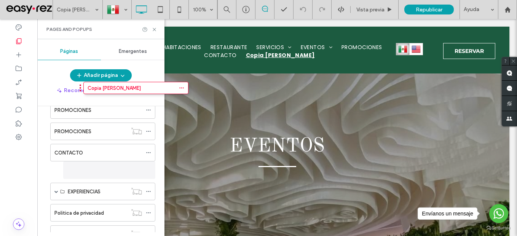
scroll to position [164, 0]
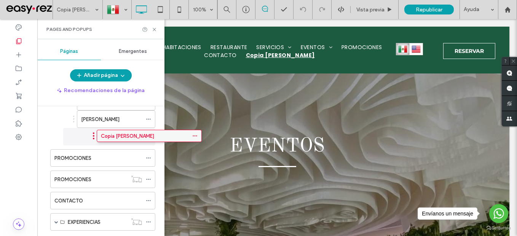
drag, startPoint x: 67, startPoint y: 205, endPoint x: 113, endPoint y: 139, distance: 80.6
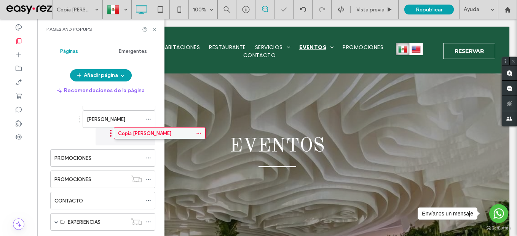
drag, startPoint x: 102, startPoint y: 124, endPoint x: 124, endPoint y: 133, distance: 23.0
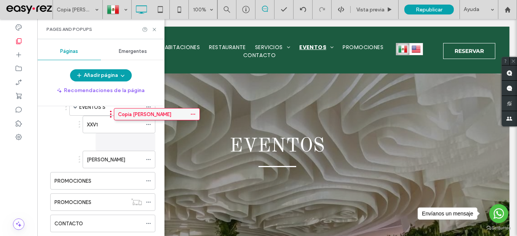
scroll to position [118, 0]
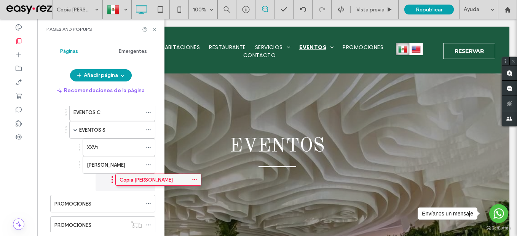
drag, startPoint x: 79, startPoint y: 136, endPoint x: 122, endPoint y: 180, distance: 61.9
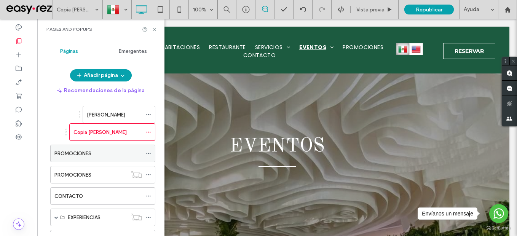
scroll to position [156, 0]
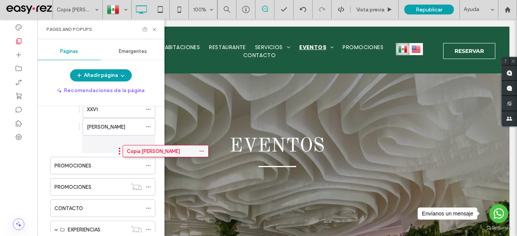
drag, startPoint x: 74, startPoint y: 147, endPoint x: 127, endPoint y: 153, distance: 53.6
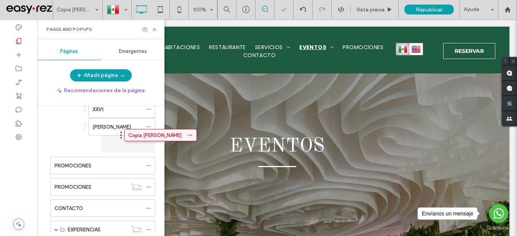
drag, startPoint x: 89, startPoint y: 140, endPoint x: 131, endPoint y: 129, distance: 42.7
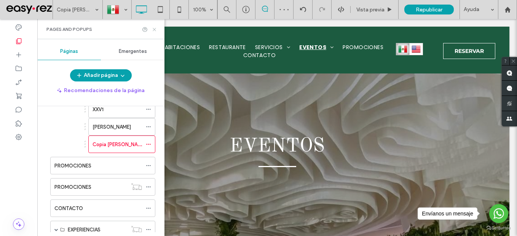
click at [153, 29] on icon at bounding box center [154, 30] width 6 height 6
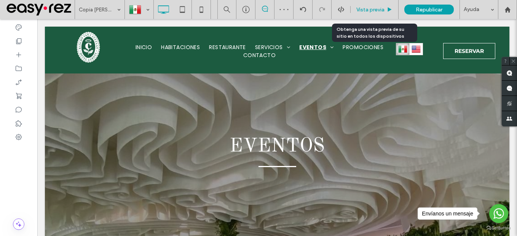
click at [372, 5] on div "Vista previa" at bounding box center [374, 9] width 48 height 19
click at [371, 8] on span "Vista previa" at bounding box center [370, 9] width 28 height 6
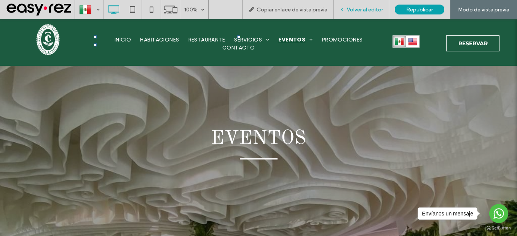
click at [364, 15] on div "Volver al editor" at bounding box center [361, 9] width 56 height 19
click at [363, 6] on span "Volver al editor" at bounding box center [365, 9] width 36 height 6
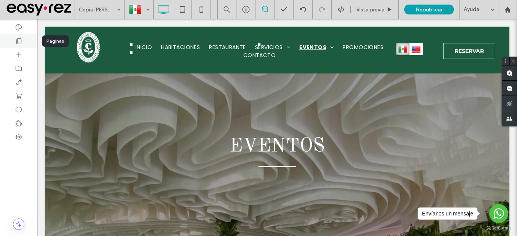
click at [25, 43] on div at bounding box center [18, 41] width 37 height 14
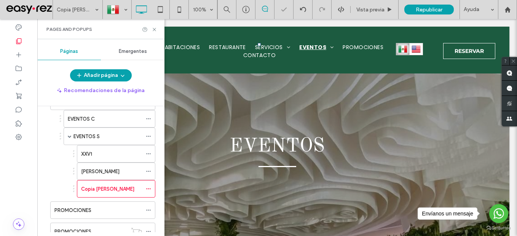
scroll to position [114, 0]
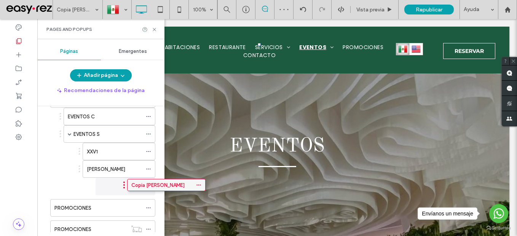
drag, startPoint x: 83, startPoint y: 189, endPoint x: 133, endPoint y: 186, distance: 50.3
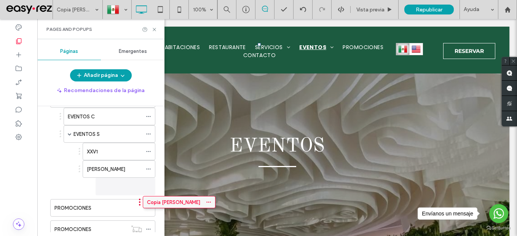
drag, startPoint x: 85, startPoint y: 183, endPoint x: 145, endPoint y: 198, distance: 61.8
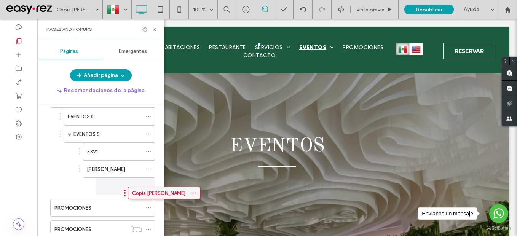
drag, startPoint x: 86, startPoint y: 186, endPoint x: 131, endPoint y: 191, distance: 45.6
drag, startPoint x: 86, startPoint y: 187, endPoint x: 137, endPoint y: 191, distance: 51.1
drag, startPoint x: 115, startPoint y: 167, endPoint x: 126, endPoint y: 201, distance: 35.5
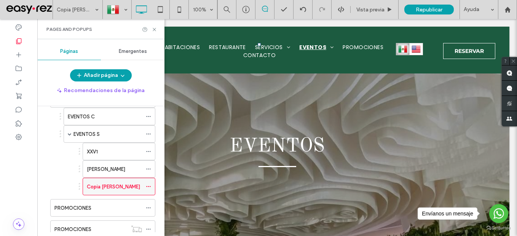
click at [151, 187] on div at bounding box center [150, 186] width 9 height 11
click at [147, 186] on icon at bounding box center [148, 186] width 5 height 5
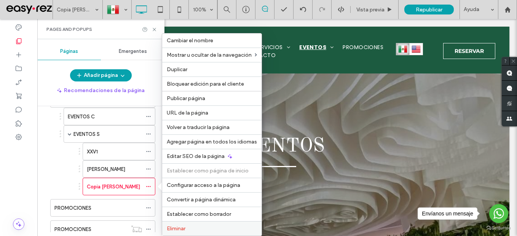
click at [172, 226] on span "Eliminar" at bounding box center [176, 228] width 19 height 6
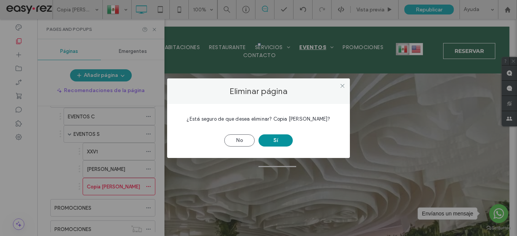
click at [268, 143] on button "Sí" at bounding box center [275, 140] width 34 height 12
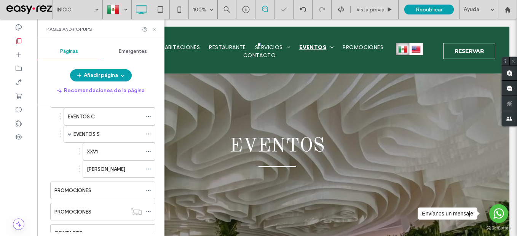
click at [154, 30] on use at bounding box center [154, 29] width 3 height 3
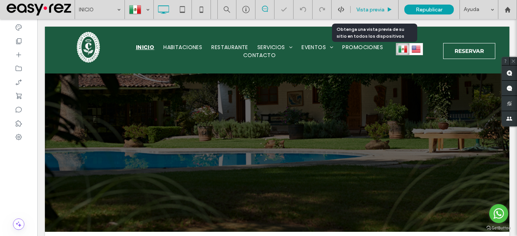
click at [374, 5] on div "Vista previa" at bounding box center [374, 9] width 48 height 19
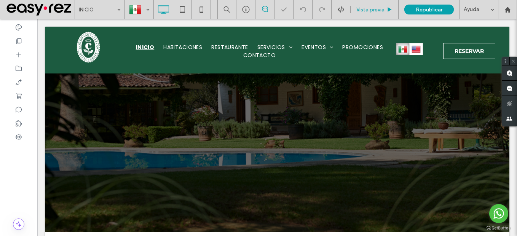
type input "**********"
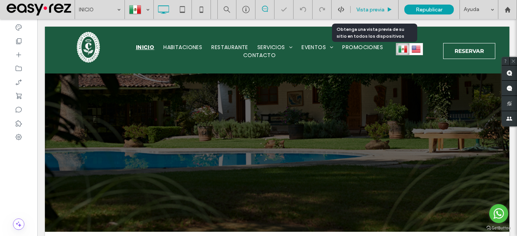
click at [383, 3] on div "Vista previa" at bounding box center [374, 9] width 48 height 19
click at [379, 8] on span "Vista previa" at bounding box center [370, 9] width 28 height 6
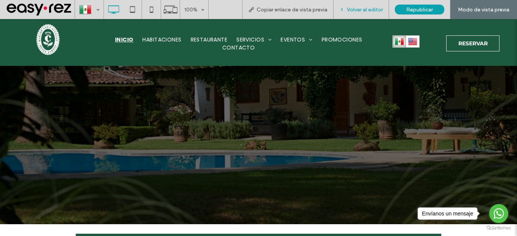
click at [372, 11] on span "Volver al editor" at bounding box center [365, 9] width 36 height 6
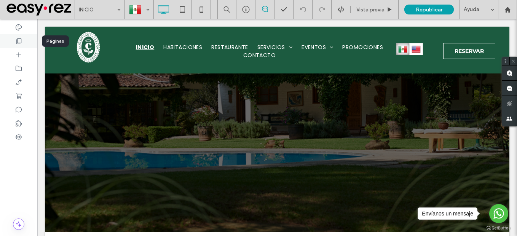
drag, startPoint x: 25, startPoint y: 44, endPoint x: 12, endPoint y: 43, distance: 13.0
click at [24, 44] on div at bounding box center [18, 41] width 37 height 14
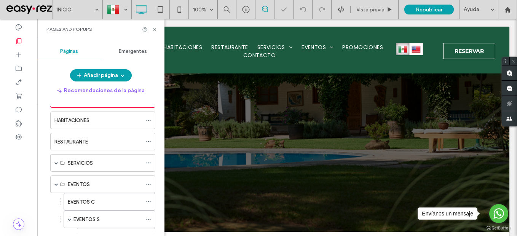
scroll to position [76, 0]
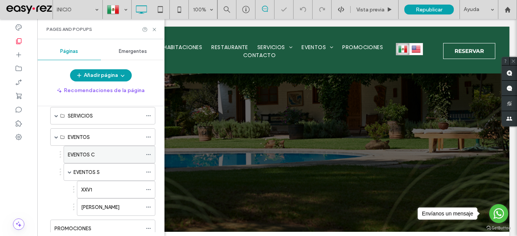
click at [94, 157] on label "EVENTOS C" at bounding box center [81, 154] width 27 height 13
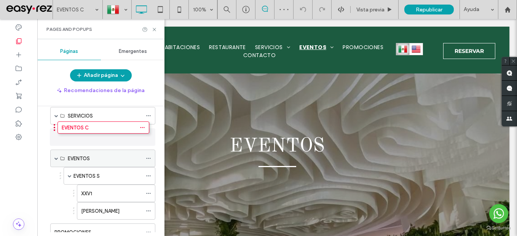
drag, startPoint x: 81, startPoint y: 156, endPoint x: 76, endPoint y: 143, distance: 13.7
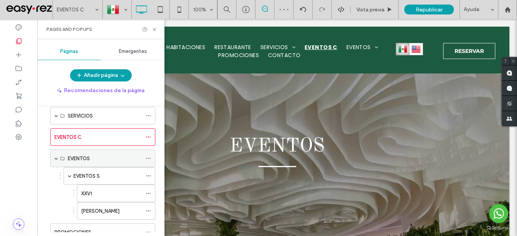
click at [108, 161] on div "EVENTOS" at bounding box center [105, 159] width 74 height 8
click at [148, 157] on icon at bounding box center [148, 158] width 5 height 5
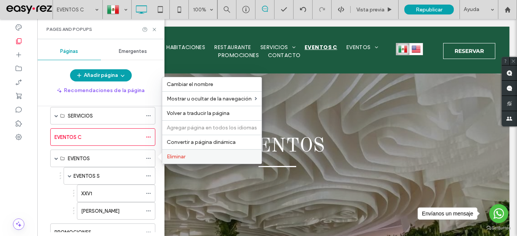
click at [180, 158] on span "Eliminar" at bounding box center [176, 156] width 19 height 6
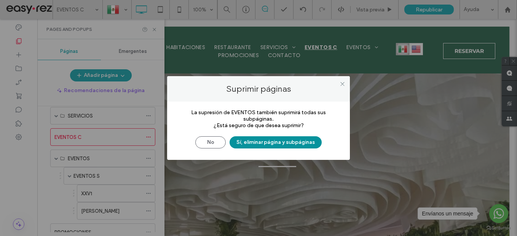
click at [277, 147] on button "Sí, eliminar página y subpáginas" at bounding box center [275, 142] width 92 height 12
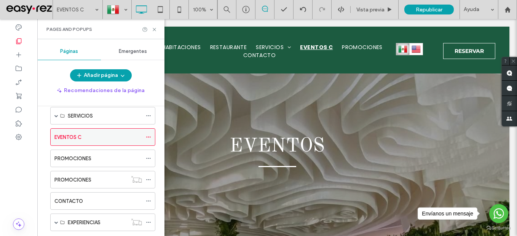
click at [151, 135] on div at bounding box center [150, 136] width 9 height 11
click at [148, 137] on icon at bounding box center [148, 136] width 5 height 5
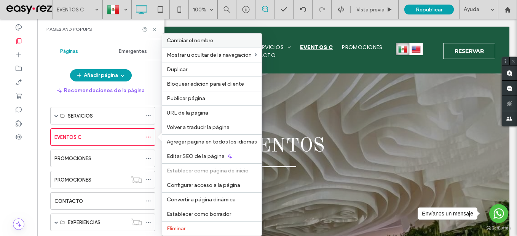
click at [199, 47] on div "Cambiar el nombre" at bounding box center [211, 40] width 99 height 14
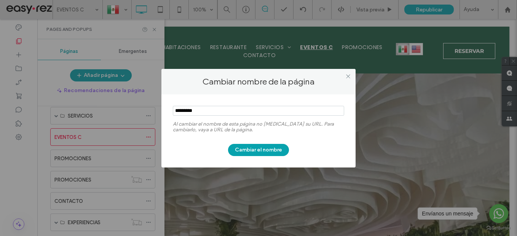
click at [253, 110] on input "notEmpty" at bounding box center [258, 111] width 171 height 10
type input "*******"
click at [266, 153] on button "Cambiar el nombre" at bounding box center [258, 150] width 61 height 12
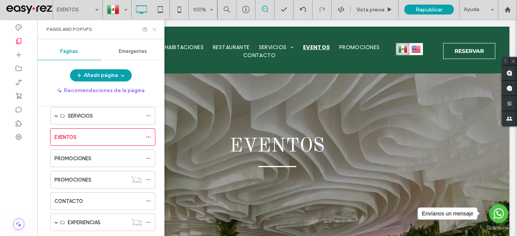
drag, startPoint x: 153, startPoint y: 29, endPoint x: 127, endPoint y: 14, distance: 30.7
click at [153, 29] on icon at bounding box center [154, 30] width 6 height 6
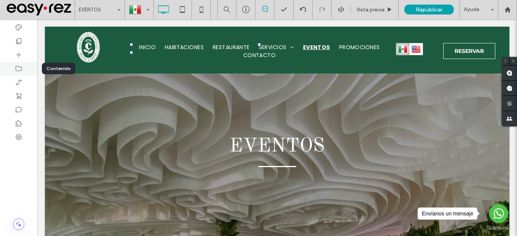
click at [16, 72] on icon at bounding box center [19, 69] width 8 height 8
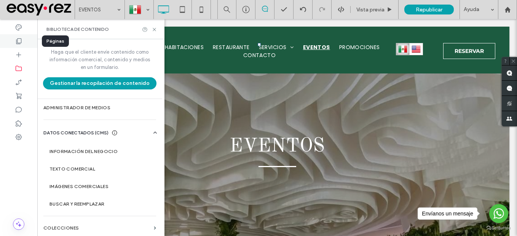
click at [25, 39] on div at bounding box center [18, 41] width 37 height 14
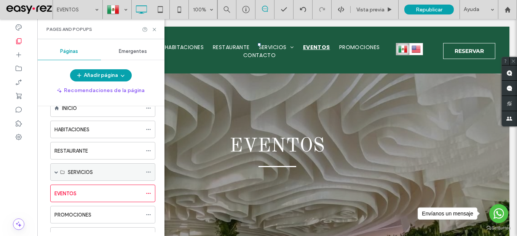
scroll to position [38, 0]
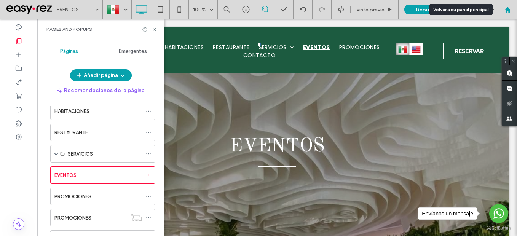
click at [513, 6] on div at bounding box center [507, 9] width 19 height 19
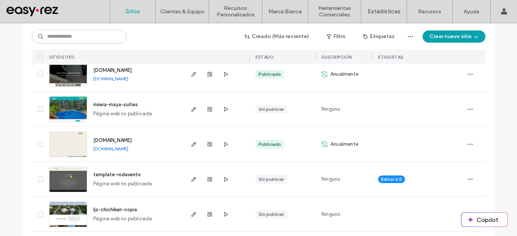
scroll to position [228, 0]
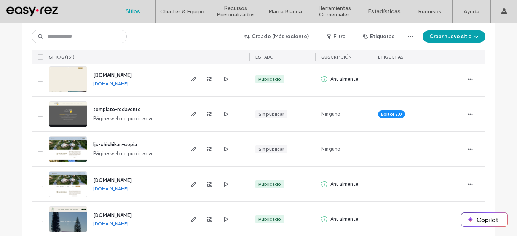
click at [123, 189] on link "[DOMAIN_NAME]" at bounding box center [110, 189] width 35 height 6
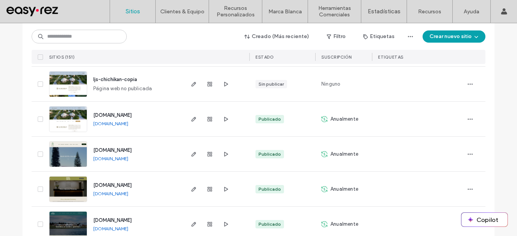
scroll to position [304, 0]
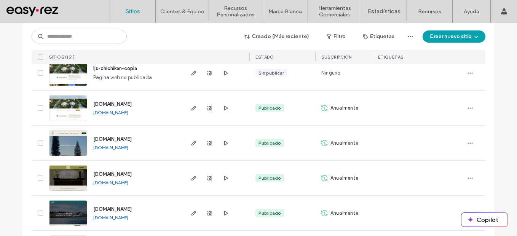
click at [128, 184] on link "[DOMAIN_NAME]" at bounding box center [110, 183] width 35 height 6
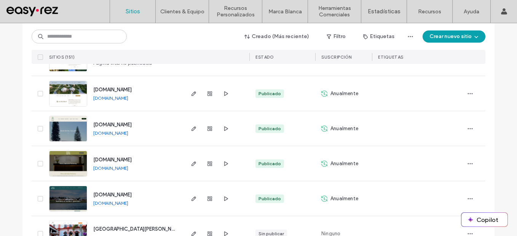
scroll to position [343, 0]
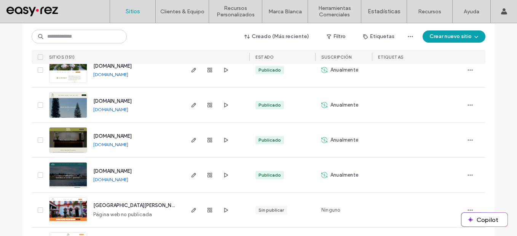
click at [128, 147] on link "[DOMAIN_NAME]" at bounding box center [110, 145] width 35 height 6
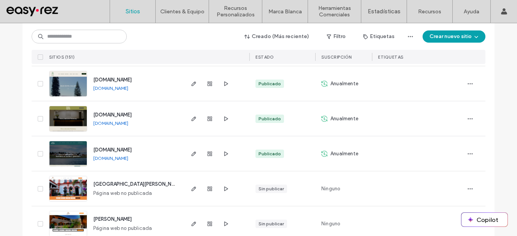
scroll to position [381, 0]
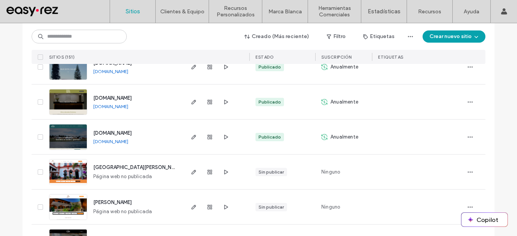
click at [116, 140] on link "[DOMAIN_NAME]" at bounding box center [110, 142] width 35 height 6
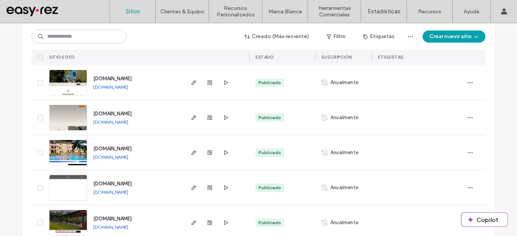
scroll to position [647, 0]
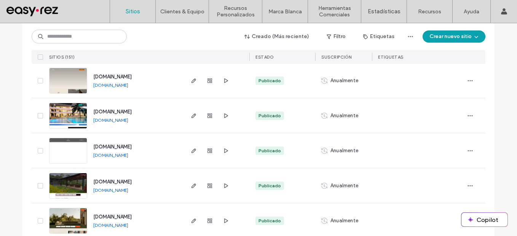
click at [127, 190] on link "[DOMAIN_NAME]" at bounding box center [110, 190] width 35 height 6
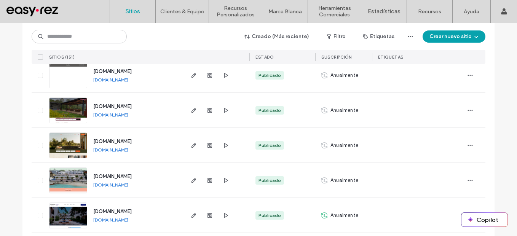
scroll to position [723, 0]
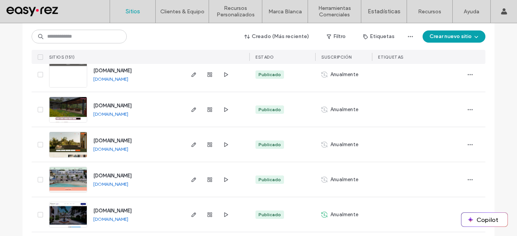
click at [115, 151] on link "[DOMAIN_NAME]" at bounding box center [110, 149] width 35 height 6
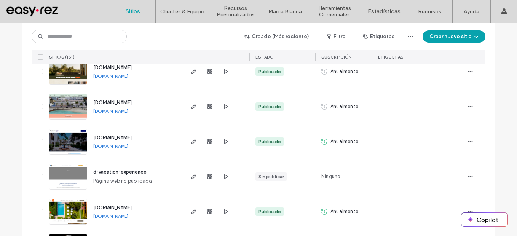
scroll to position [799, 0]
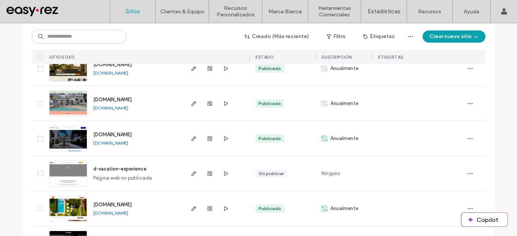
click at [123, 110] on link "[DOMAIN_NAME]" at bounding box center [110, 108] width 35 height 6
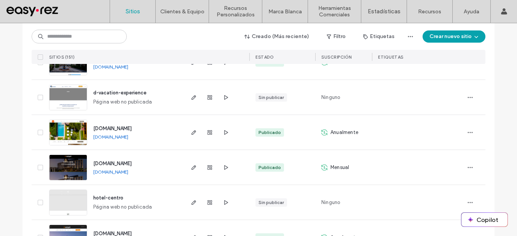
click at [127, 137] on link "[DOMAIN_NAME]" at bounding box center [110, 137] width 35 height 6
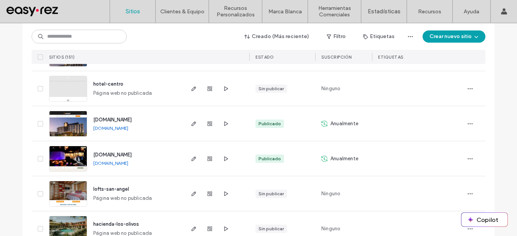
scroll to position [989, 0]
click at [121, 129] on link "[DOMAIN_NAME]" at bounding box center [110, 128] width 35 height 6
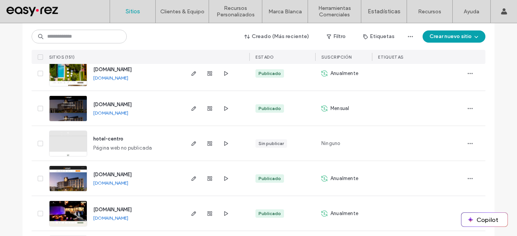
scroll to position [913, 0]
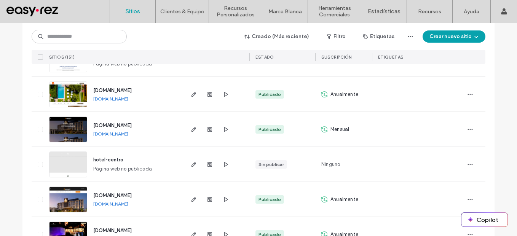
click at [128, 205] on link "[DOMAIN_NAME]" at bounding box center [110, 204] width 35 height 6
click at [98, 37] on input at bounding box center [79, 37] width 95 height 14
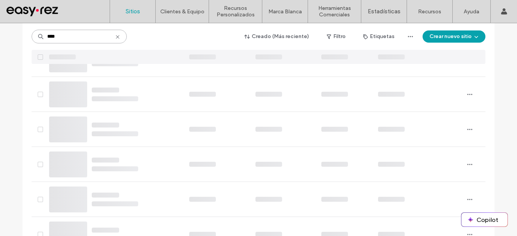
scroll to position [0, 0]
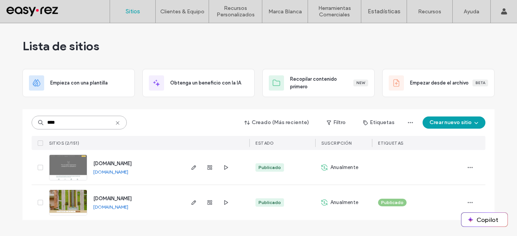
type input "****"
click at [128, 174] on link "[DOMAIN_NAME]" at bounding box center [110, 172] width 35 height 6
click at [116, 123] on icon at bounding box center [118, 123] width 6 height 6
